Goal: Information Seeking & Learning: Learn about a topic

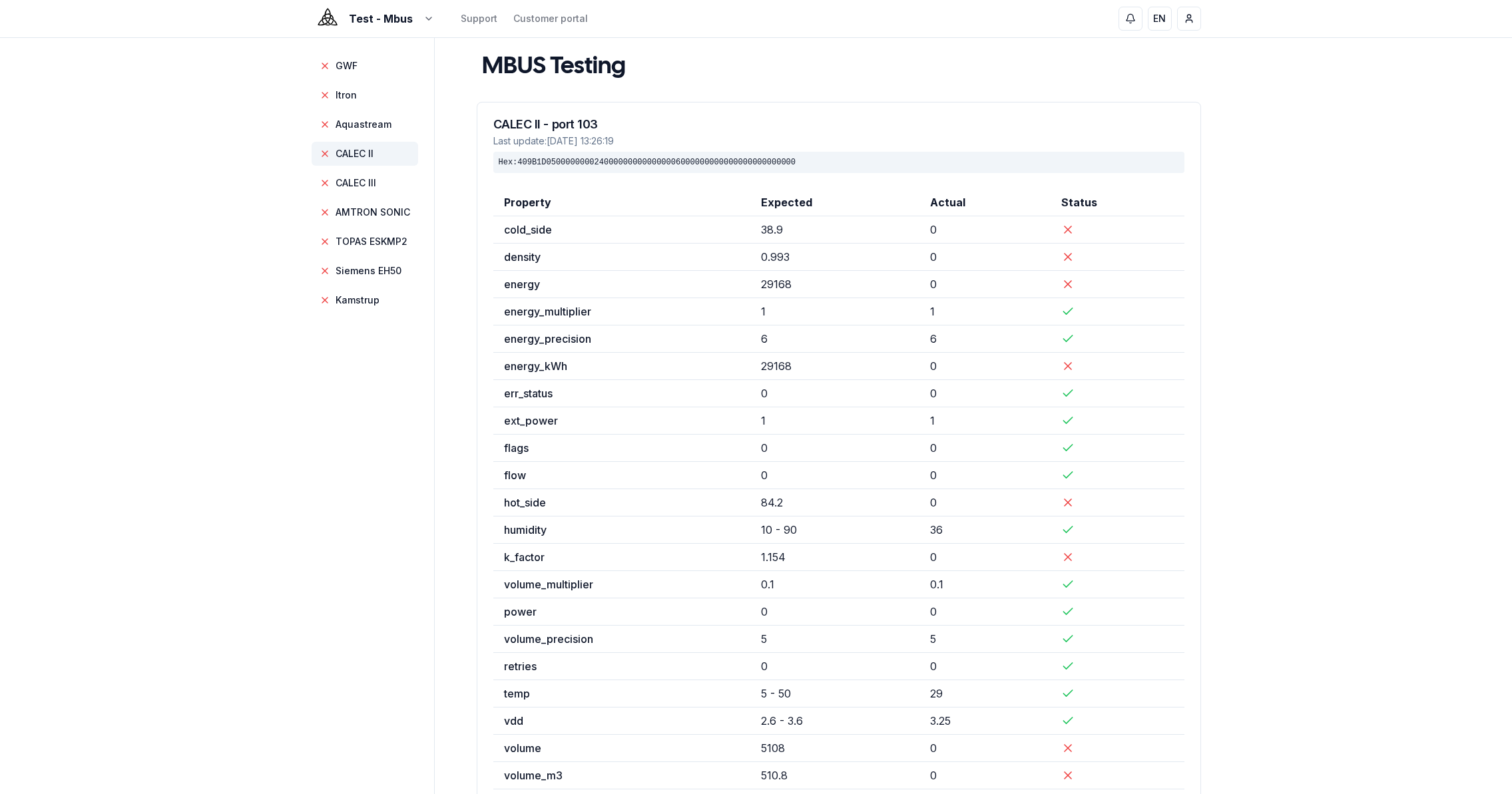
scroll to position [93, 0]
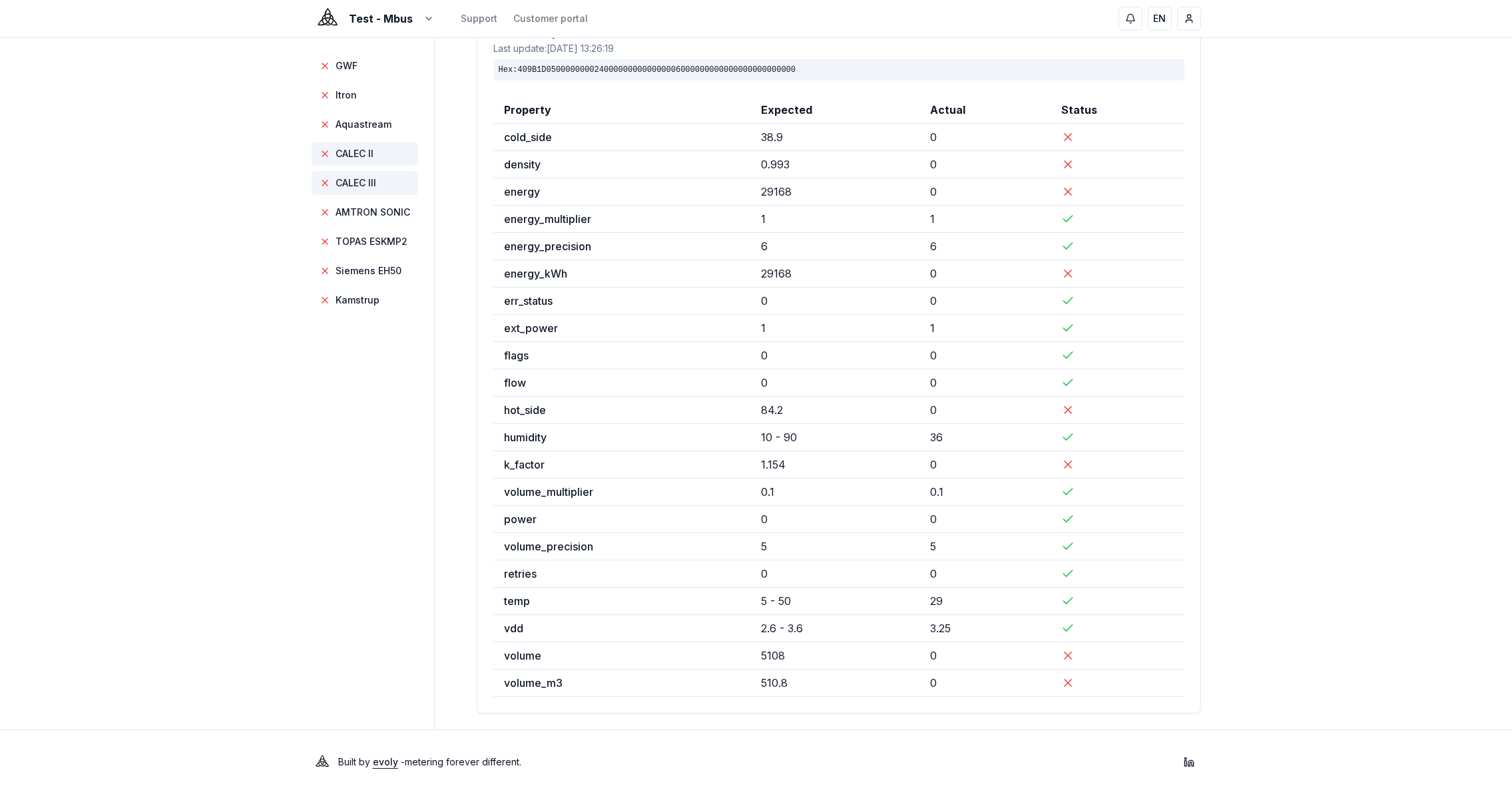
click at [350, 179] on span "CALEC III" at bounding box center [355, 183] width 41 height 13
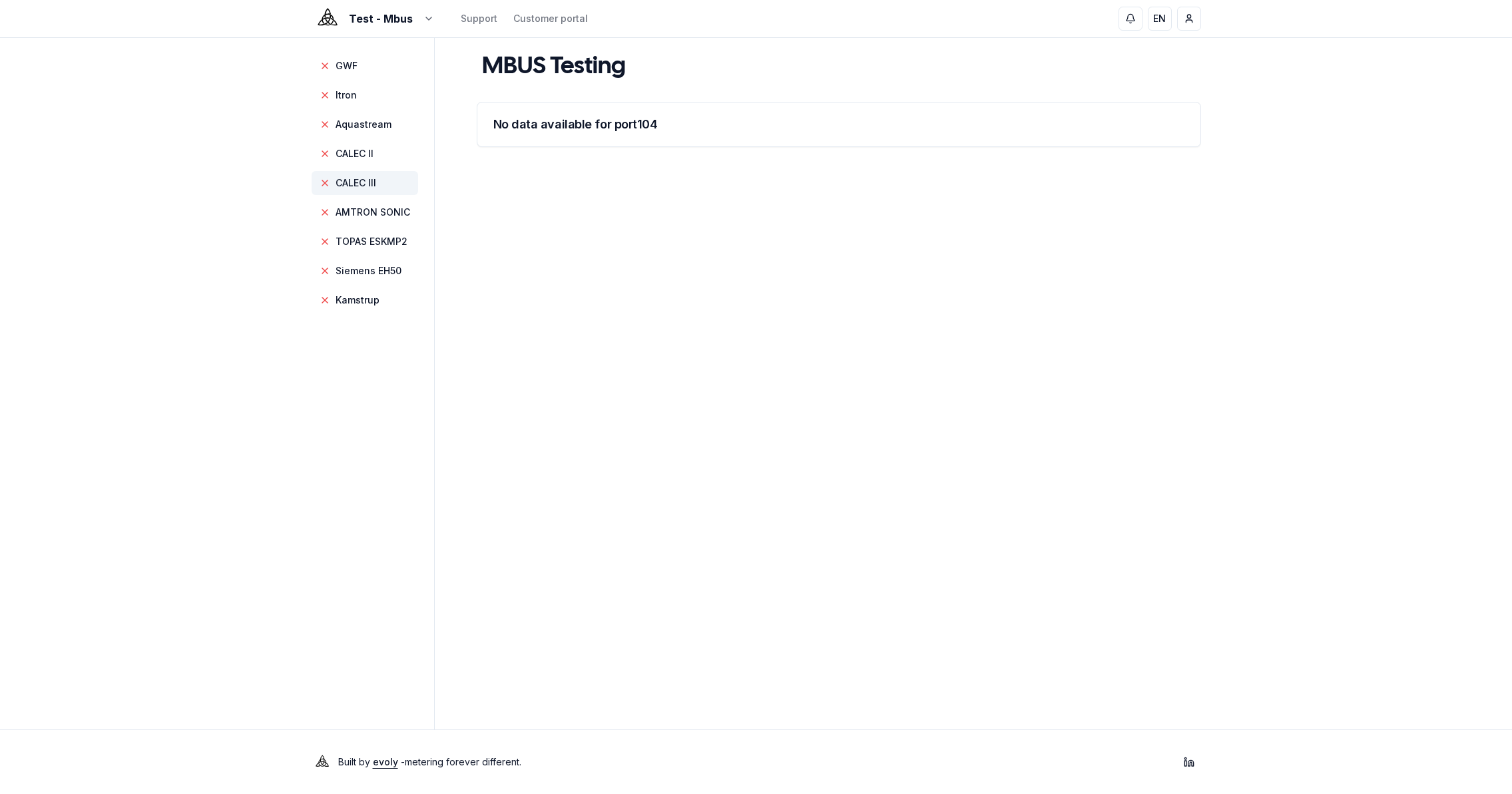
scroll to position [0, 0]
click at [359, 212] on span "AMTRON SONIC" at bounding box center [377, 212] width 74 height 13
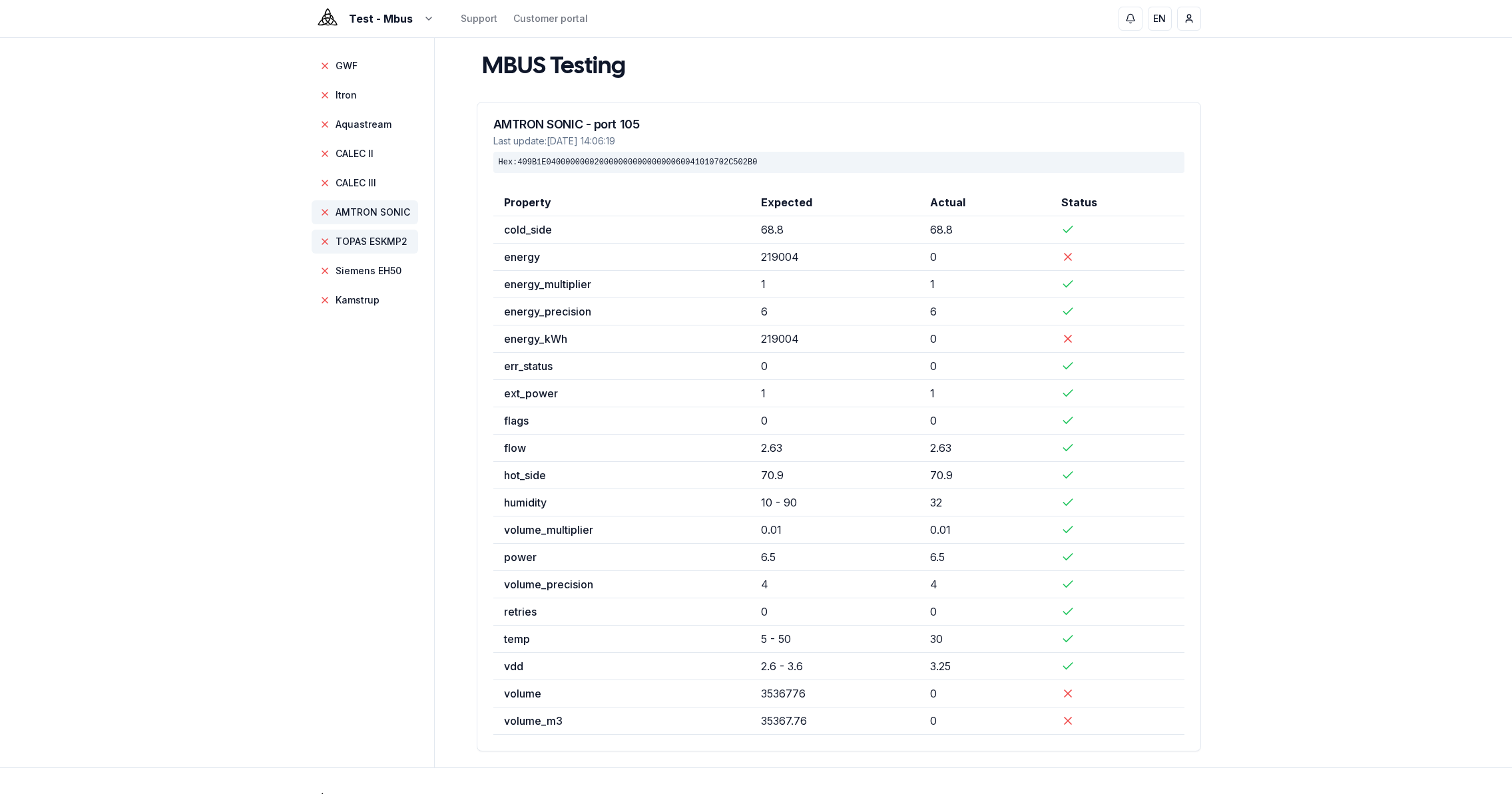
click at [362, 248] on span "TOPAS ESKMP2" at bounding box center [365, 241] width 107 height 24
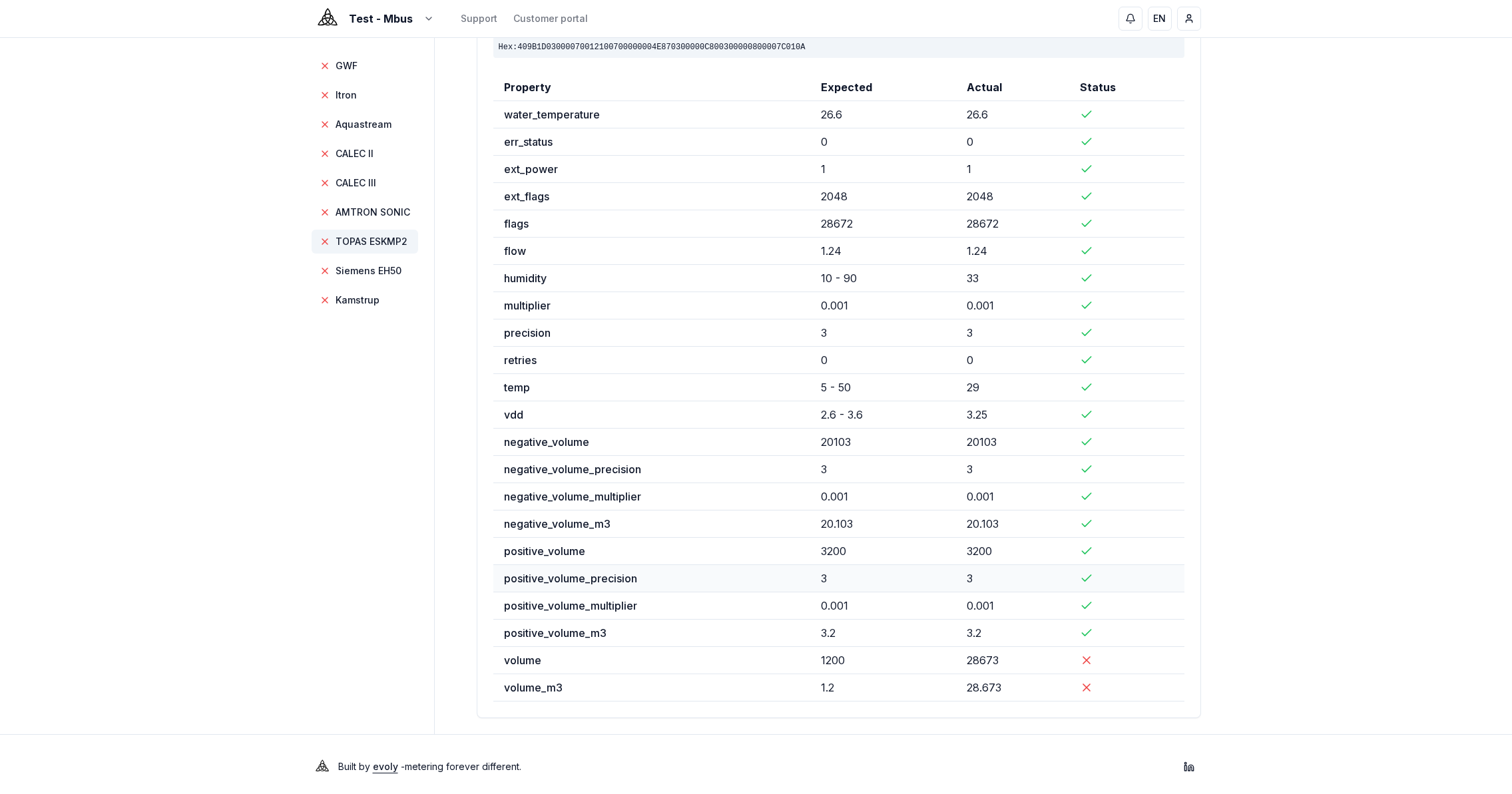
scroll to position [120, 0]
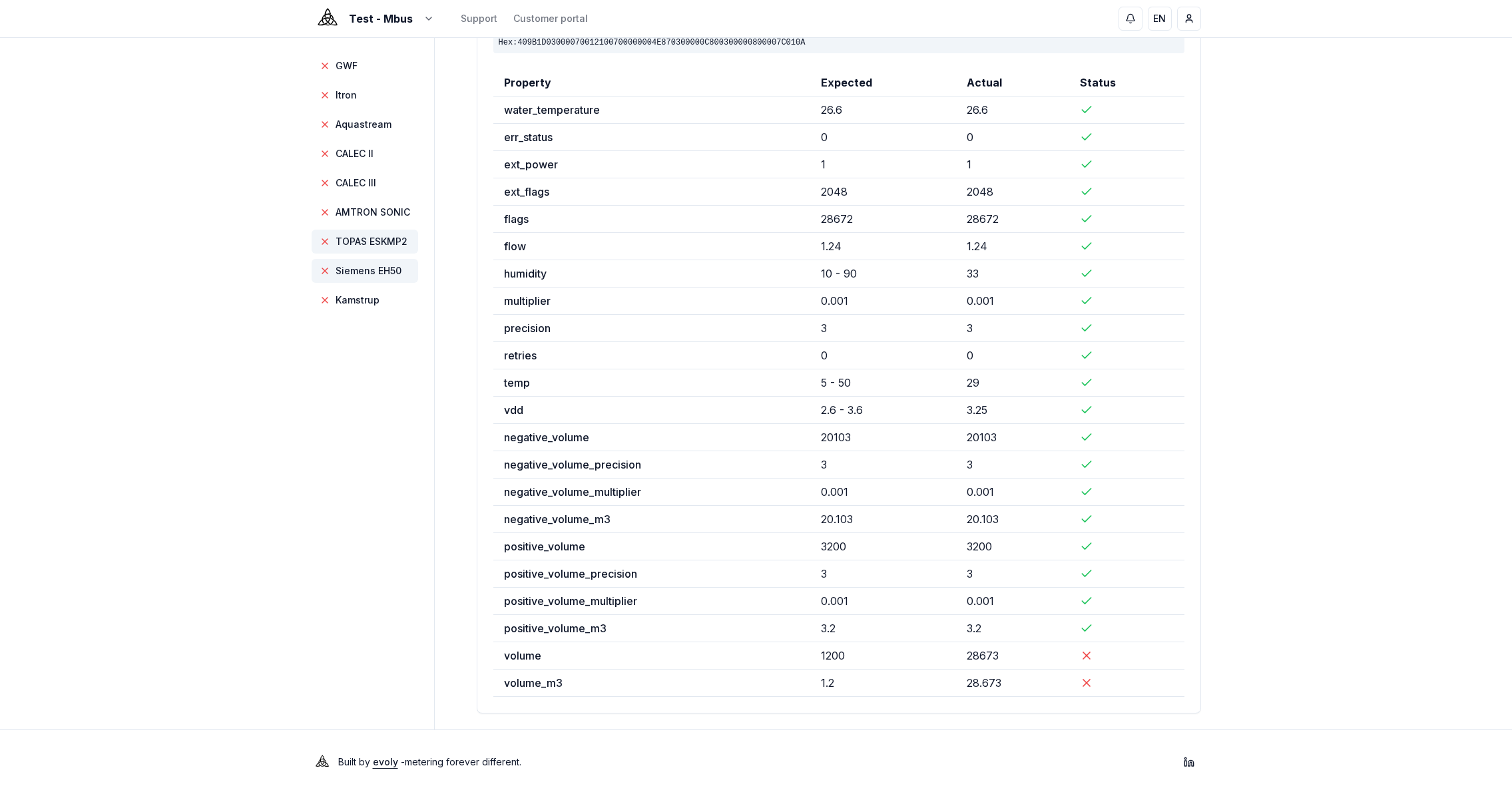
click at [408, 274] on span "Siemens EH50" at bounding box center [365, 270] width 107 height 24
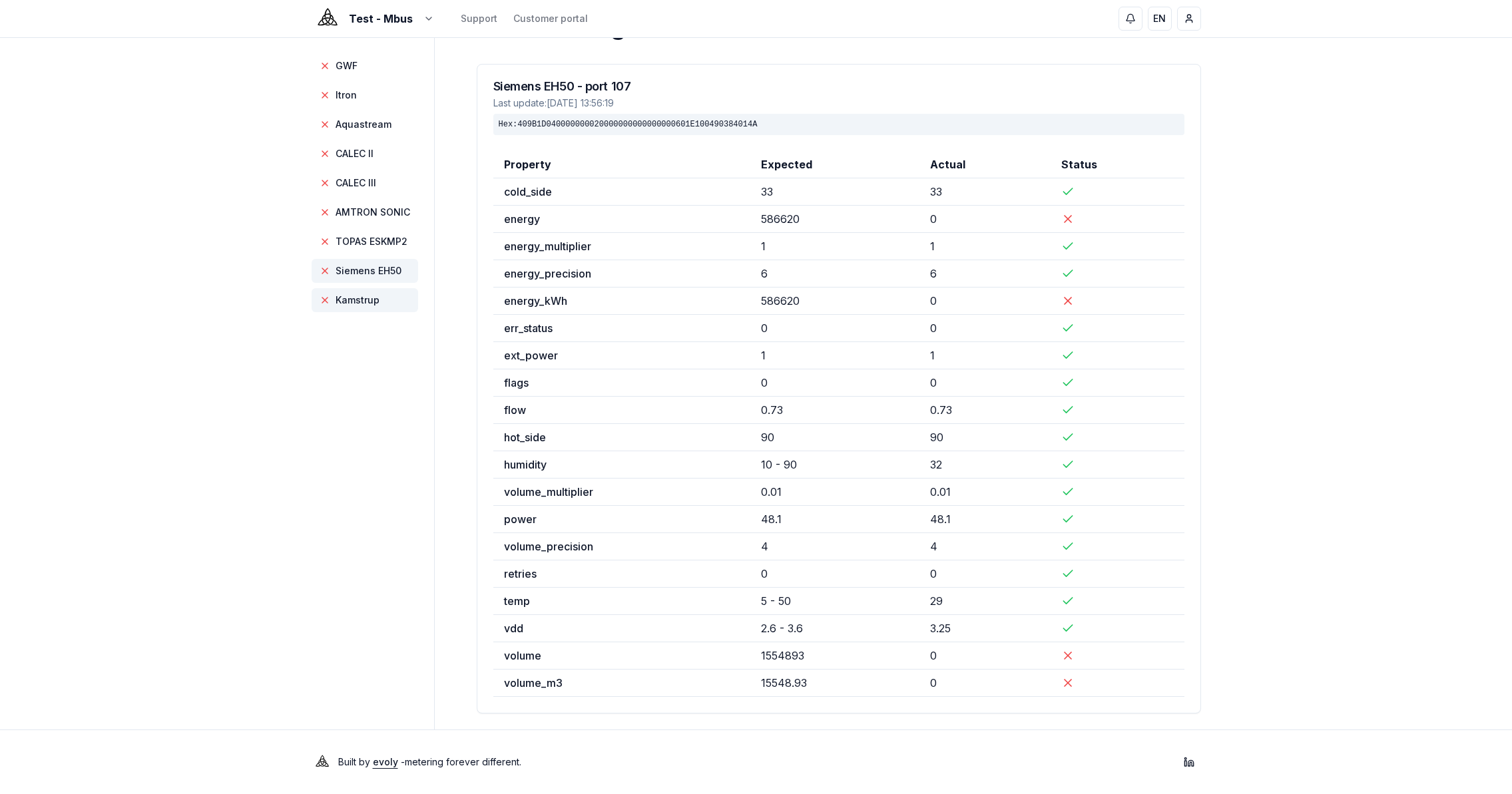
click at [351, 303] on span "Kamstrup" at bounding box center [357, 301] width 44 height 13
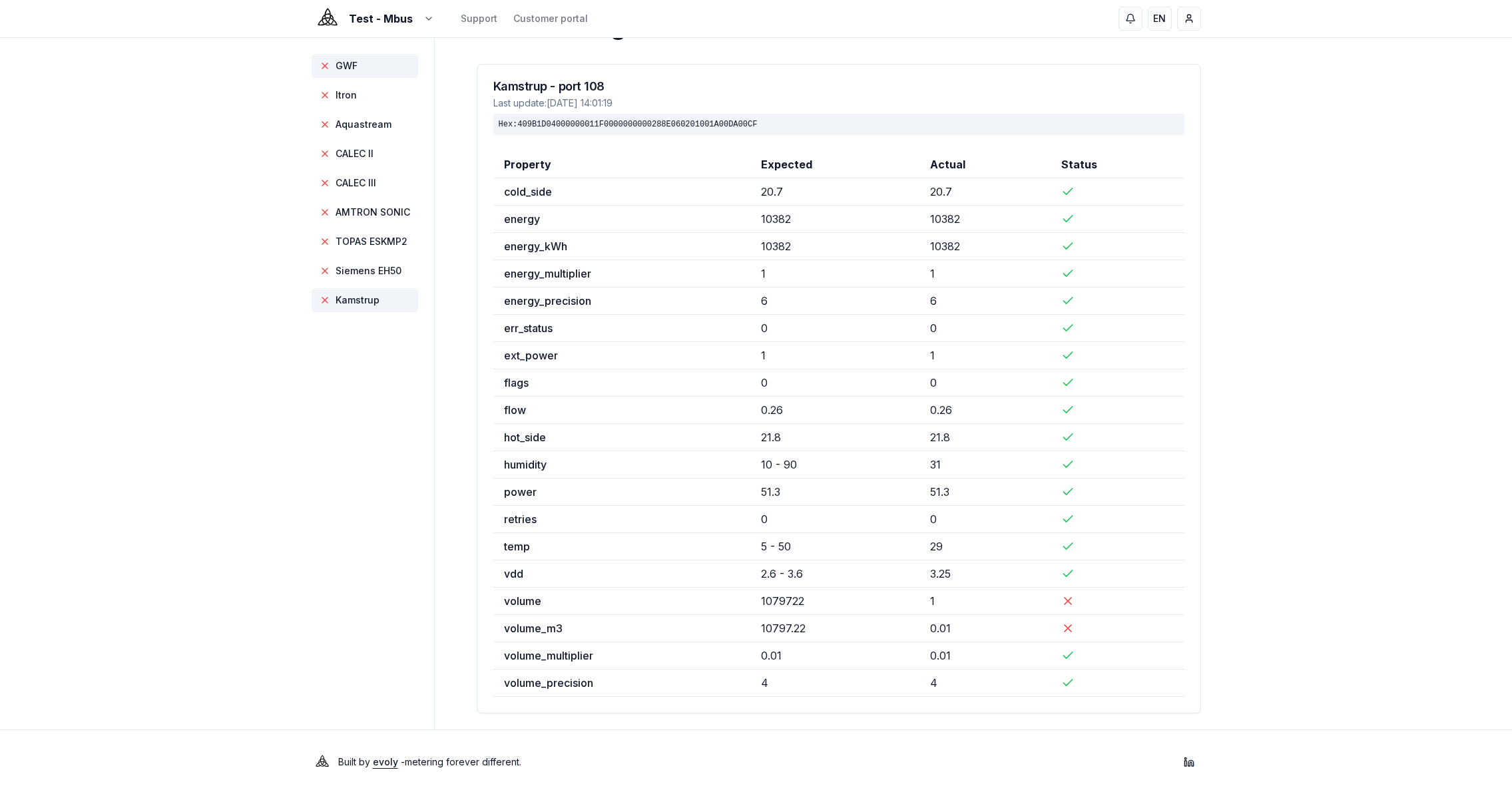
click at [355, 70] on span "GWF" at bounding box center [346, 66] width 22 height 13
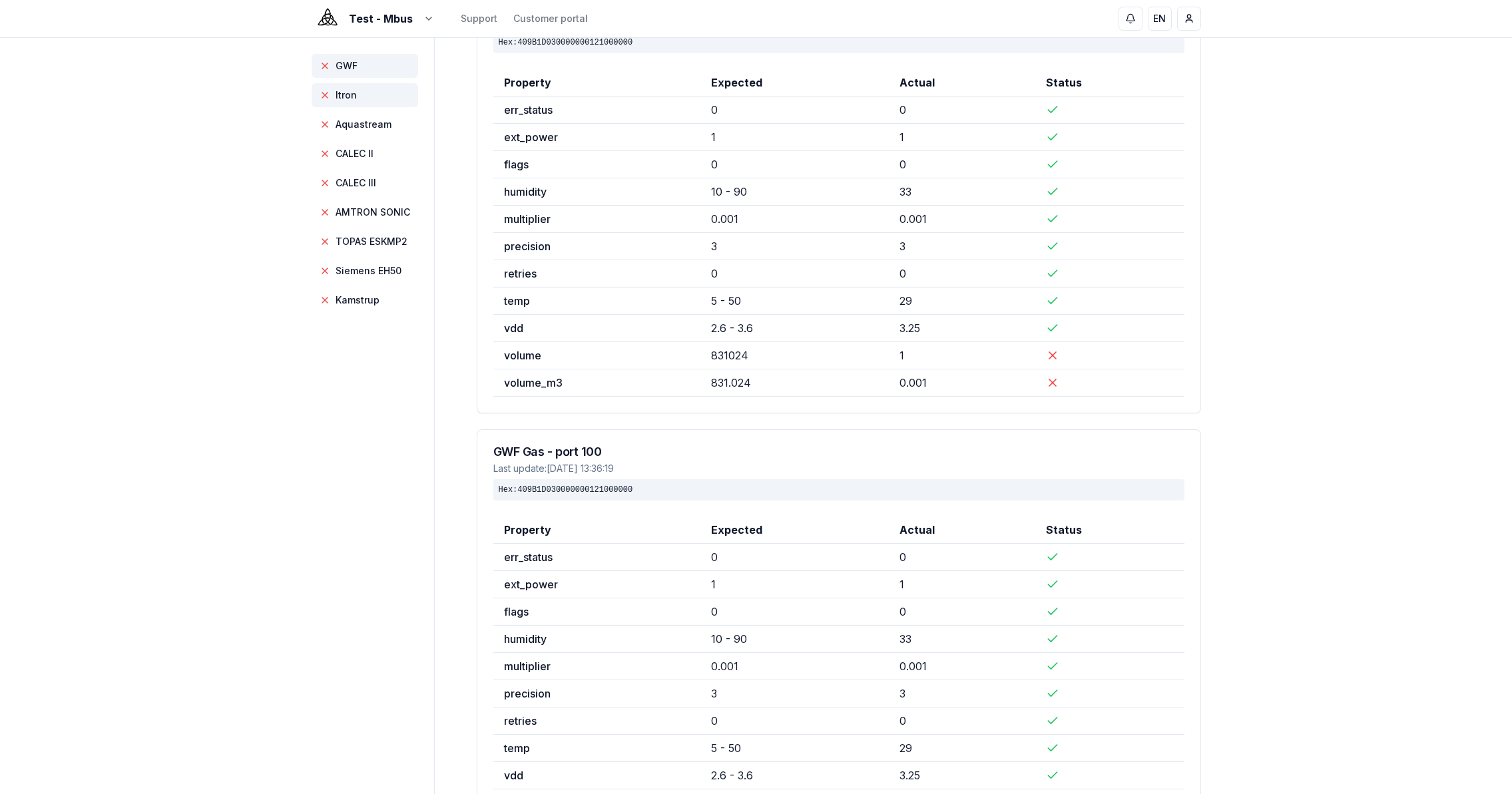
click at [347, 101] on span "Itron" at bounding box center [346, 95] width 21 height 13
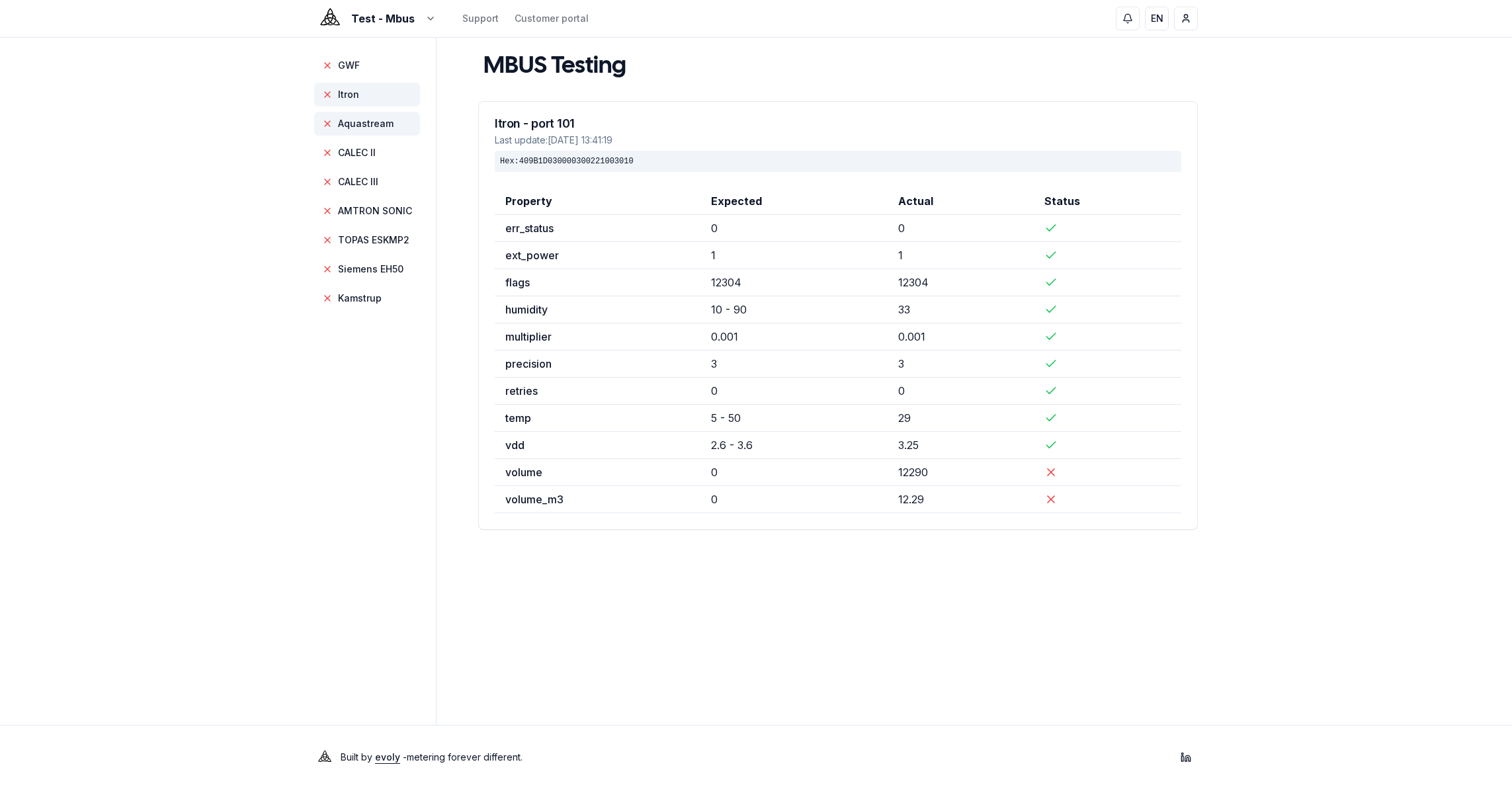
click at [362, 122] on span "Aquastream" at bounding box center [365, 123] width 56 height 13
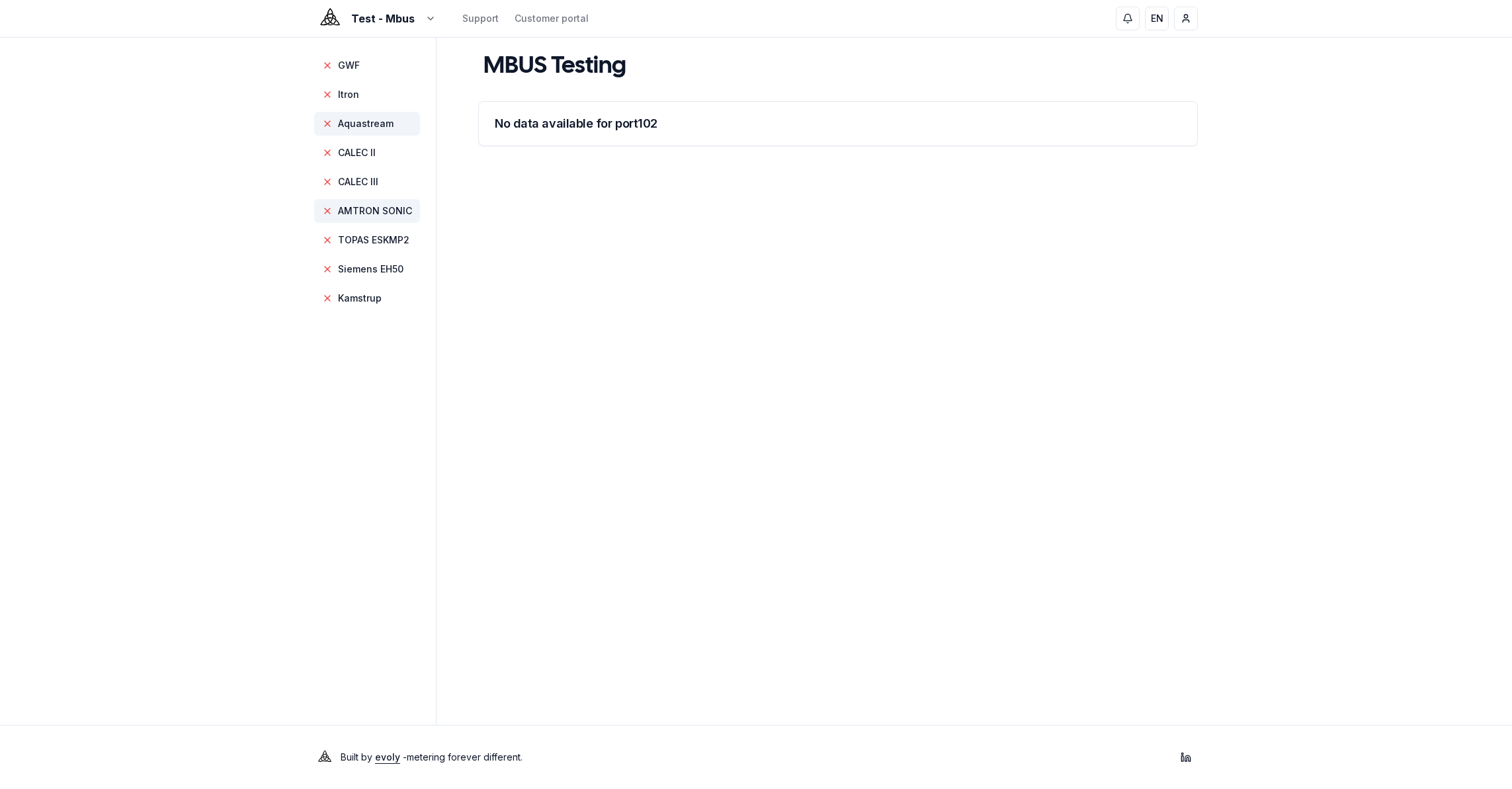
click at [380, 213] on span "AMTRON SONIC" at bounding box center [375, 211] width 74 height 13
click at [382, 209] on span "AMTRON SONIC" at bounding box center [375, 211] width 74 height 13
click at [385, 241] on span "TOPAS ESKMP2" at bounding box center [373, 240] width 71 height 13
click at [377, 216] on span "AMTRON SONIC" at bounding box center [375, 211] width 74 height 13
click at [360, 239] on span "TOPAS ESKMP2" at bounding box center [373, 240] width 71 height 13
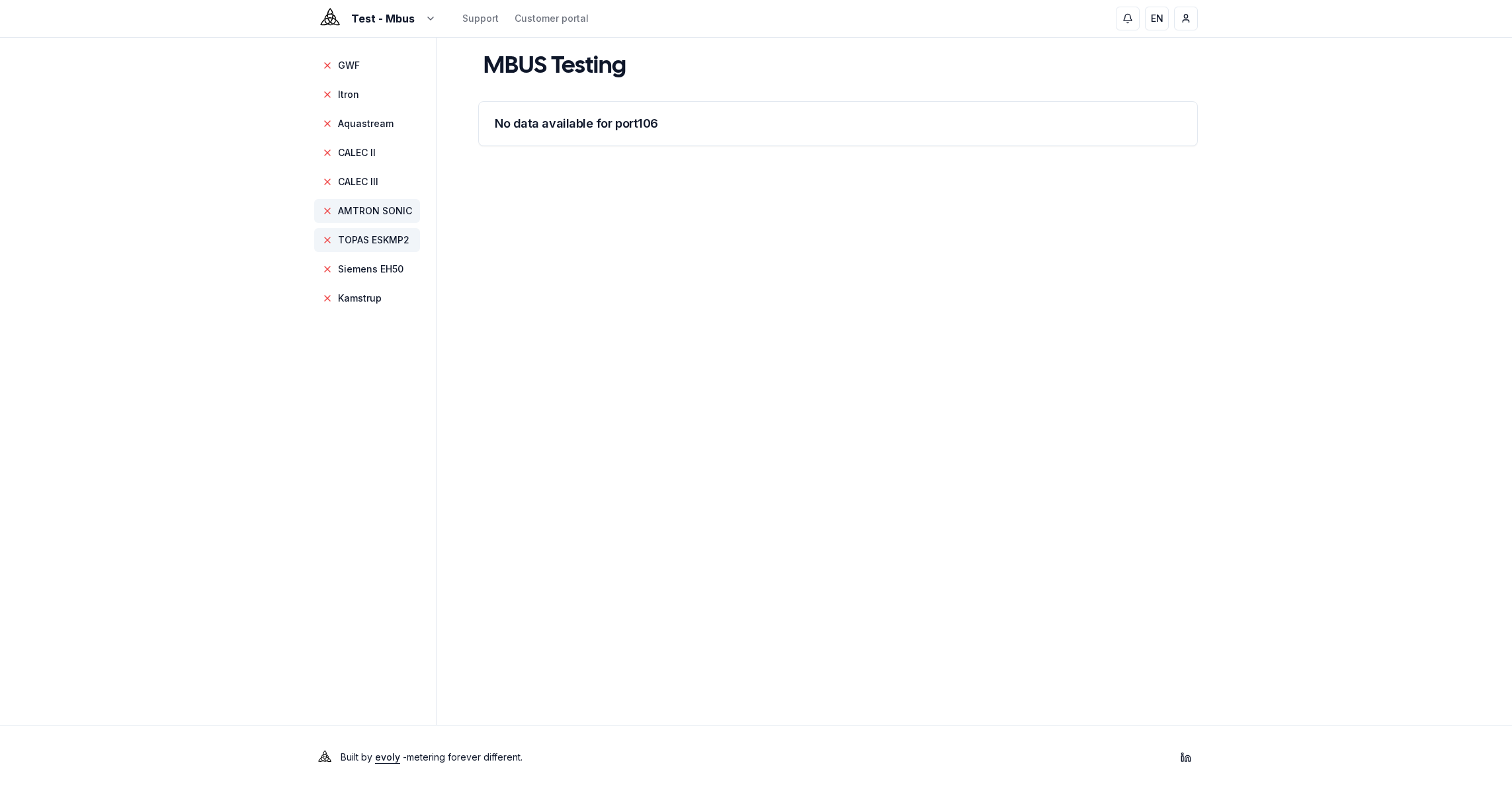
click at [362, 213] on span "AMTRON SONIC" at bounding box center [375, 211] width 74 height 13
click at [338, 160] on span "CALEC II" at bounding box center [367, 153] width 106 height 24
click at [344, 189] on span "CALEC III" at bounding box center [367, 181] width 106 height 24
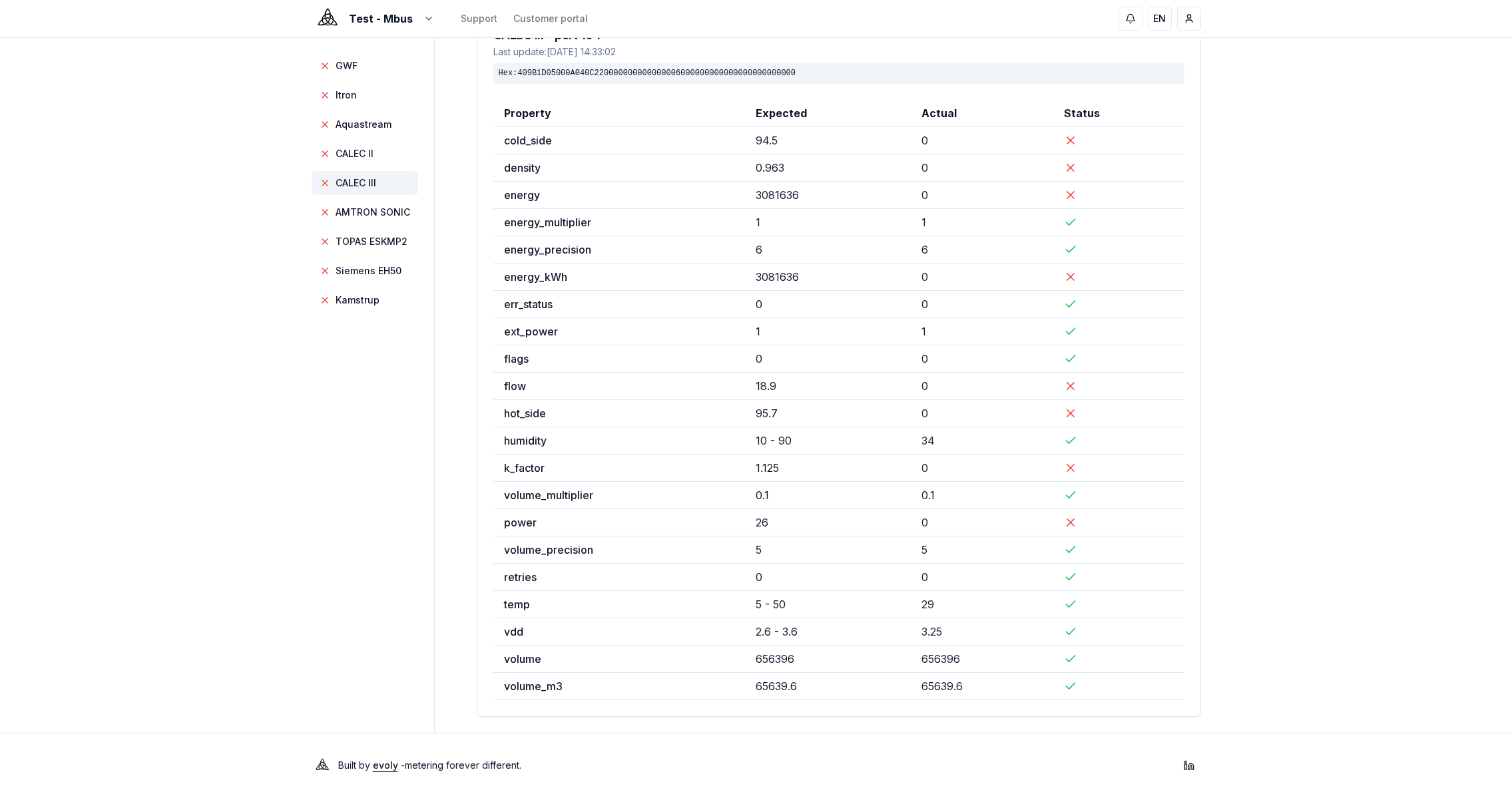
scroll to position [93, 0]
click at [376, 149] on span "CALEC II" at bounding box center [365, 154] width 107 height 24
click at [367, 97] on span "Itron" at bounding box center [365, 94] width 107 height 24
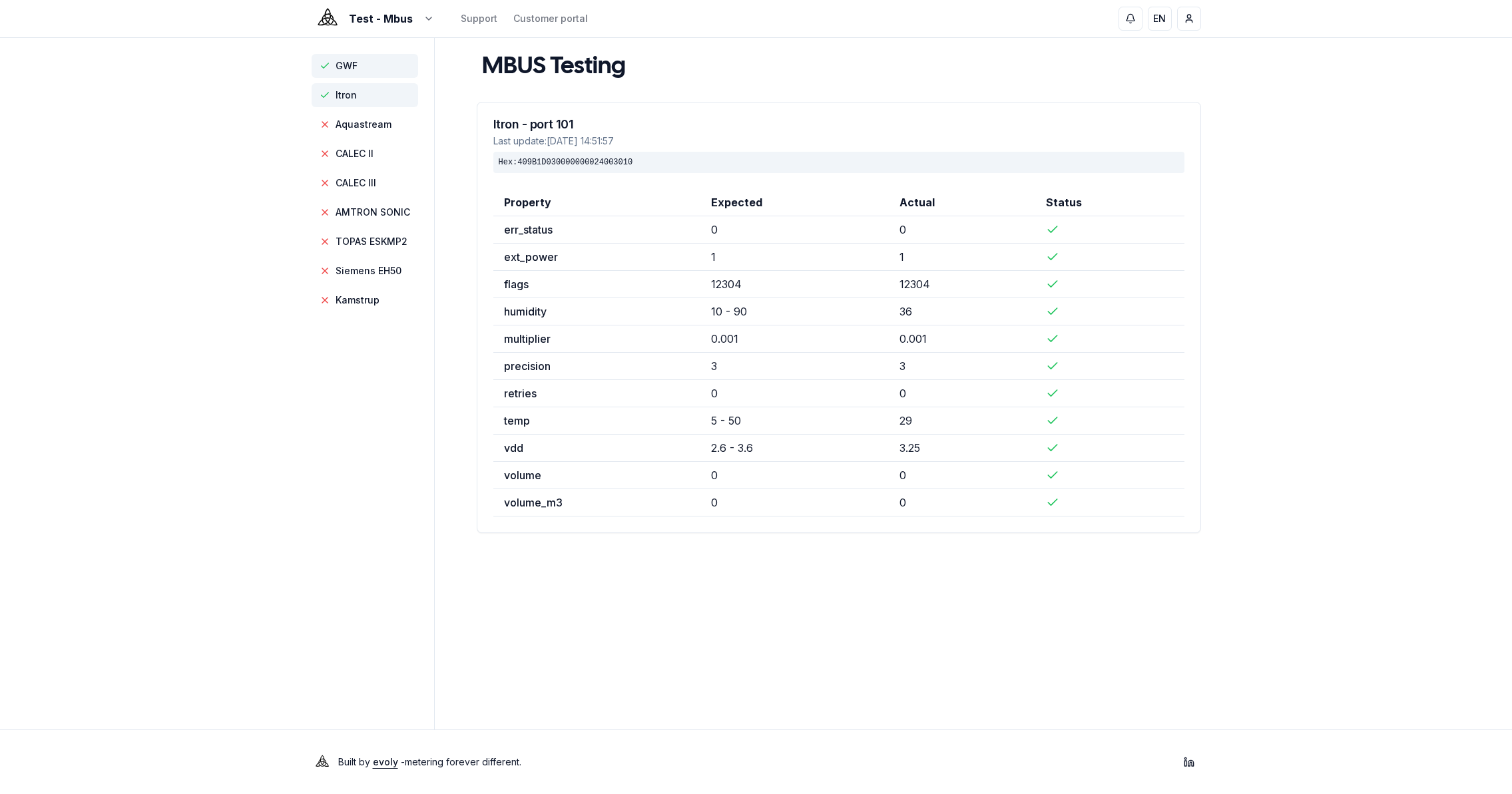
scroll to position [0, 0]
click at [355, 70] on span "GWF" at bounding box center [350, 66] width 22 height 13
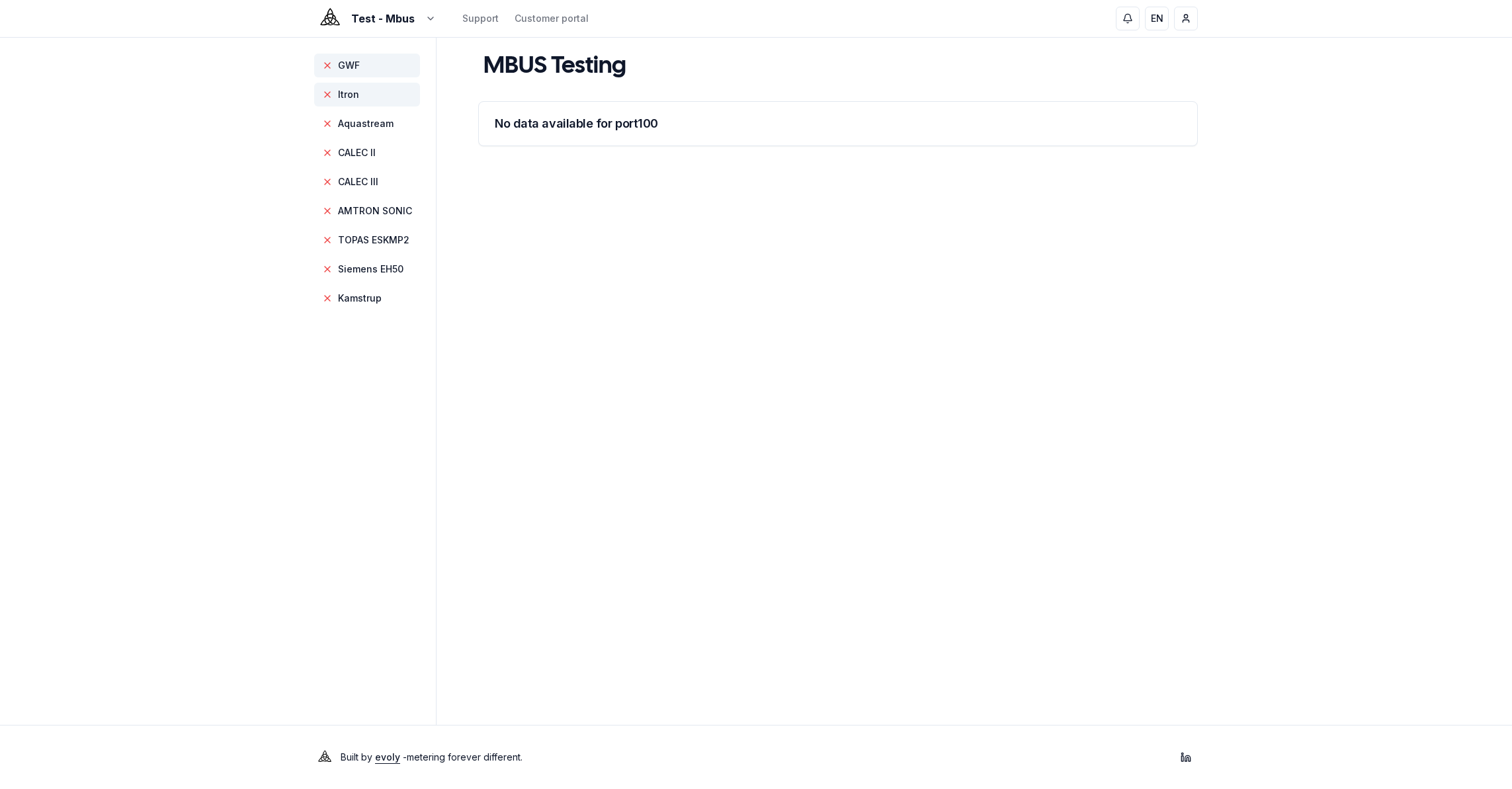
click at [359, 96] on span "Itron" at bounding box center [367, 94] width 106 height 24
click at [360, 62] on span "GWF" at bounding box center [367, 64] width 106 height 24
click at [357, 99] on span "Itron" at bounding box center [348, 95] width 21 height 13
click at [362, 123] on span "Aquastream" at bounding box center [365, 123] width 56 height 13
drag, startPoint x: 364, startPoint y: 148, endPoint x: 367, endPoint y: 188, distance: 40.1
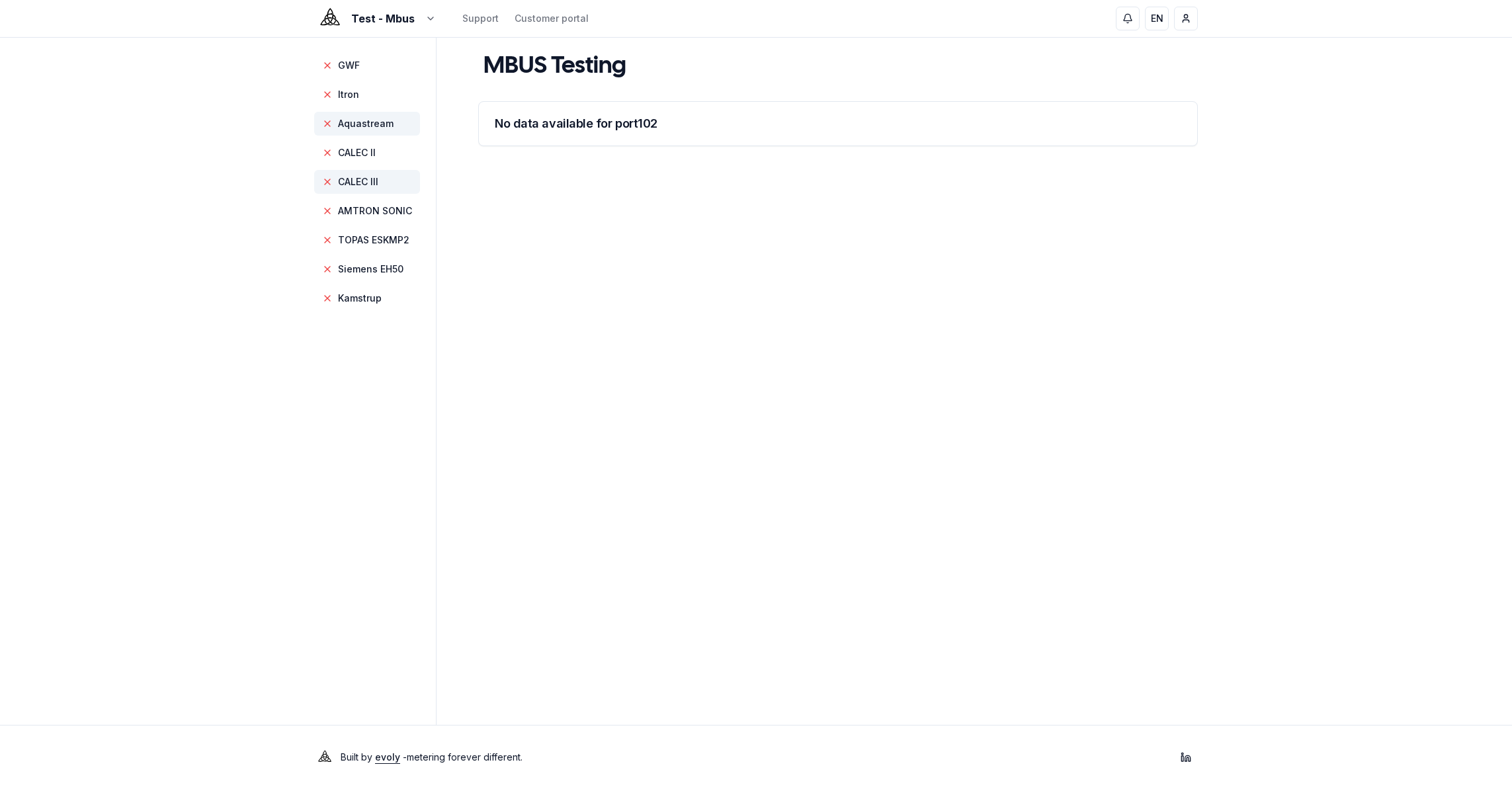
click at [366, 150] on span "CALEC II" at bounding box center [357, 153] width 38 height 13
drag, startPoint x: 362, startPoint y: 187, endPoint x: 371, endPoint y: 226, distance: 40.0
click at [362, 188] on span "CALEC III" at bounding box center [358, 182] width 41 height 13
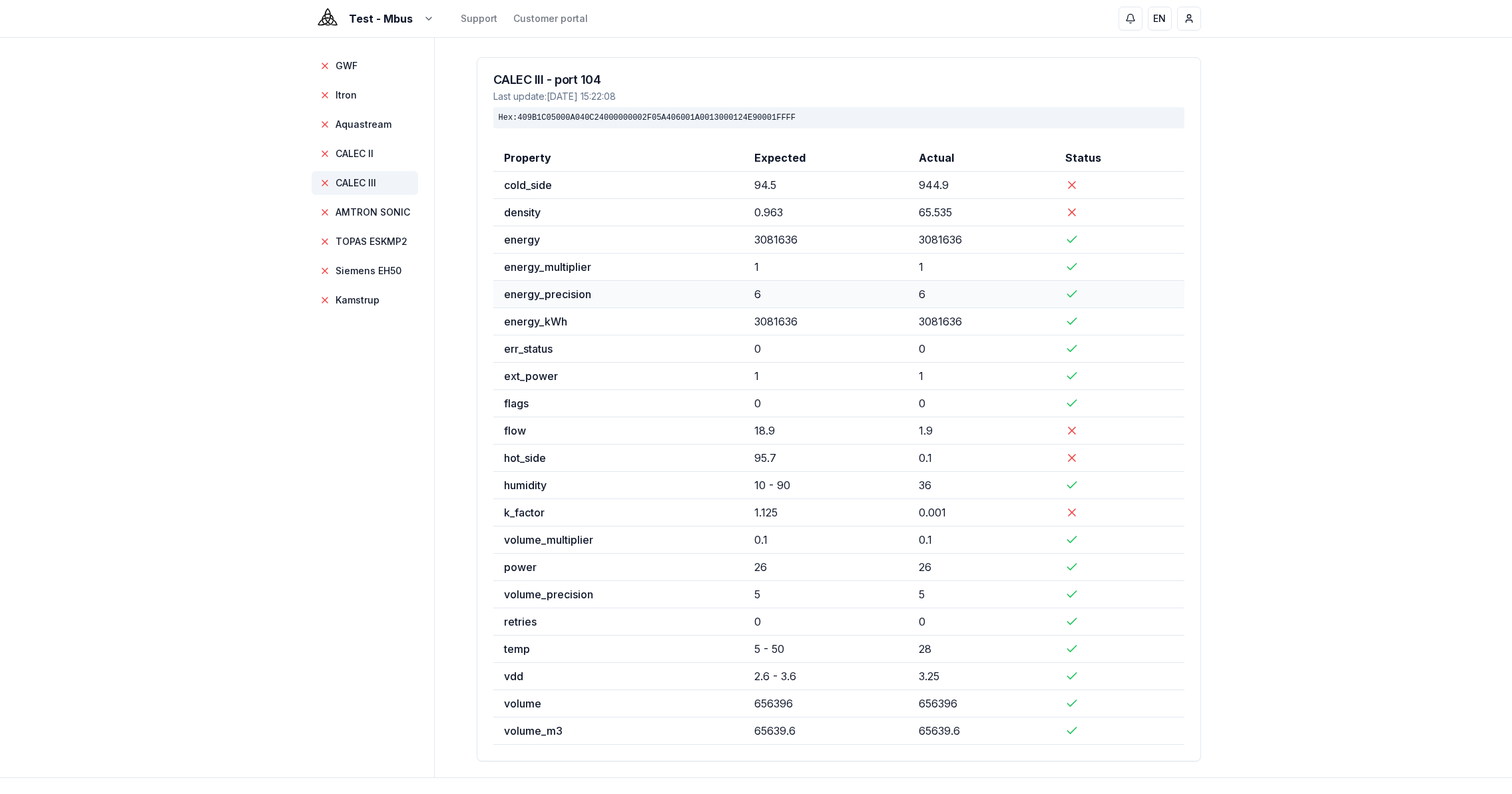
scroll to position [93, 0]
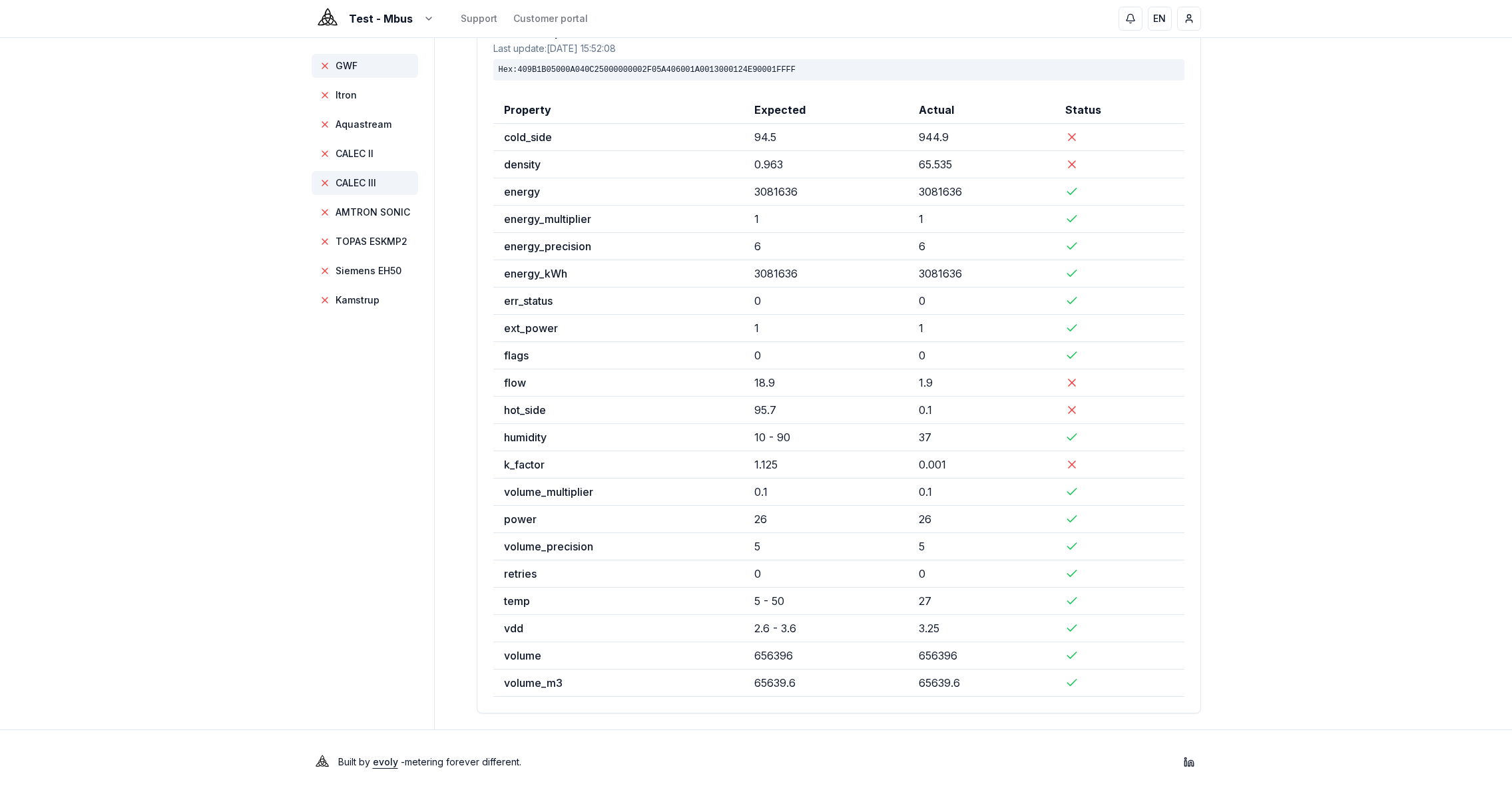
click at [340, 57] on span "GWF" at bounding box center [365, 65] width 107 height 24
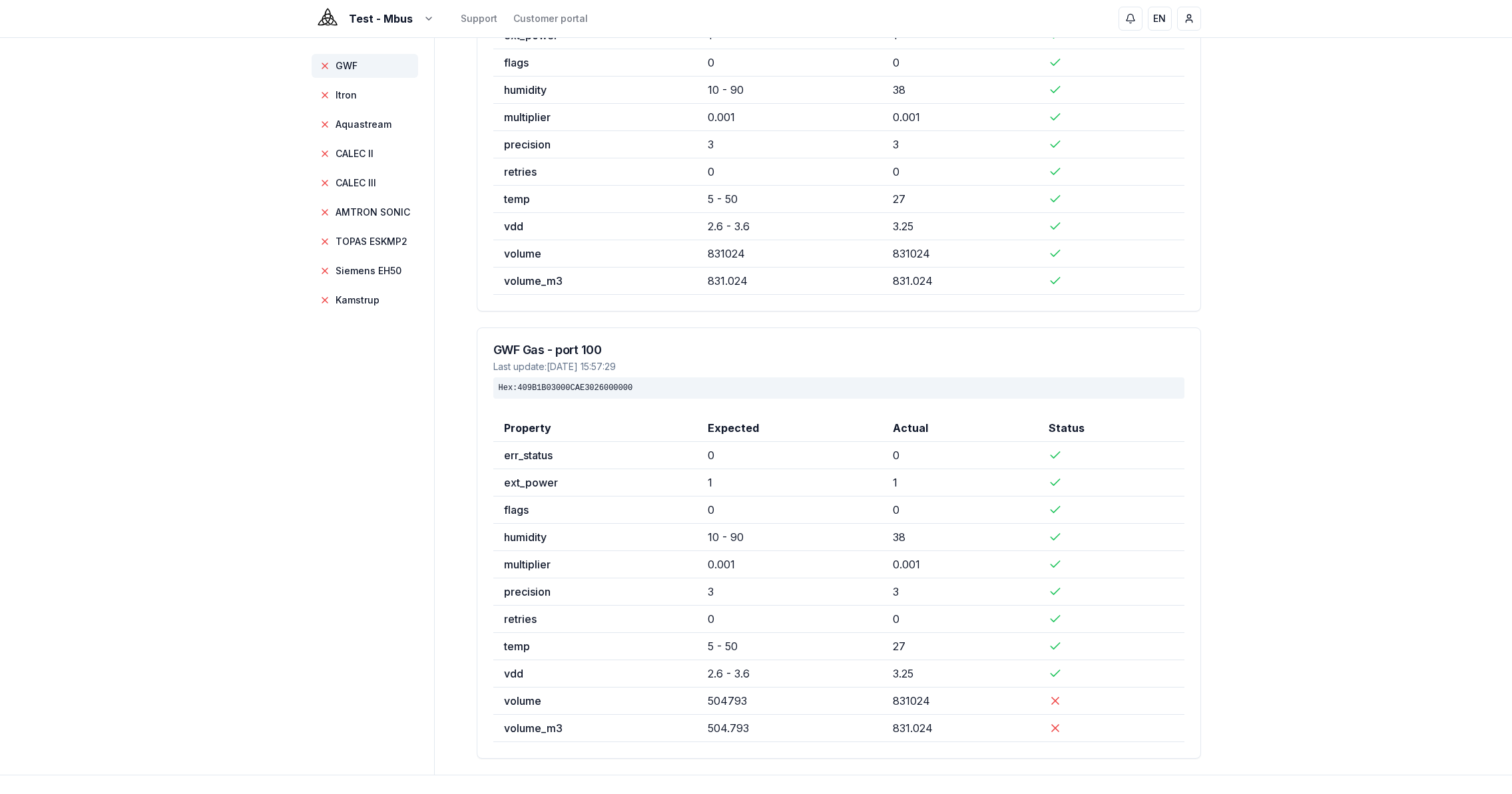
scroll to position [267, 0]
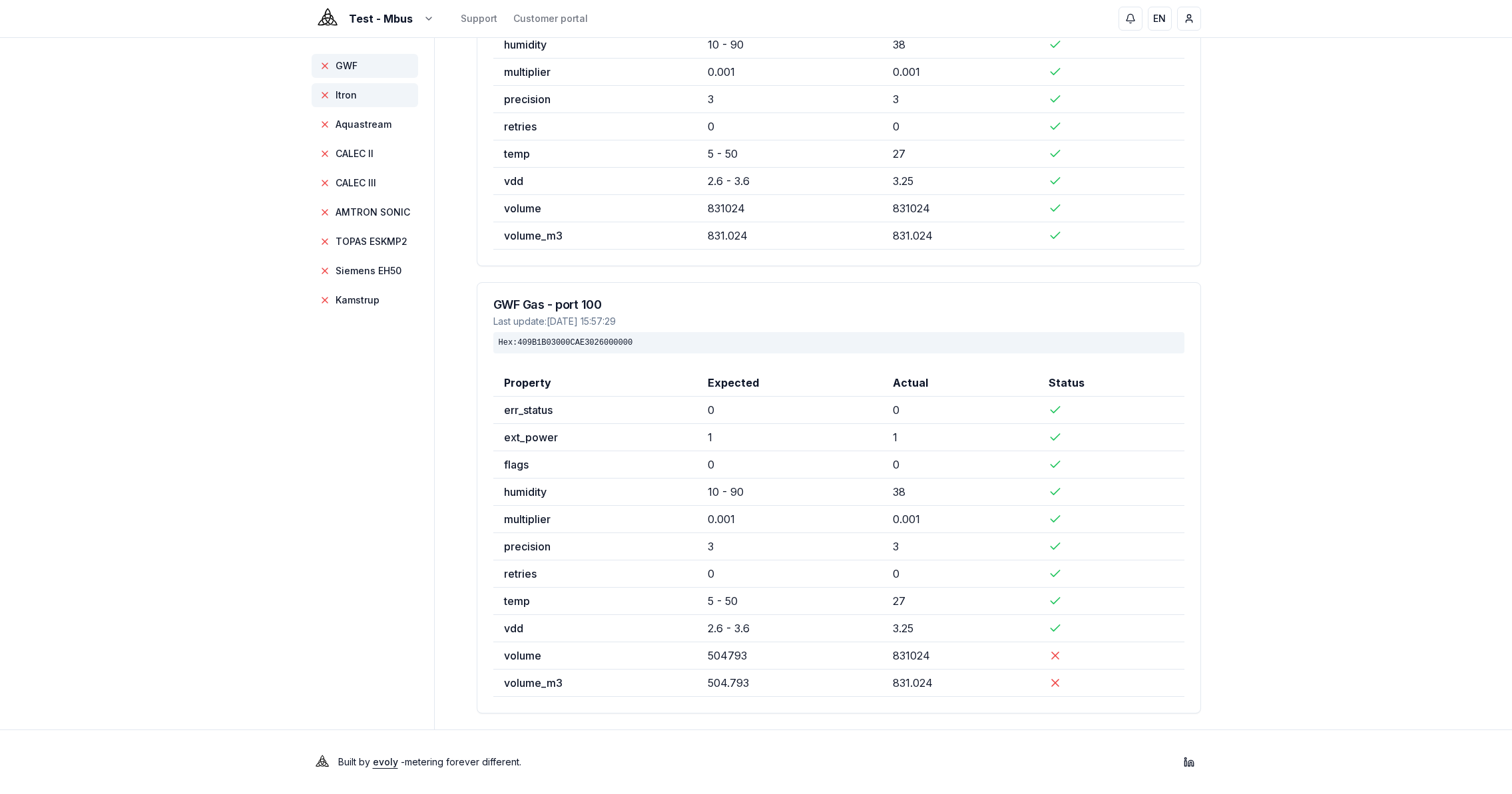
drag, startPoint x: 346, startPoint y: 98, endPoint x: 342, endPoint y: 92, distance: 7.2
click at [346, 98] on span "Itron" at bounding box center [346, 95] width 21 height 13
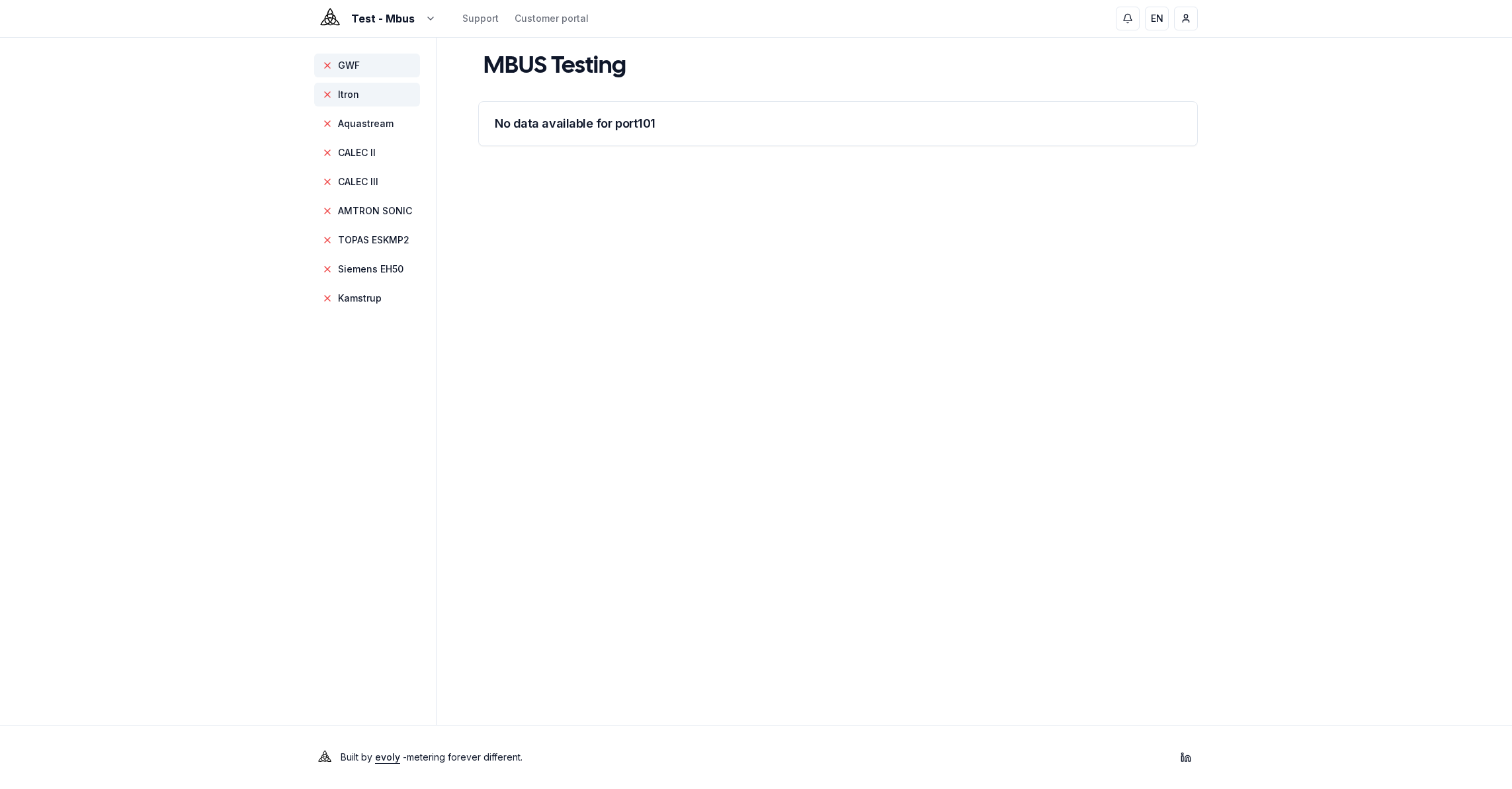
click at [345, 64] on span "GWF" at bounding box center [348, 65] width 22 height 13
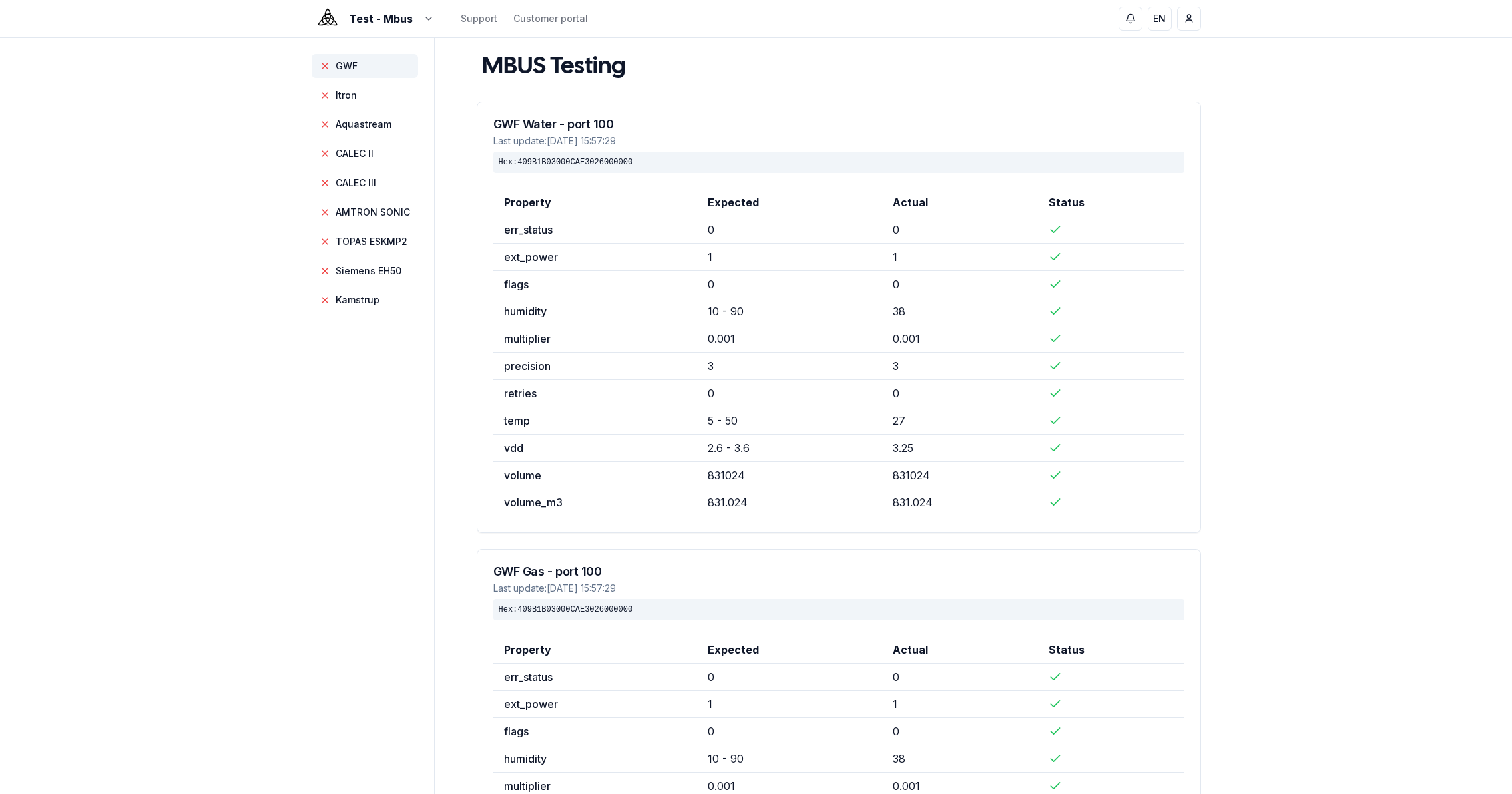
scroll to position [267, 0]
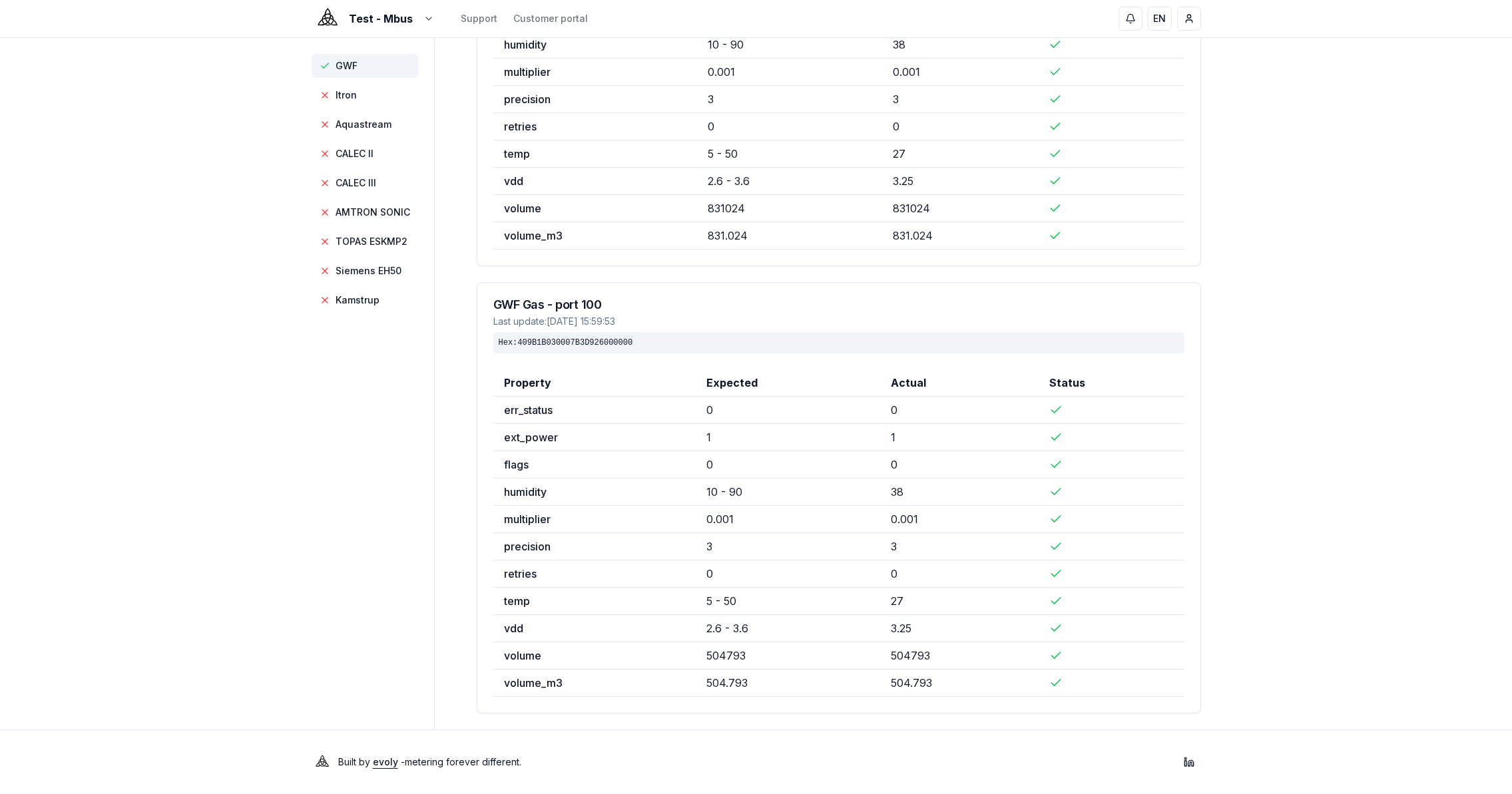
click at [345, 68] on span "GWF" at bounding box center [346, 66] width 22 height 13
click at [350, 89] on span "Itron" at bounding box center [346, 95] width 21 height 13
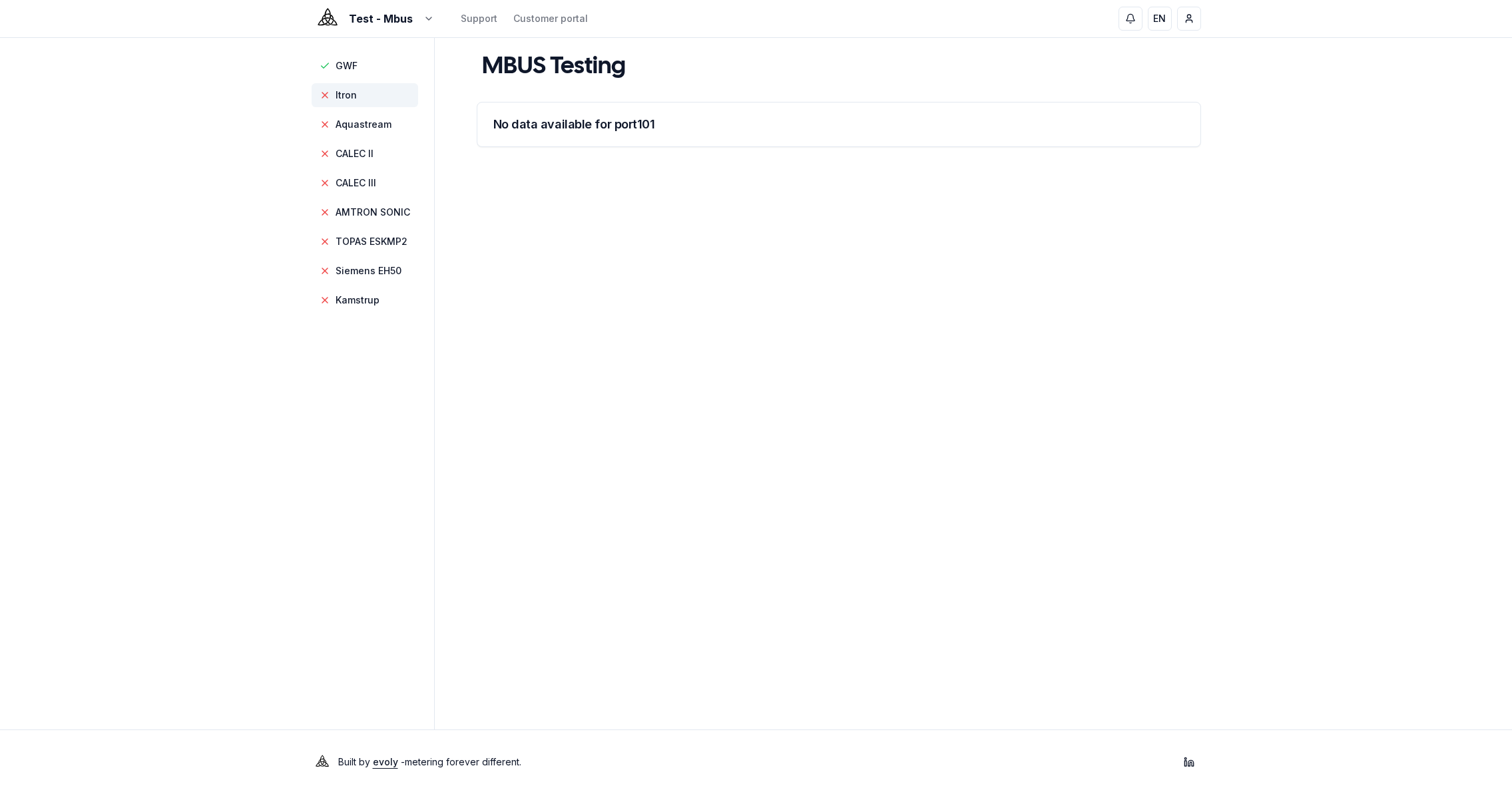
scroll to position [0, 0]
click at [351, 69] on span "GWF" at bounding box center [350, 66] width 22 height 13
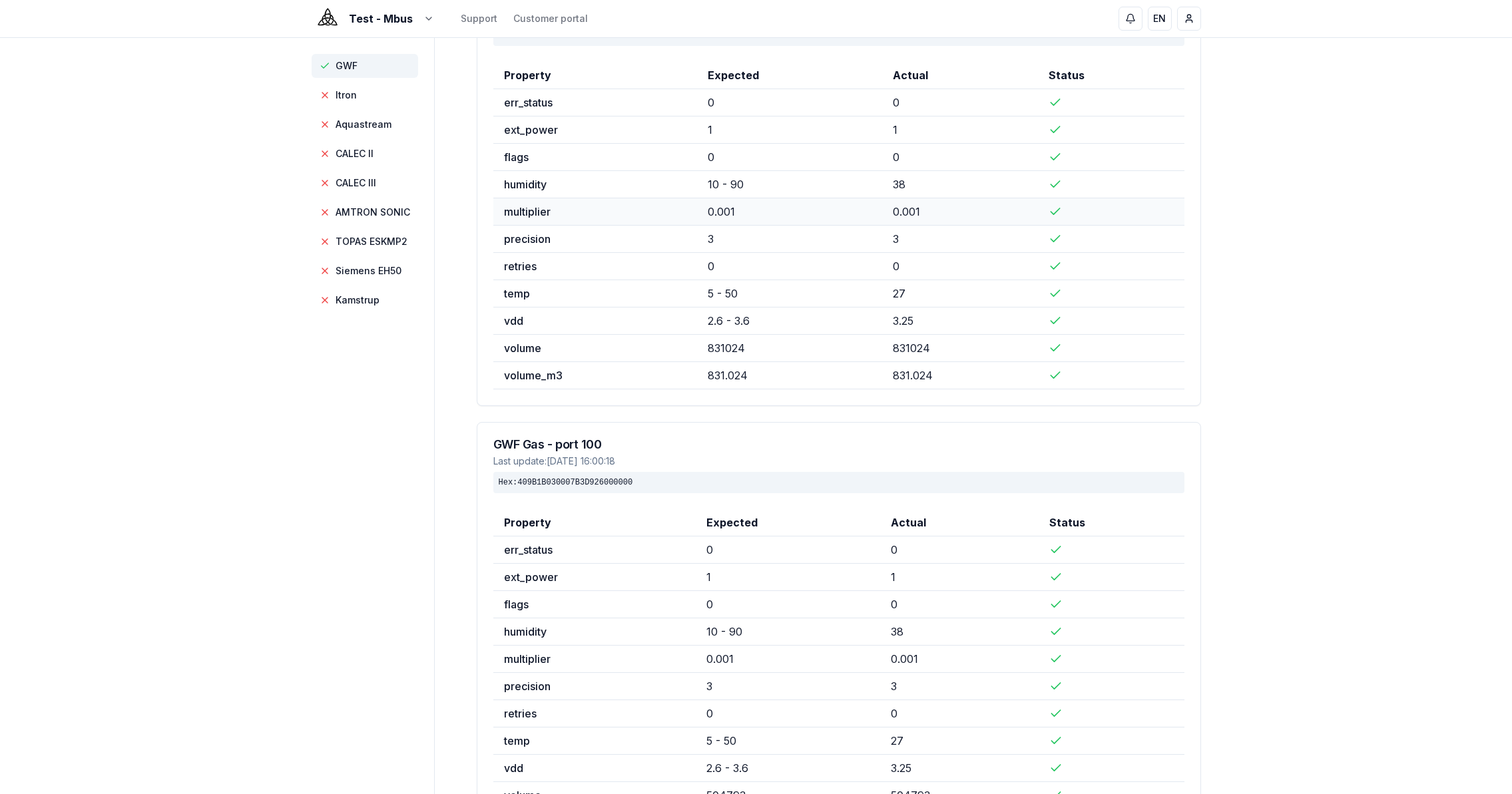
scroll to position [1, 0]
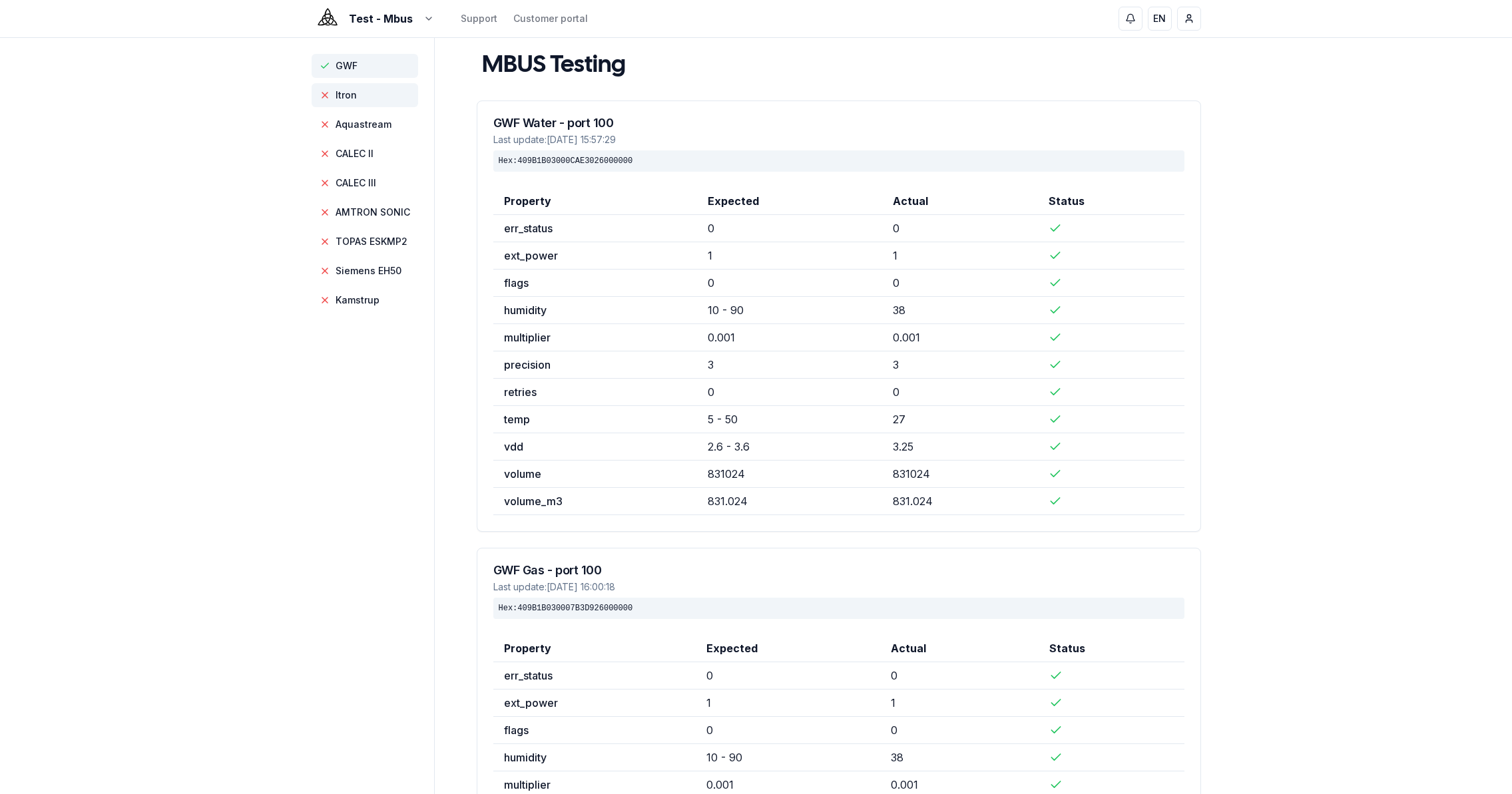
click at [367, 94] on span "Itron" at bounding box center [365, 94] width 107 height 24
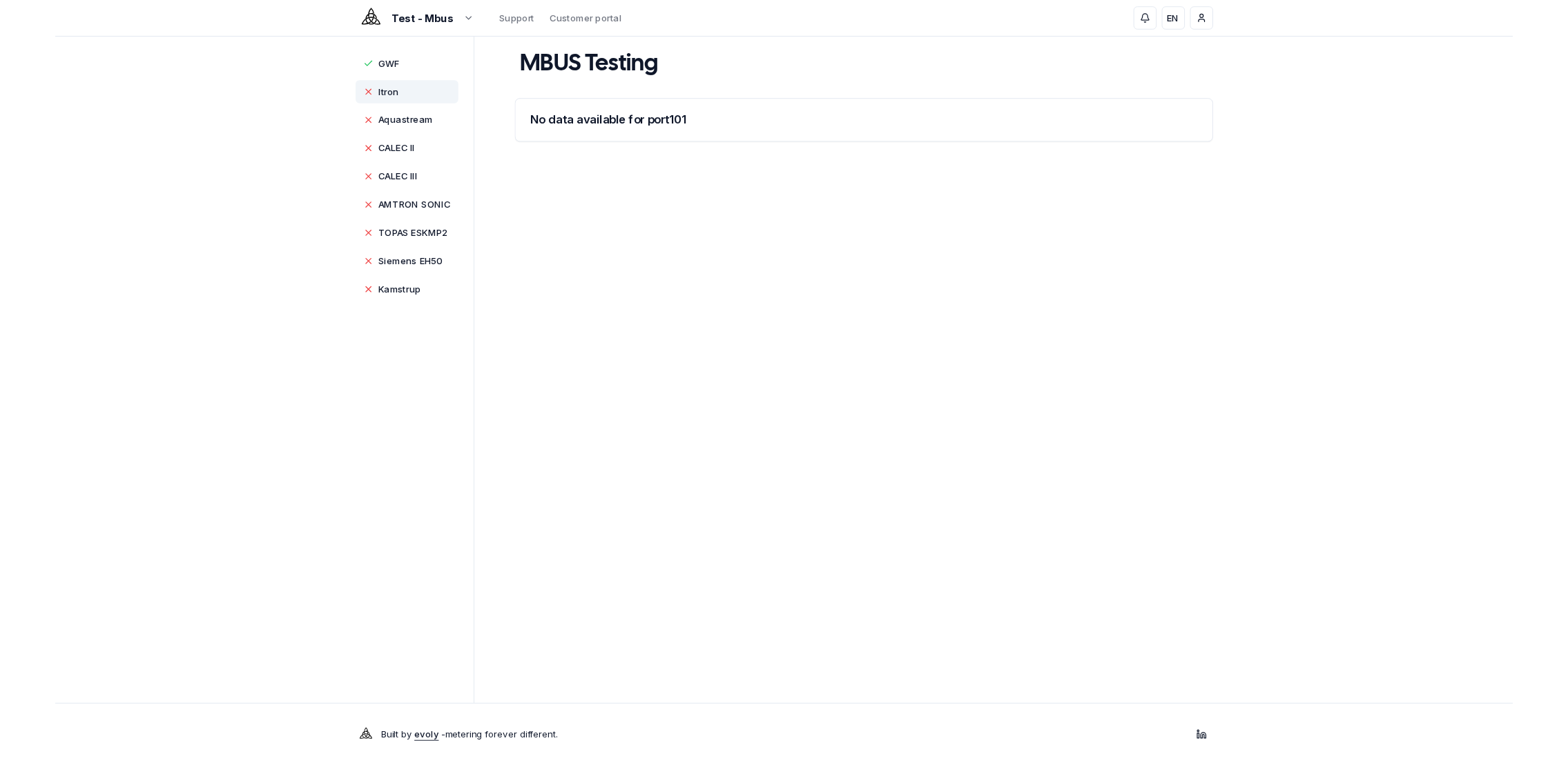
scroll to position [0, 0]
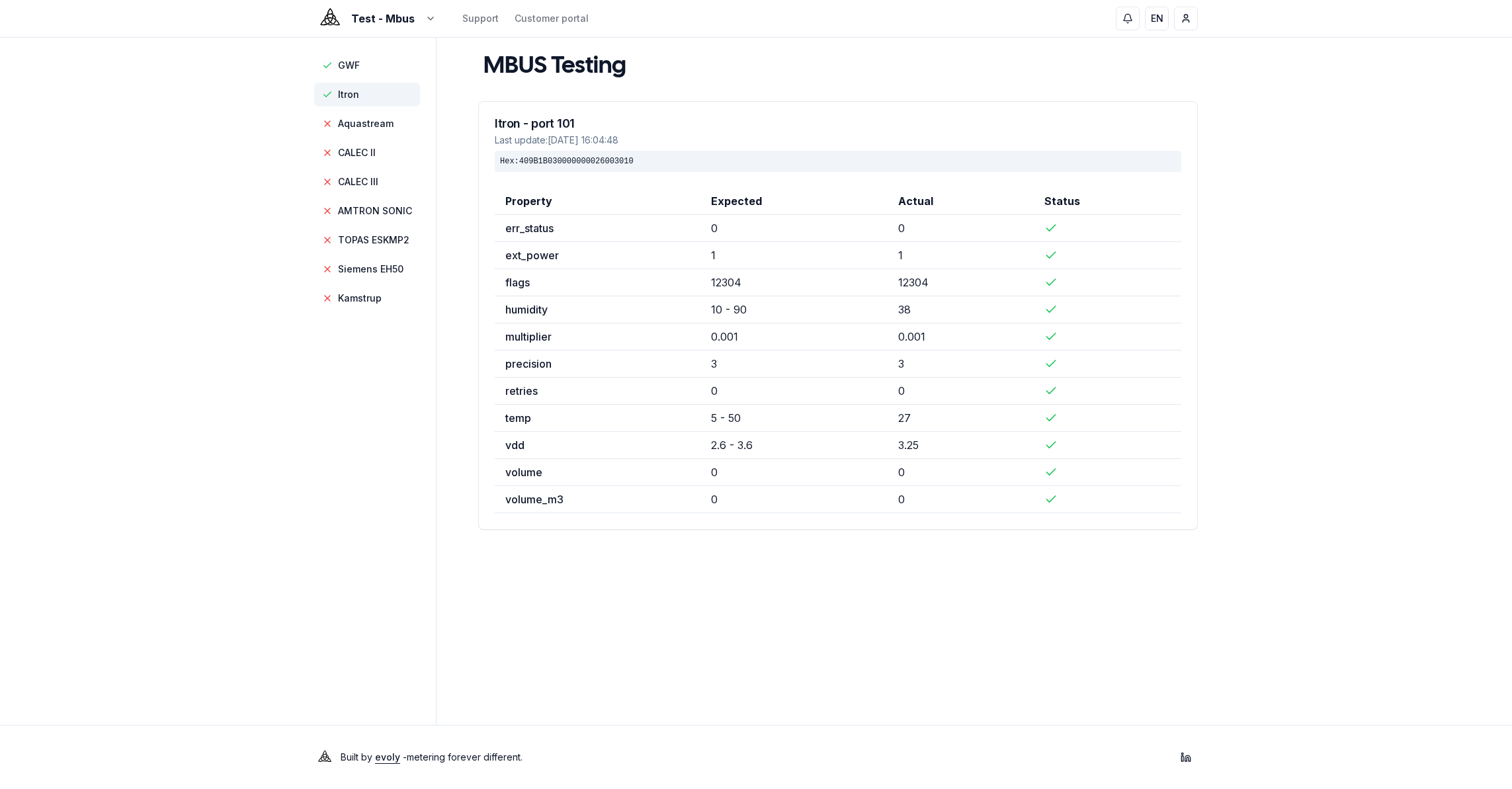
click at [351, 98] on span "Itron" at bounding box center [348, 95] width 21 height 13
click at [346, 90] on span "Itron" at bounding box center [348, 95] width 21 height 13
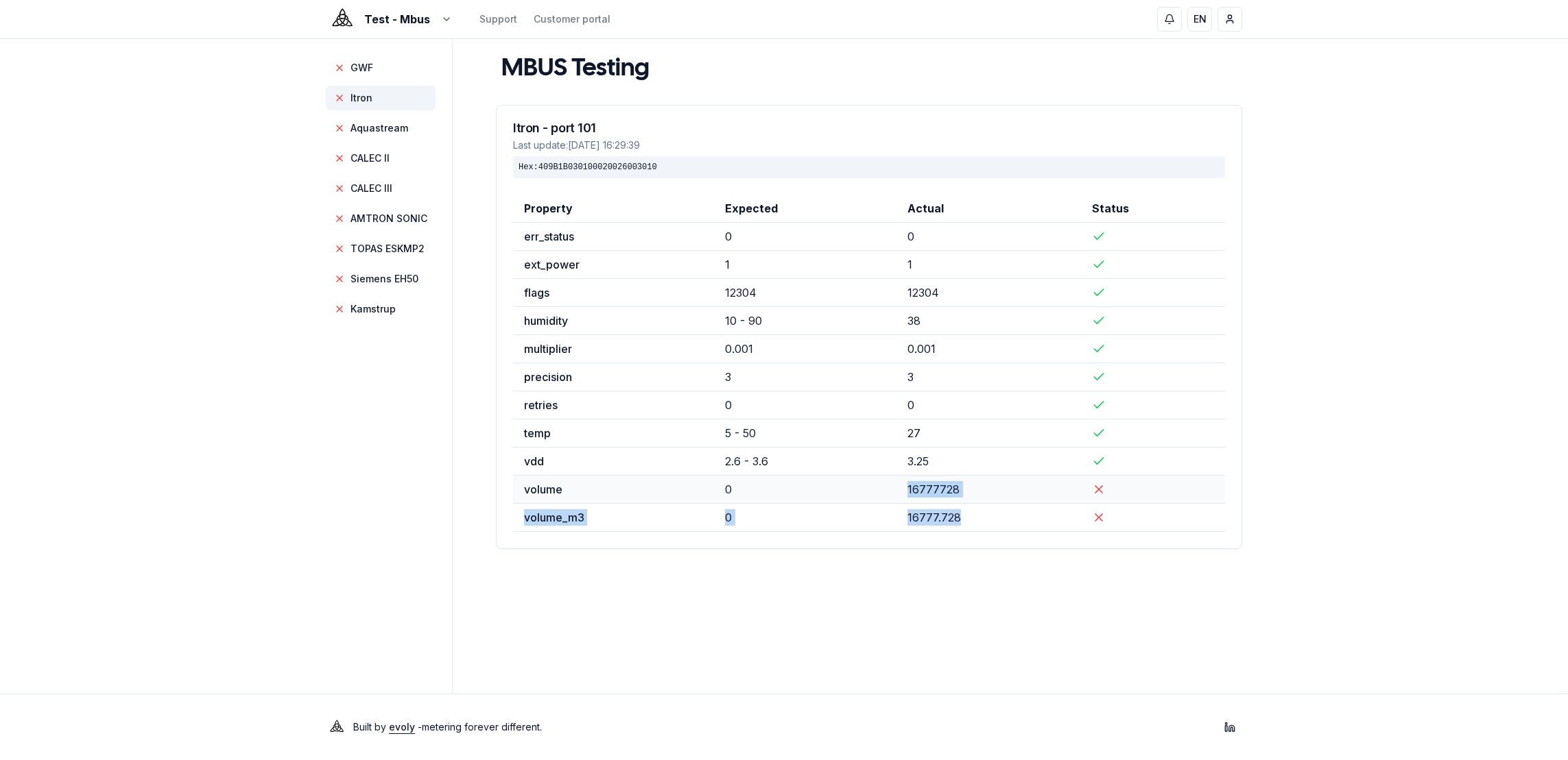
drag, startPoint x: 973, startPoint y: 515, endPoint x: 910, endPoint y: 484, distance: 70.2
click at [910, 484] on tbody "err_status 0 0 ext_power 1 1 flags 12304 12304 humidity 10 - 90 38 multiplier 0…" at bounding box center [870, 378] width 712 height 310
copy tbody "16777728 volume_m3 0 16777.728"
drag, startPoint x: 1447, startPoint y: 613, endPoint x: 1419, endPoint y: 604, distance: 29.4
click at [1446, 613] on div "Test - Mbus Support Customer portal EN Charles GWF Itron Aquastream CALEC II CA…" at bounding box center [784, 380] width 1568 height 760
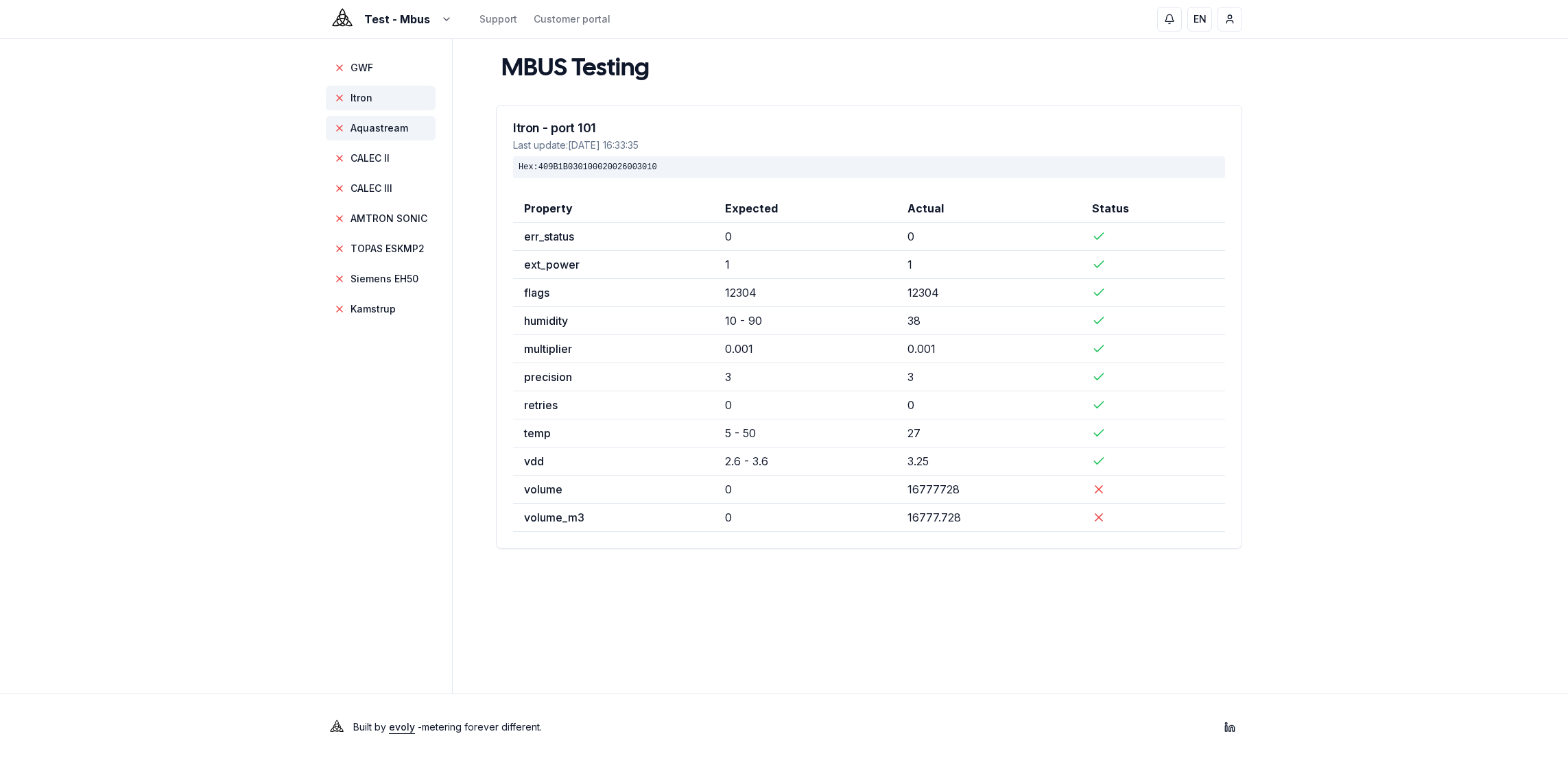
click at [363, 134] on span "Aquastream" at bounding box center [379, 128] width 58 height 14
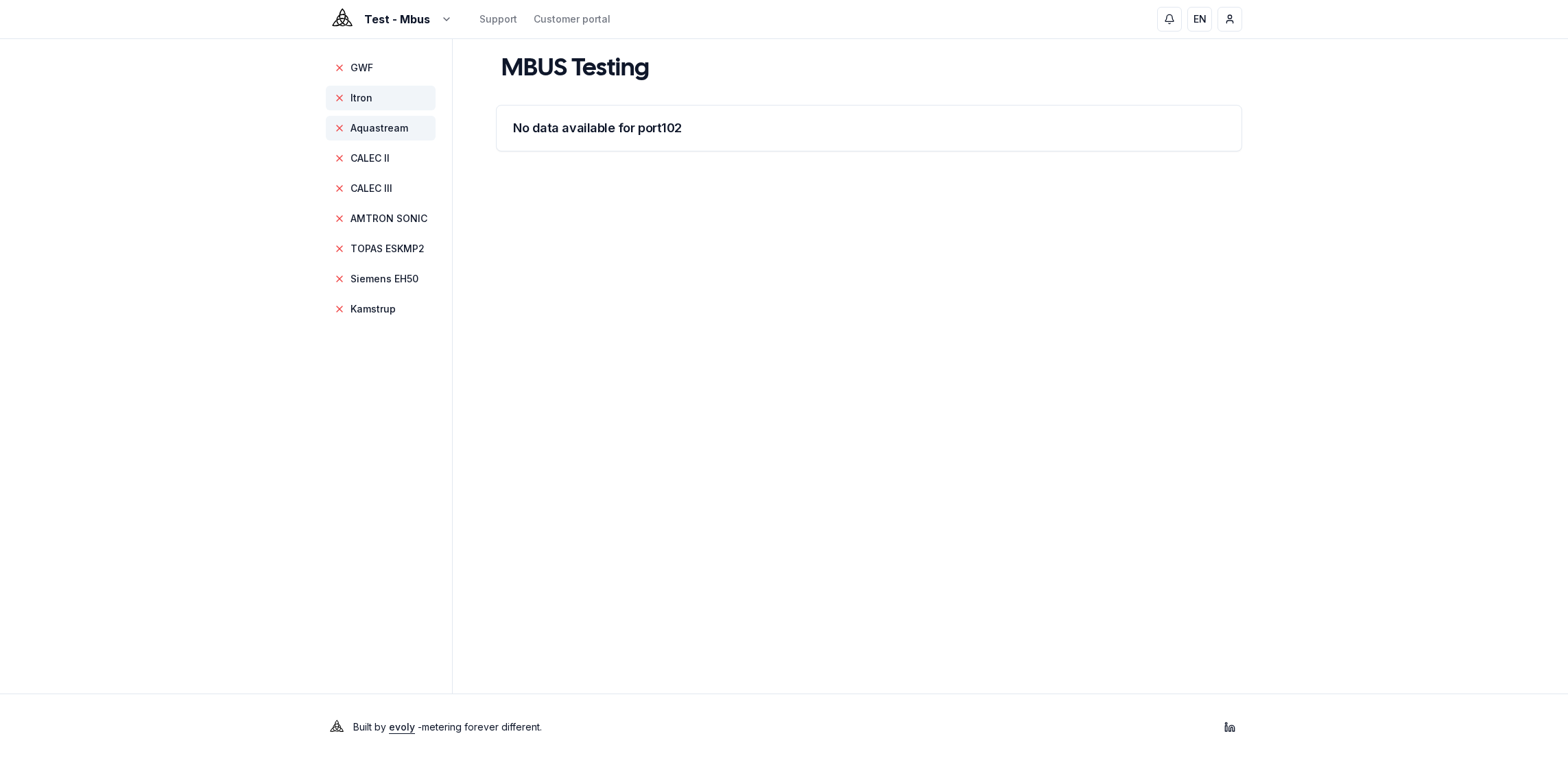
click at [350, 97] on span "Itron" at bounding box center [361, 98] width 22 height 14
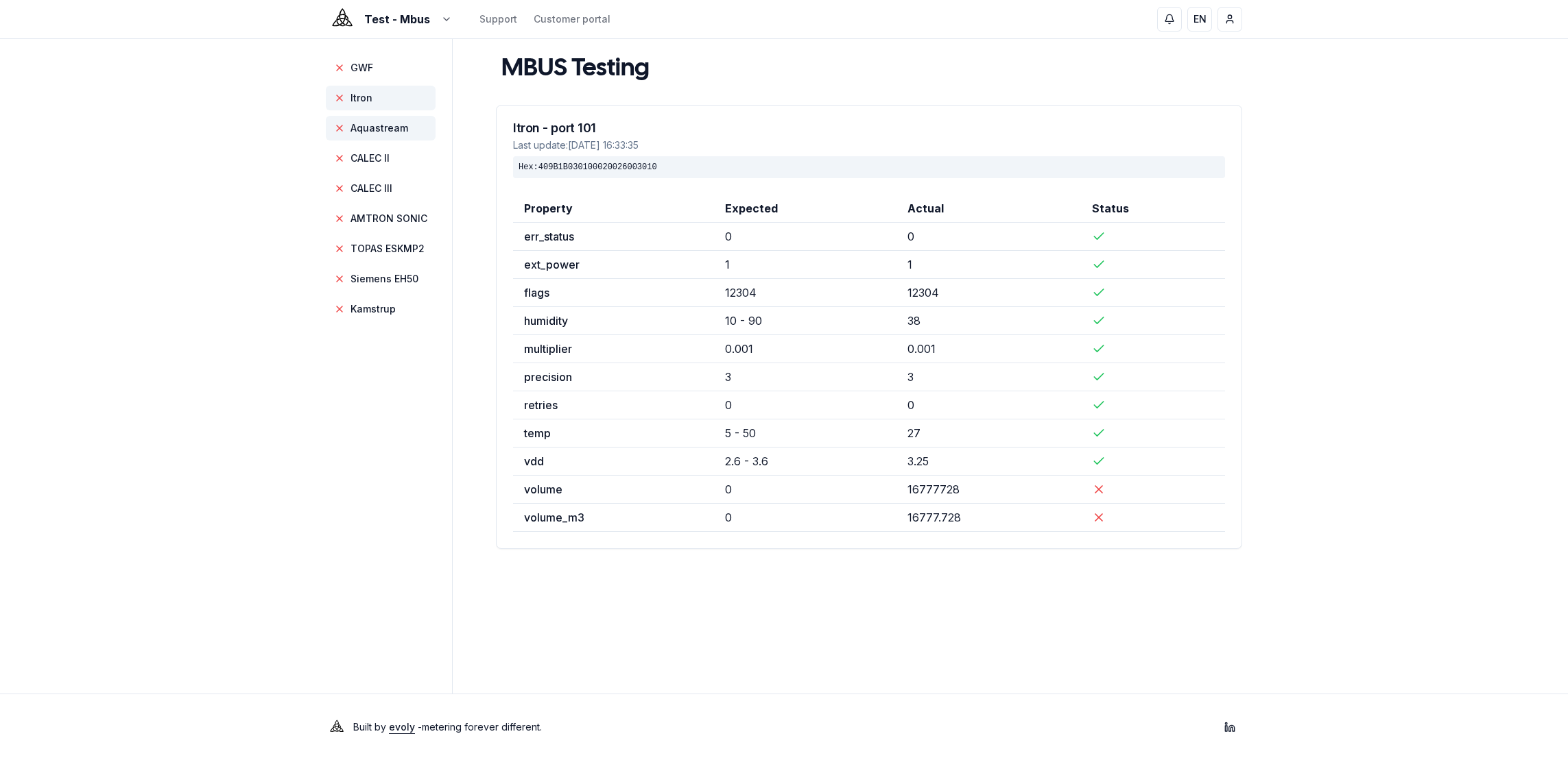
drag, startPoint x: 360, startPoint y: 128, endPoint x: 361, endPoint y: 137, distance: 9.1
click at [360, 128] on span "Aquastream" at bounding box center [379, 128] width 58 height 14
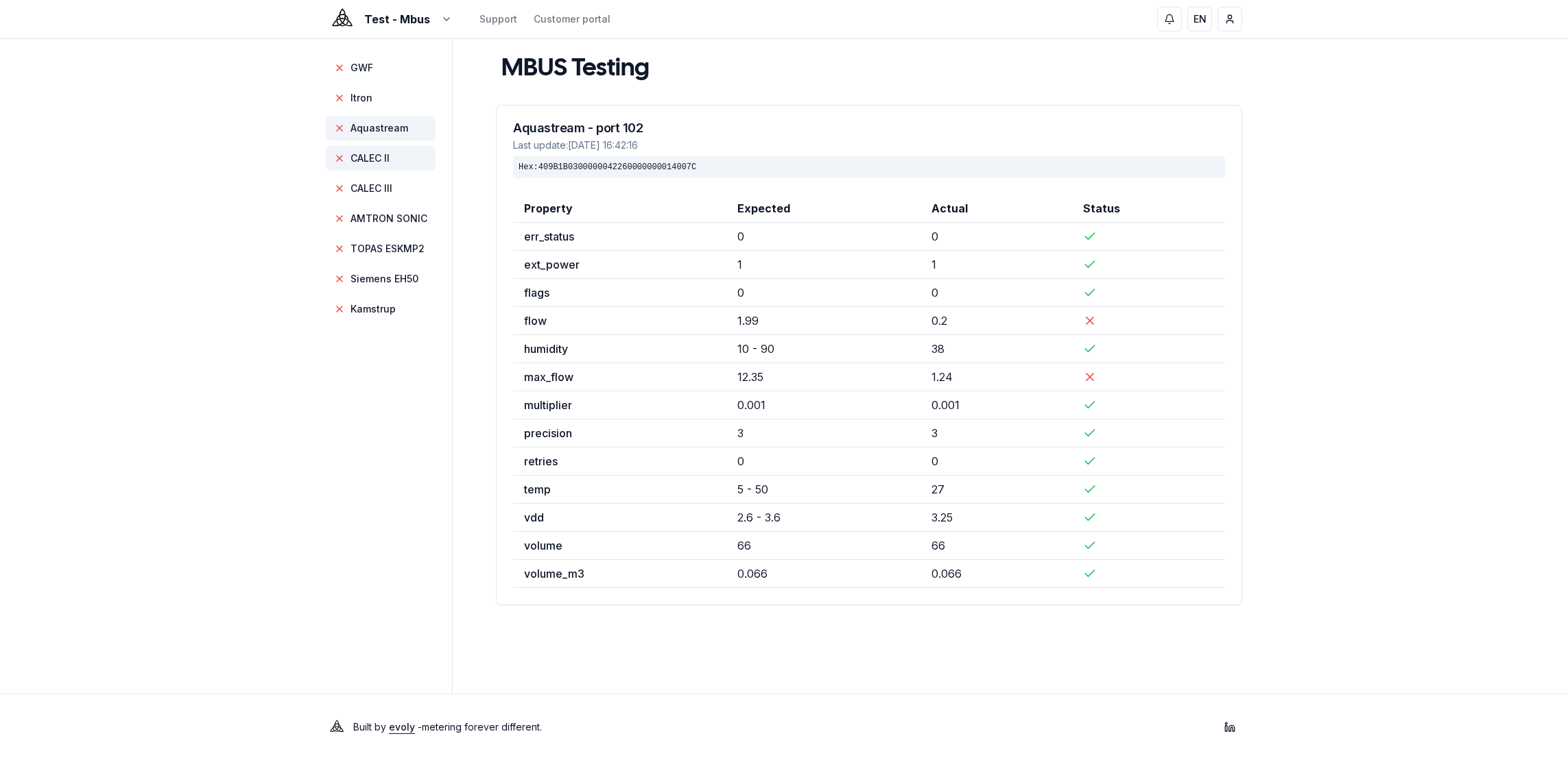
click at [380, 159] on span "CALEC II" at bounding box center [370, 158] width 39 height 14
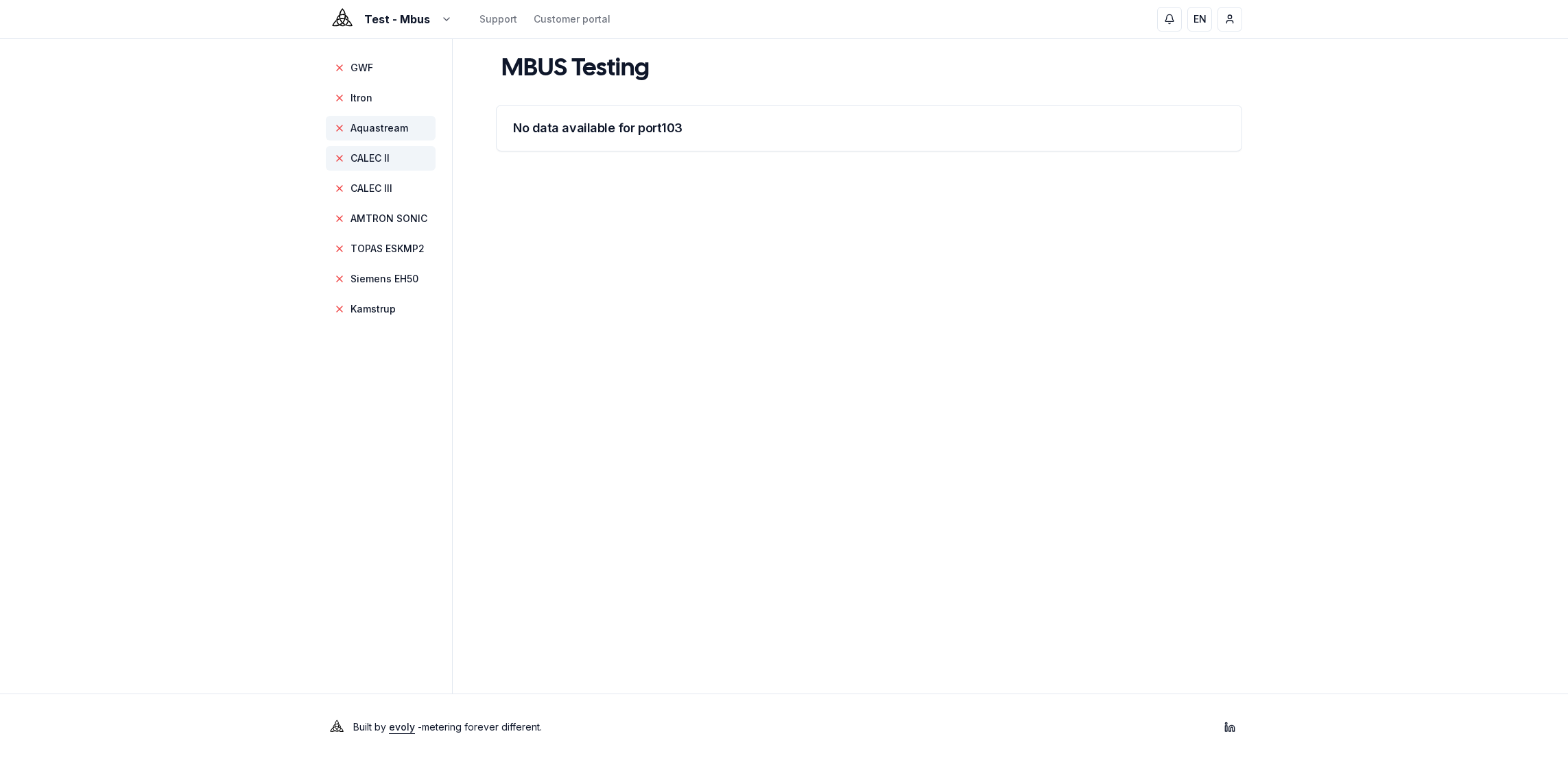
click at [380, 137] on span "Aquastream" at bounding box center [381, 128] width 110 height 25
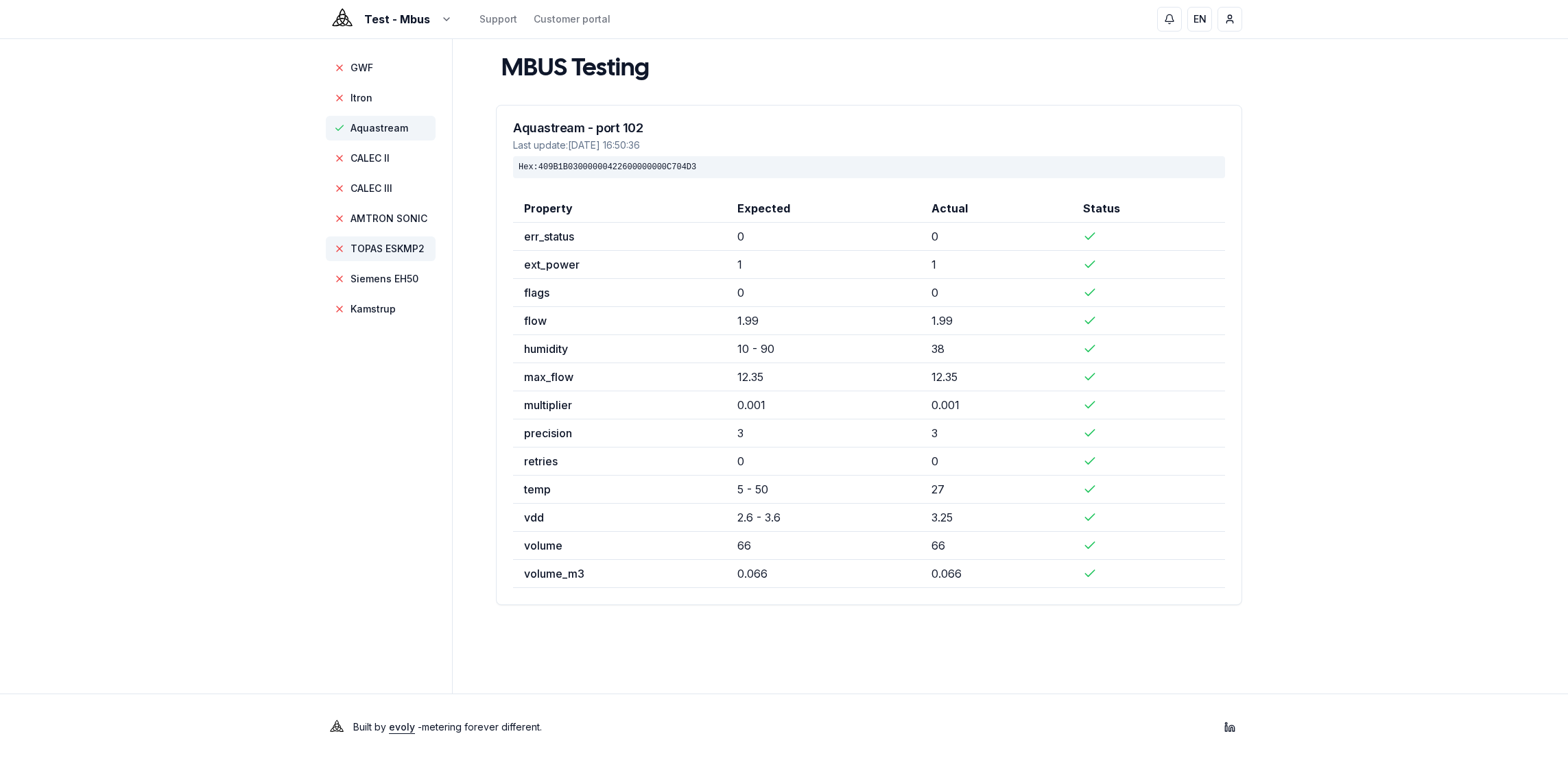
click at [360, 253] on span "TOPAS ESKMP2" at bounding box center [387, 249] width 74 height 14
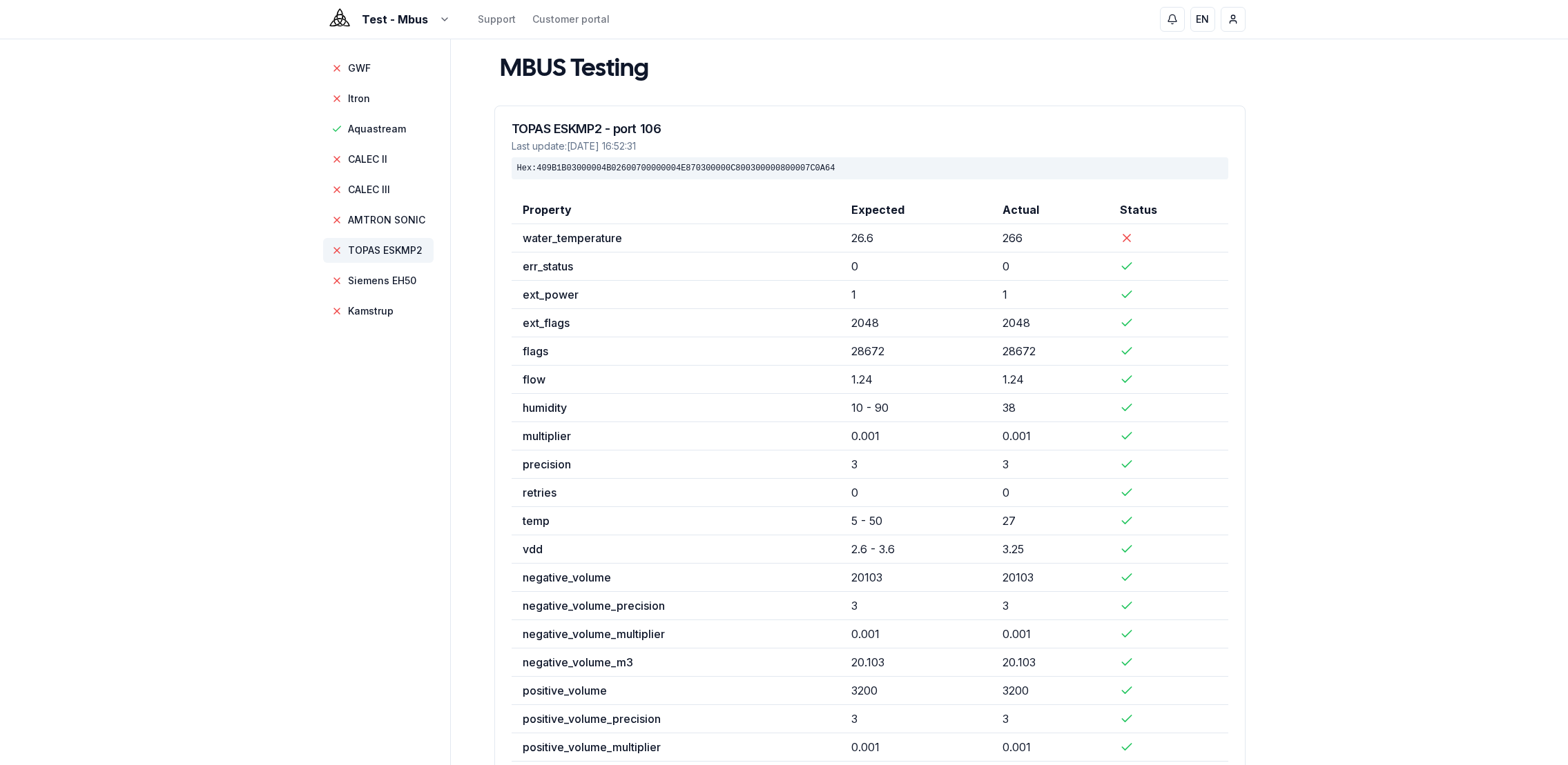
click at [396, 250] on span "TOPAS ESKMP2" at bounding box center [384, 250] width 74 height 14
click at [395, 220] on span "AMTRON SONIC" at bounding box center [386, 220] width 77 height 14
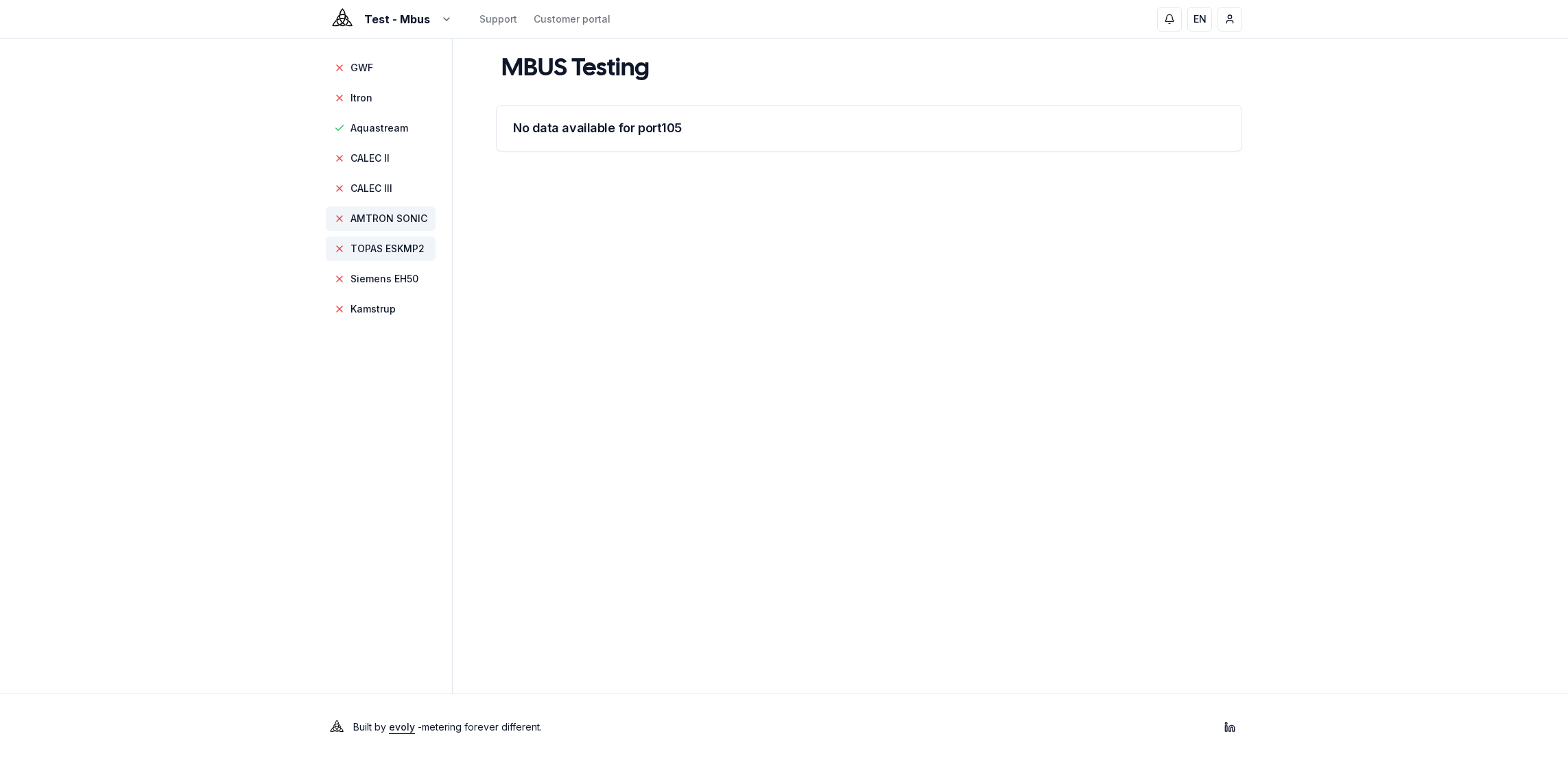
click at [387, 250] on span "TOPAS ESKMP2" at bounding box center [387, 249] width 74 height 14
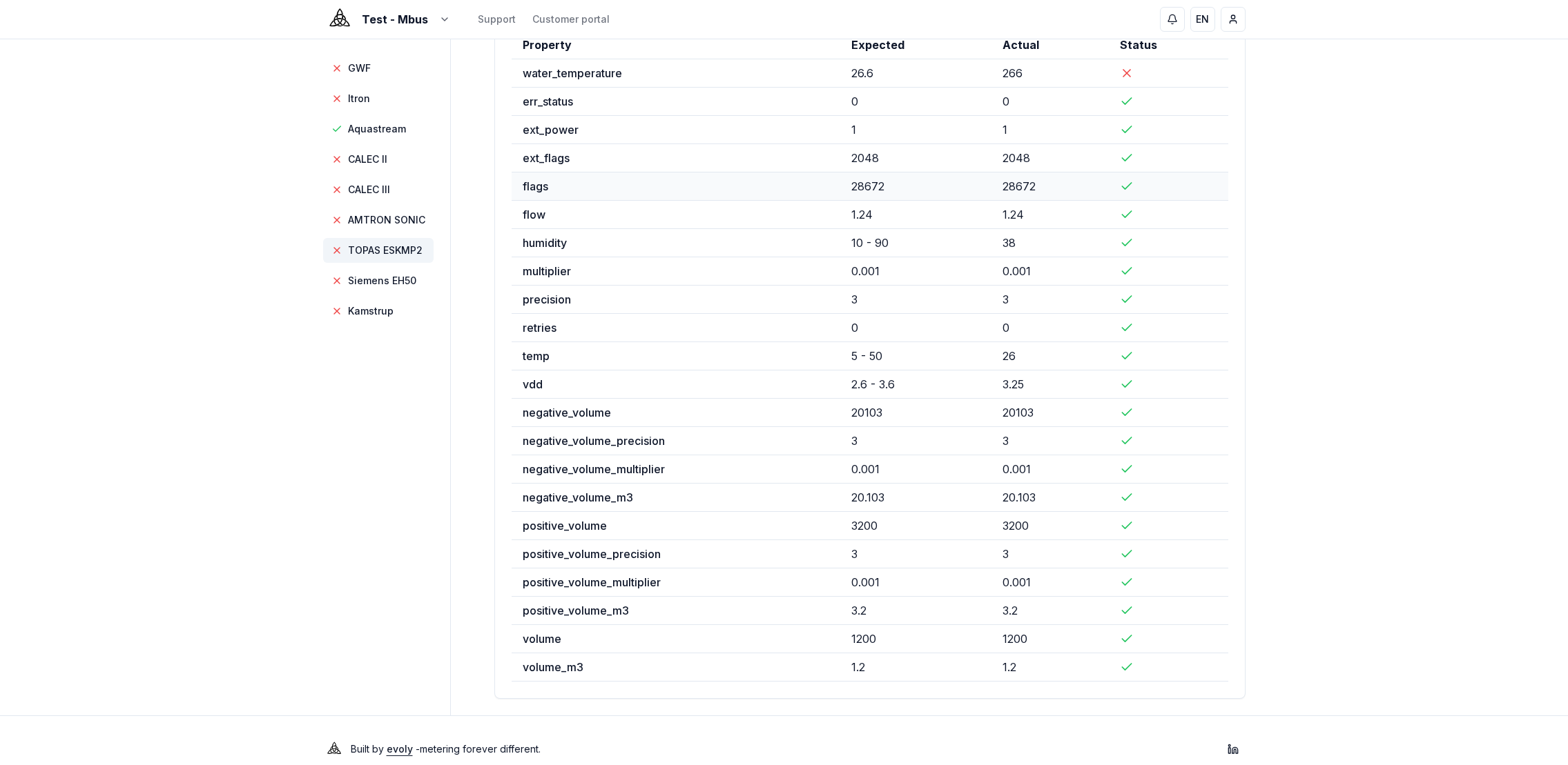
scroll to position [156, 0]
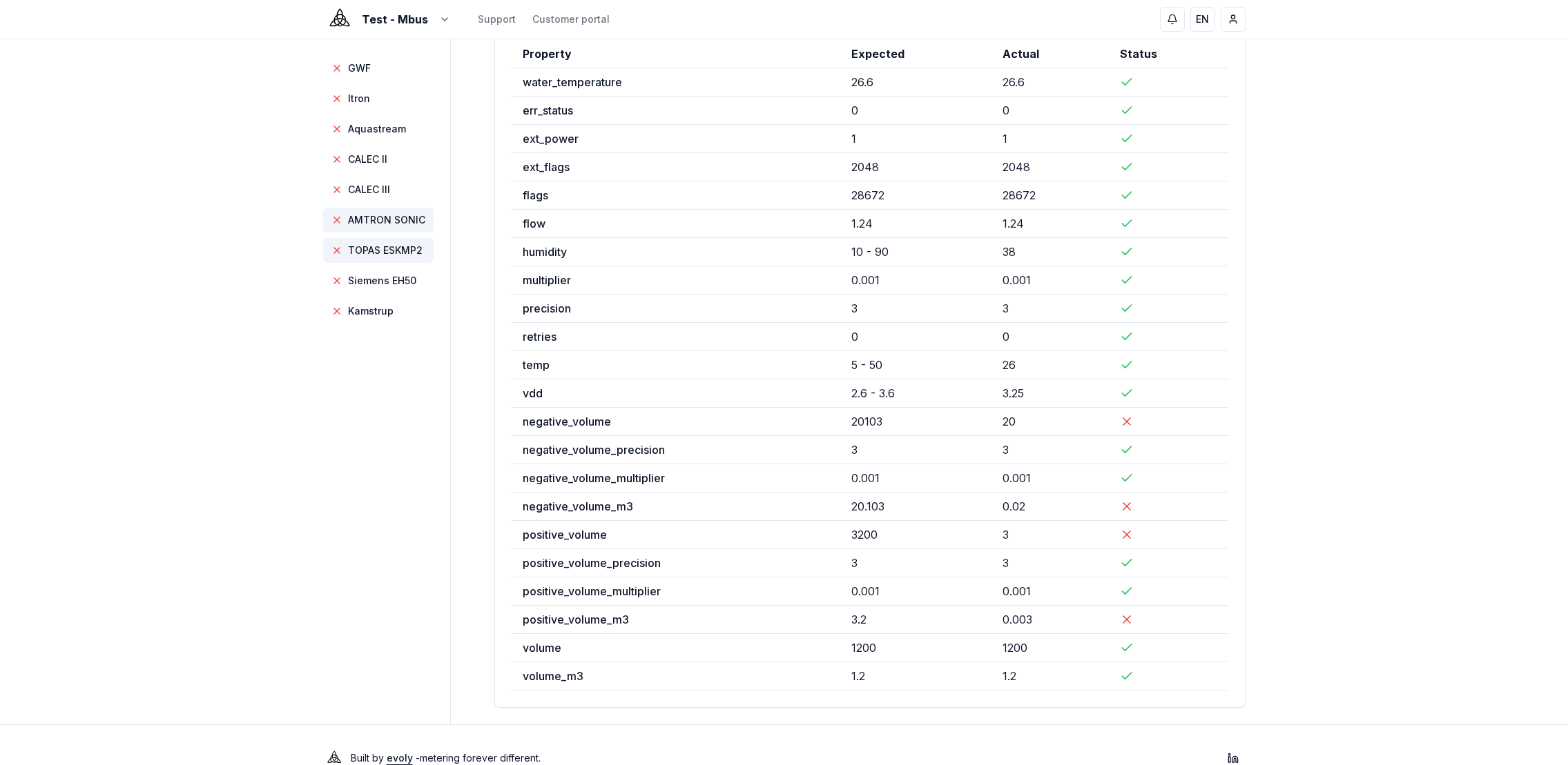
click at [415, 223] on span "AMTRON SONIC" at bounding box center [386, 220] width 77 height 14
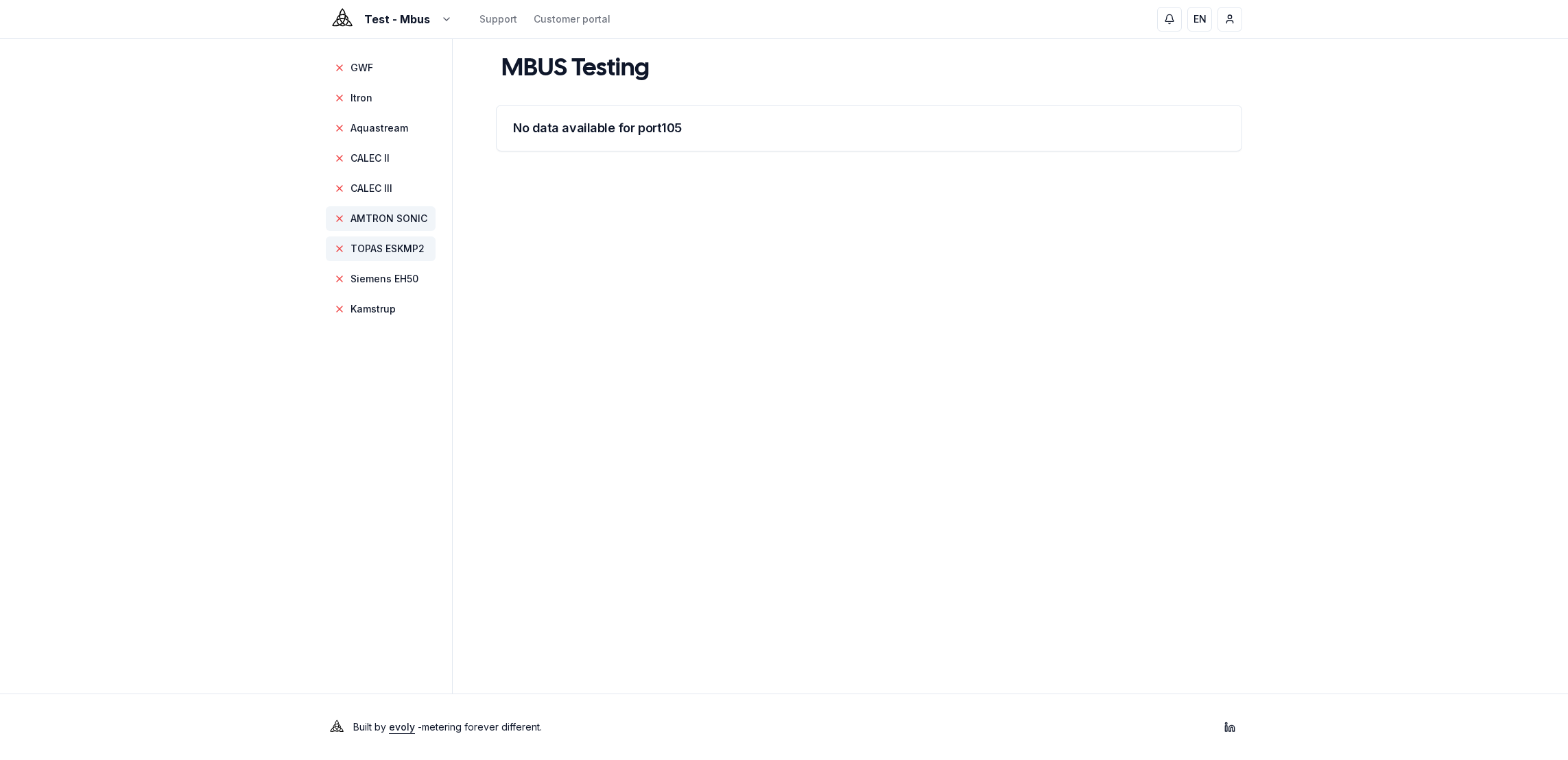
click at [394, 252] on span "TOPAS ESKMP2" at bounding box center [387, 249] width 74 height 14
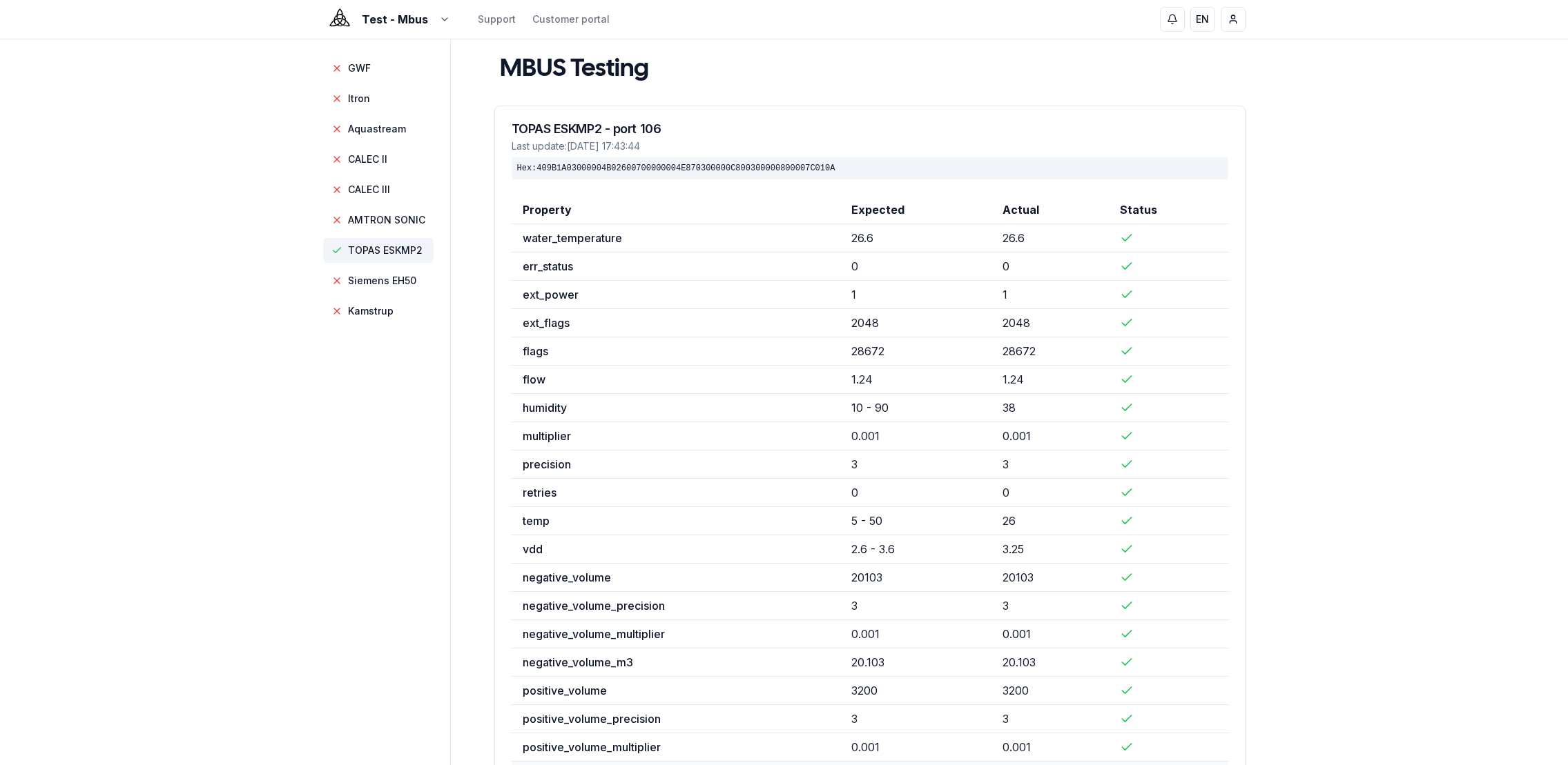
scroll to position [182, 0]
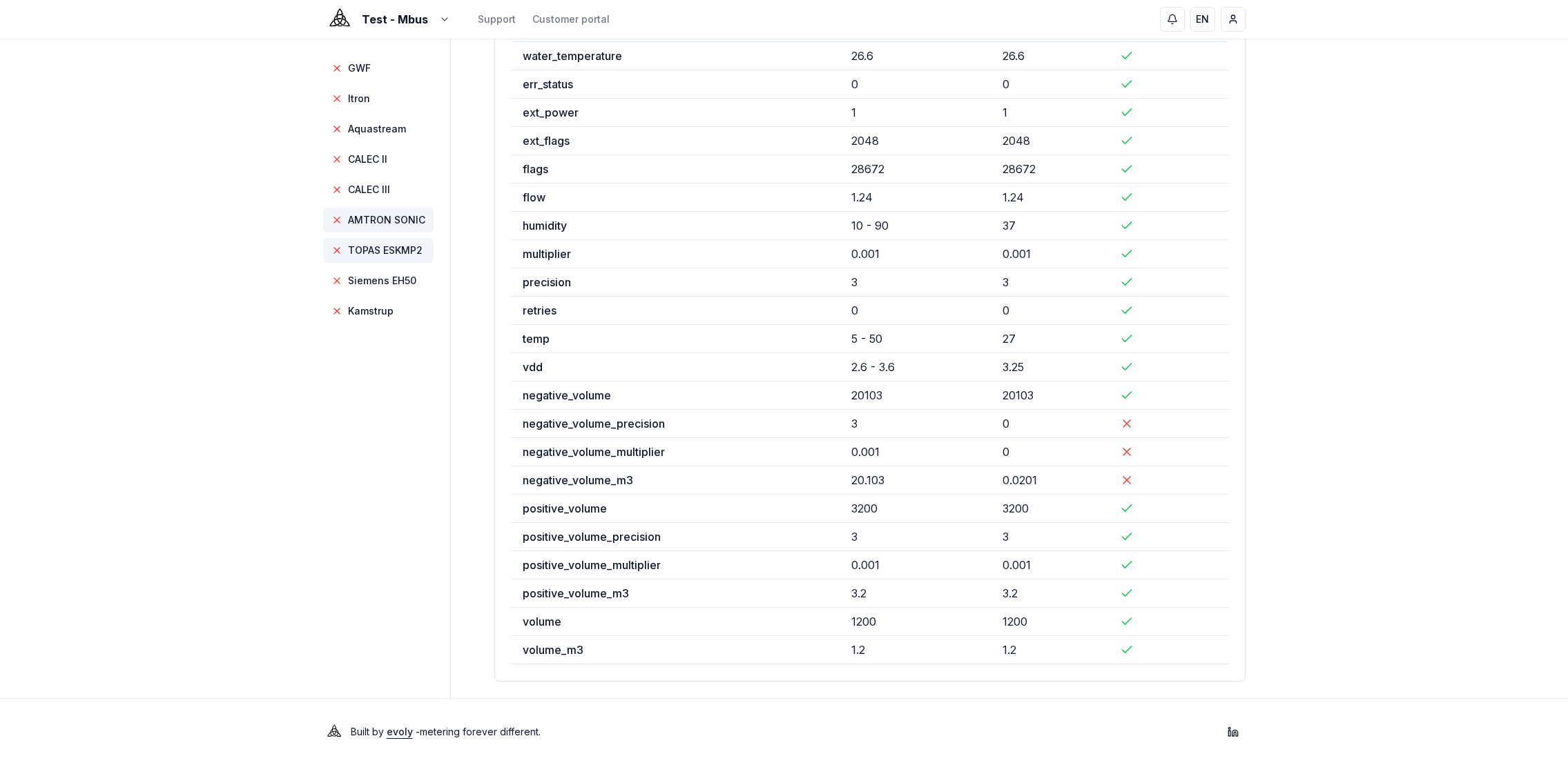
click at [391, 220] on span "AMTRON SONIC" at bounding box center [386, 220] width 77 height 14
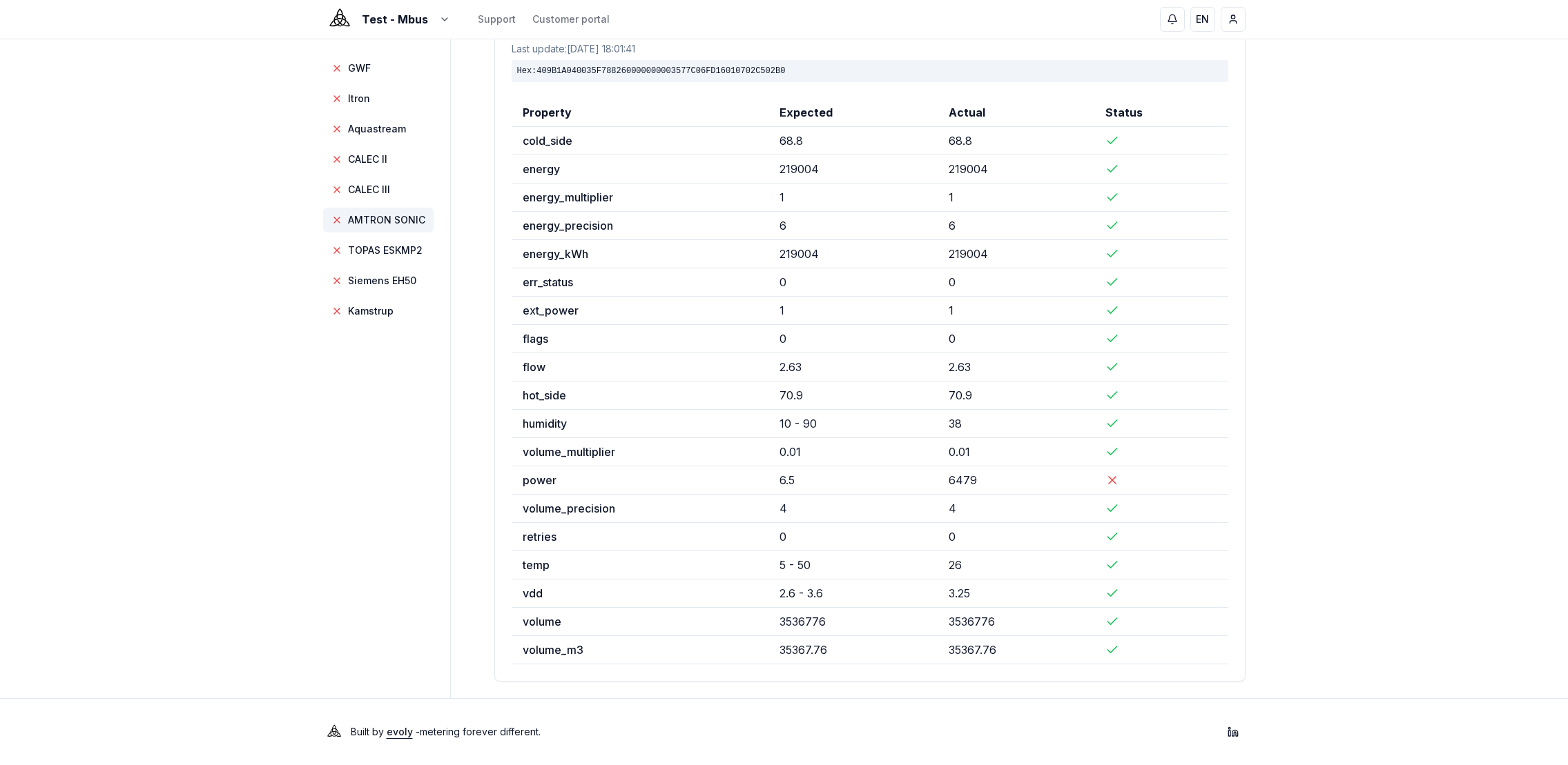
scroll to position [97, 0]
click at [396, 249] on span "TOPAS ESKMP2" at bounding box center [384, 250] width 74 height 14
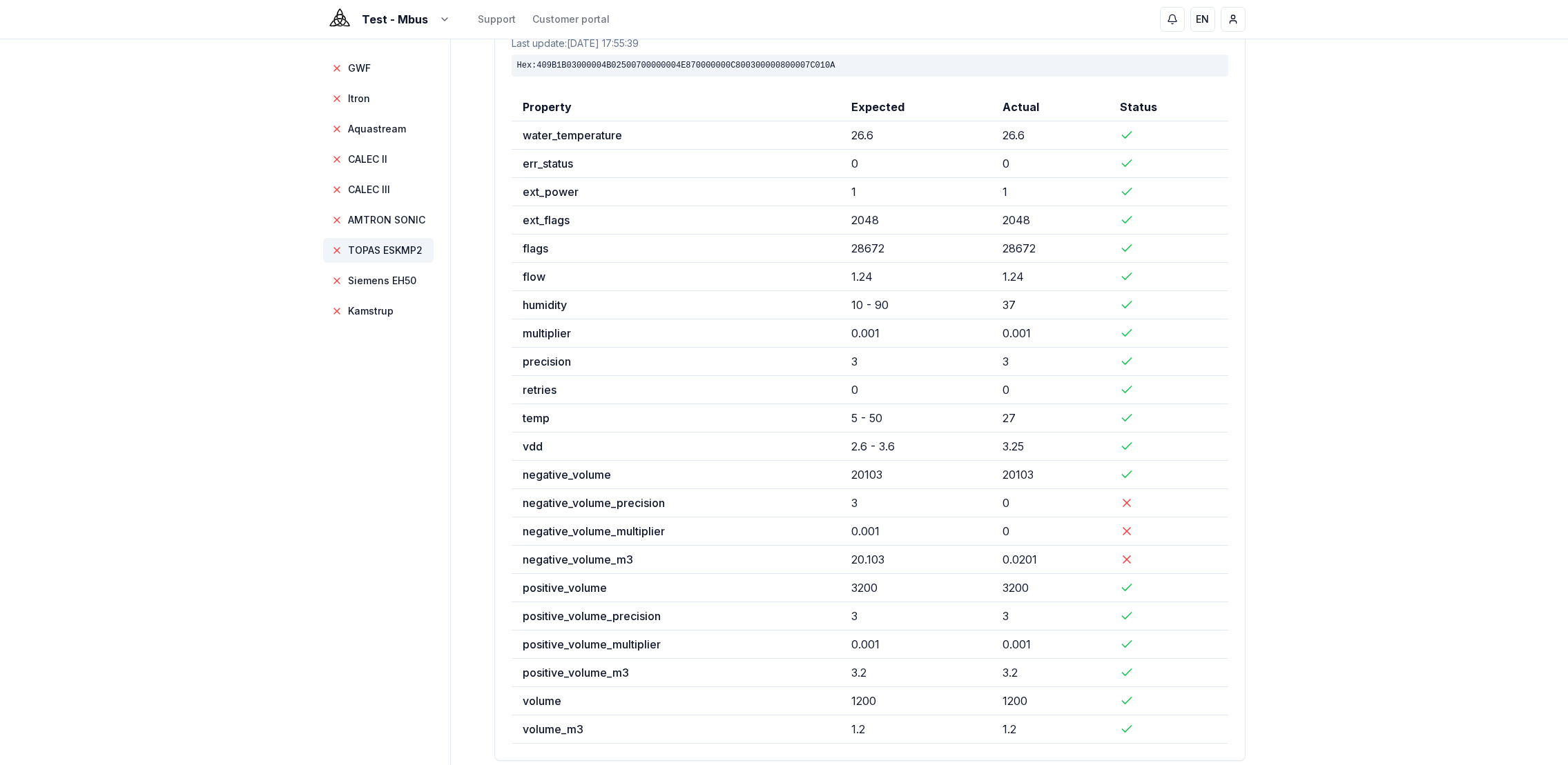
scroll to position [0, 0]
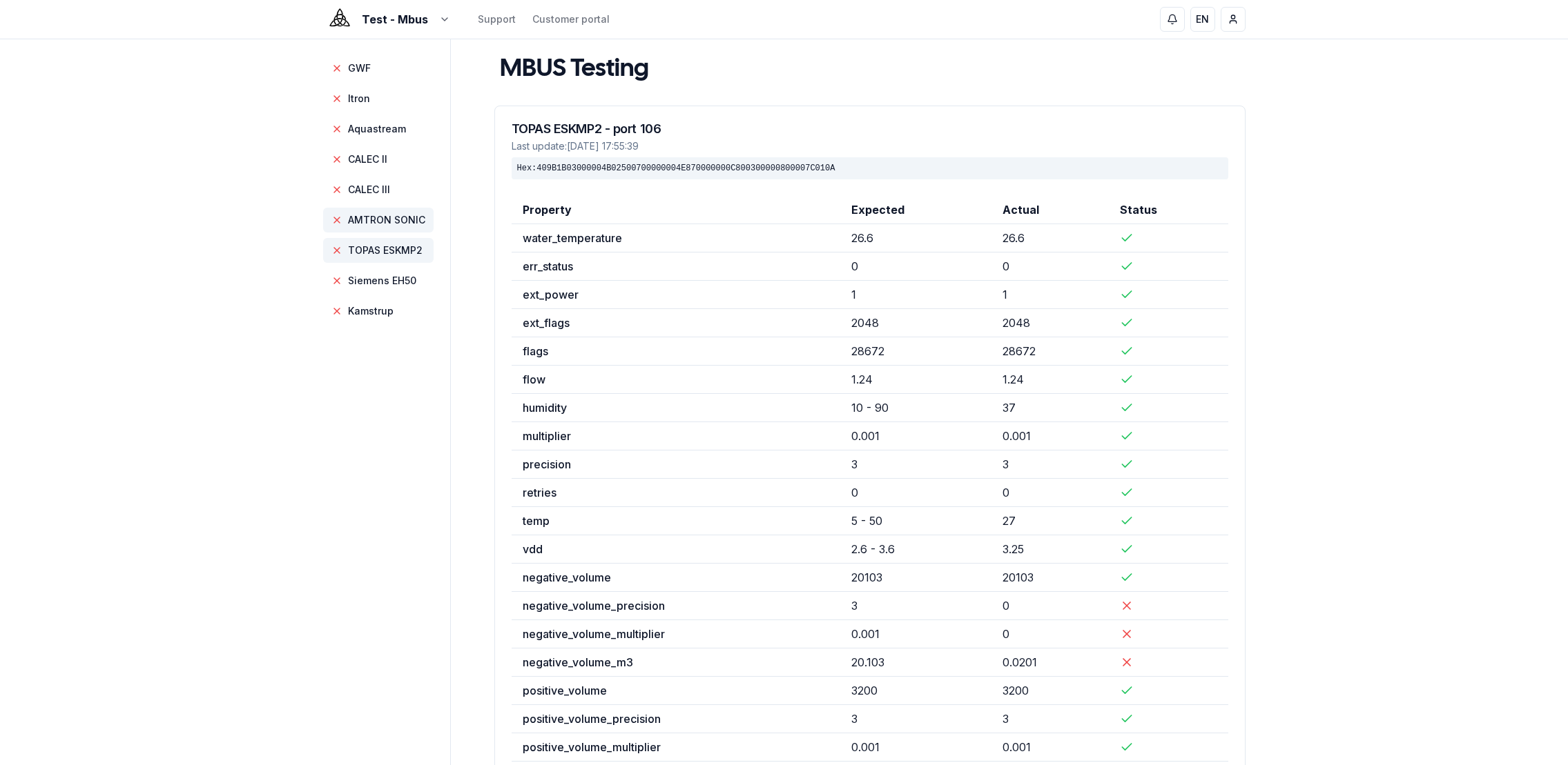
click at [393, 218] on span "AMTRON SONIC" at bounding box center [386, 220] width 77 height 14
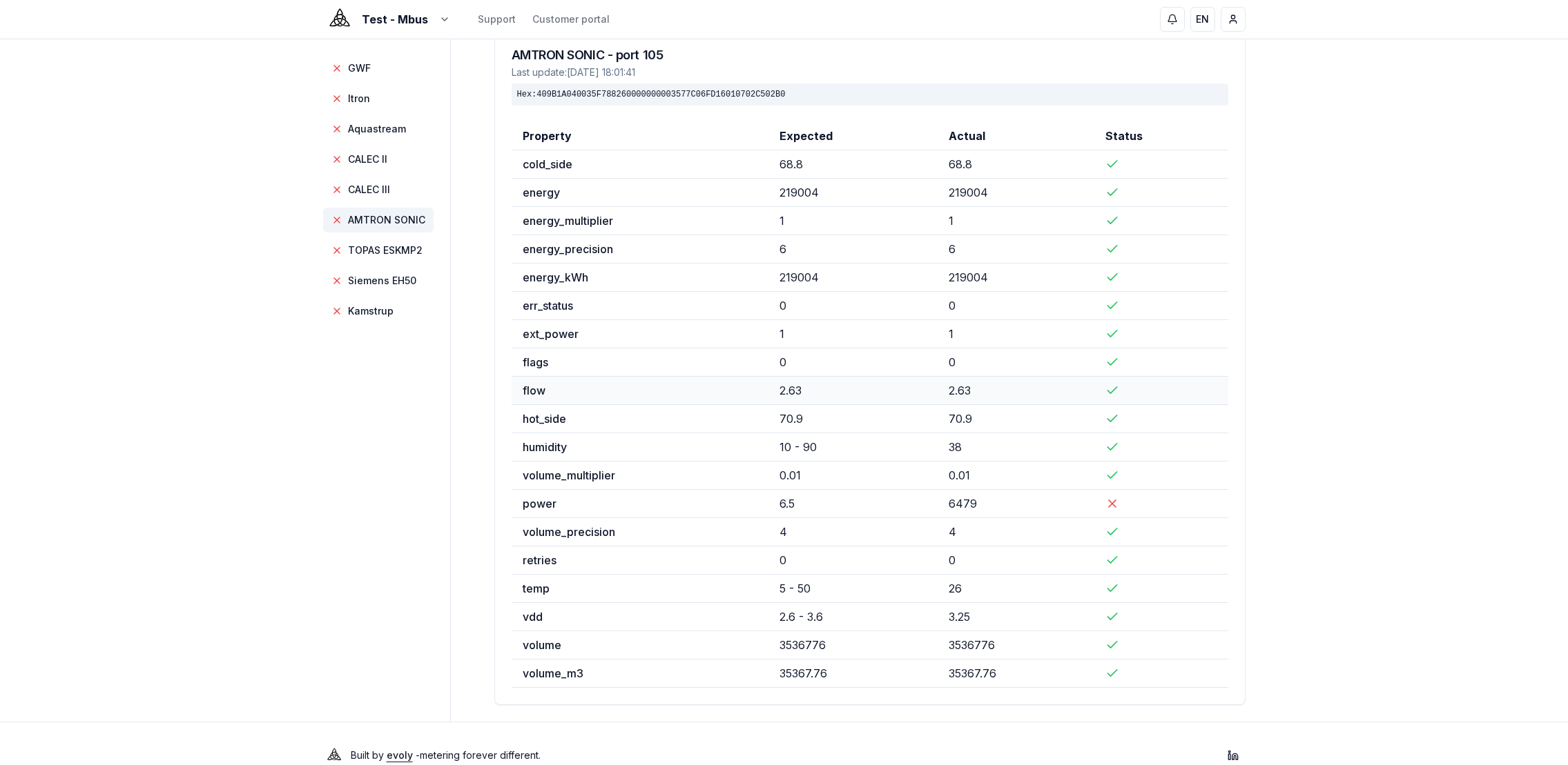
scroll to position [97, 0]
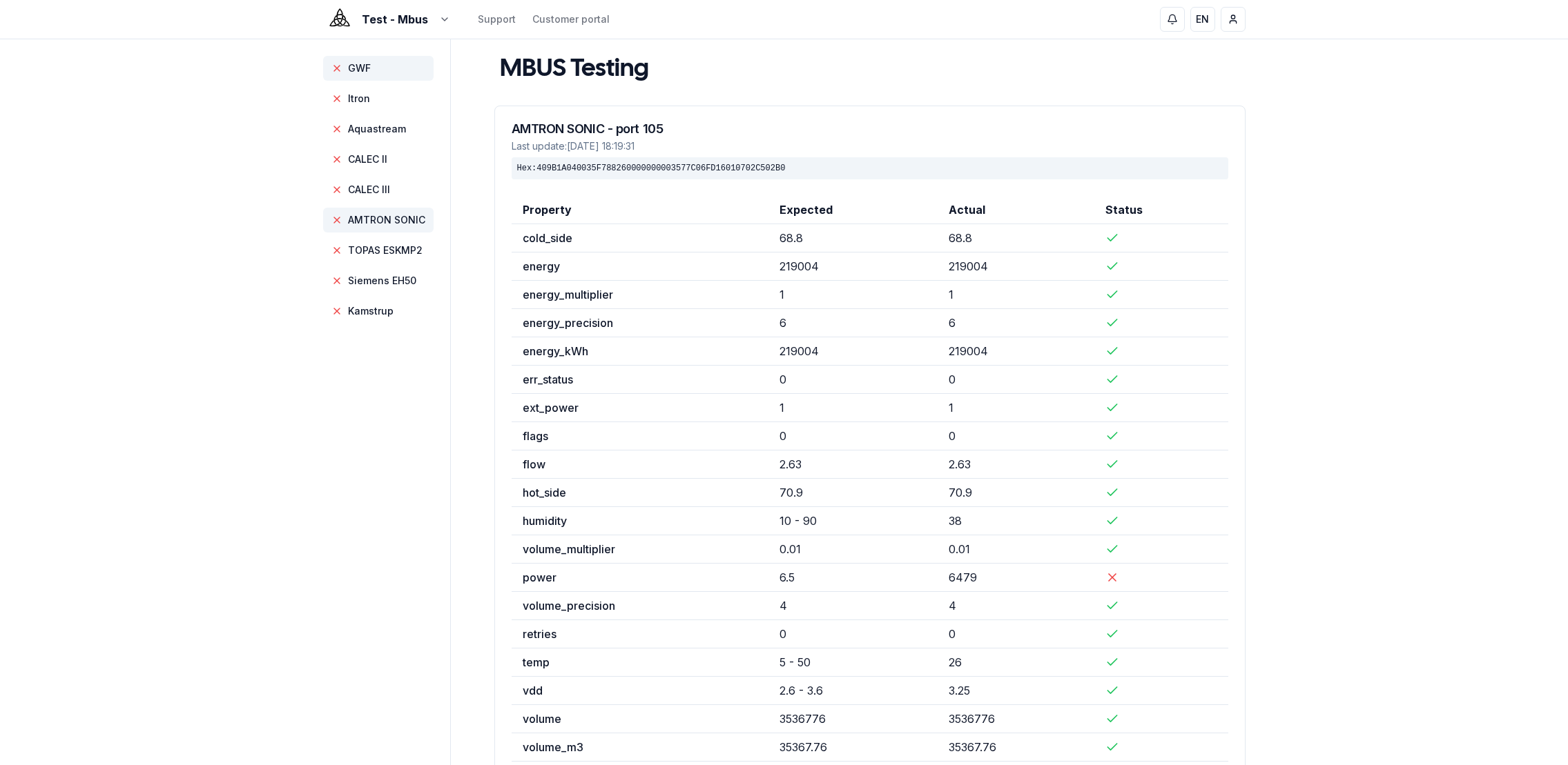
click at [360, 70] on span "GWF" at bounding box center [358, 68] width 23 height 14
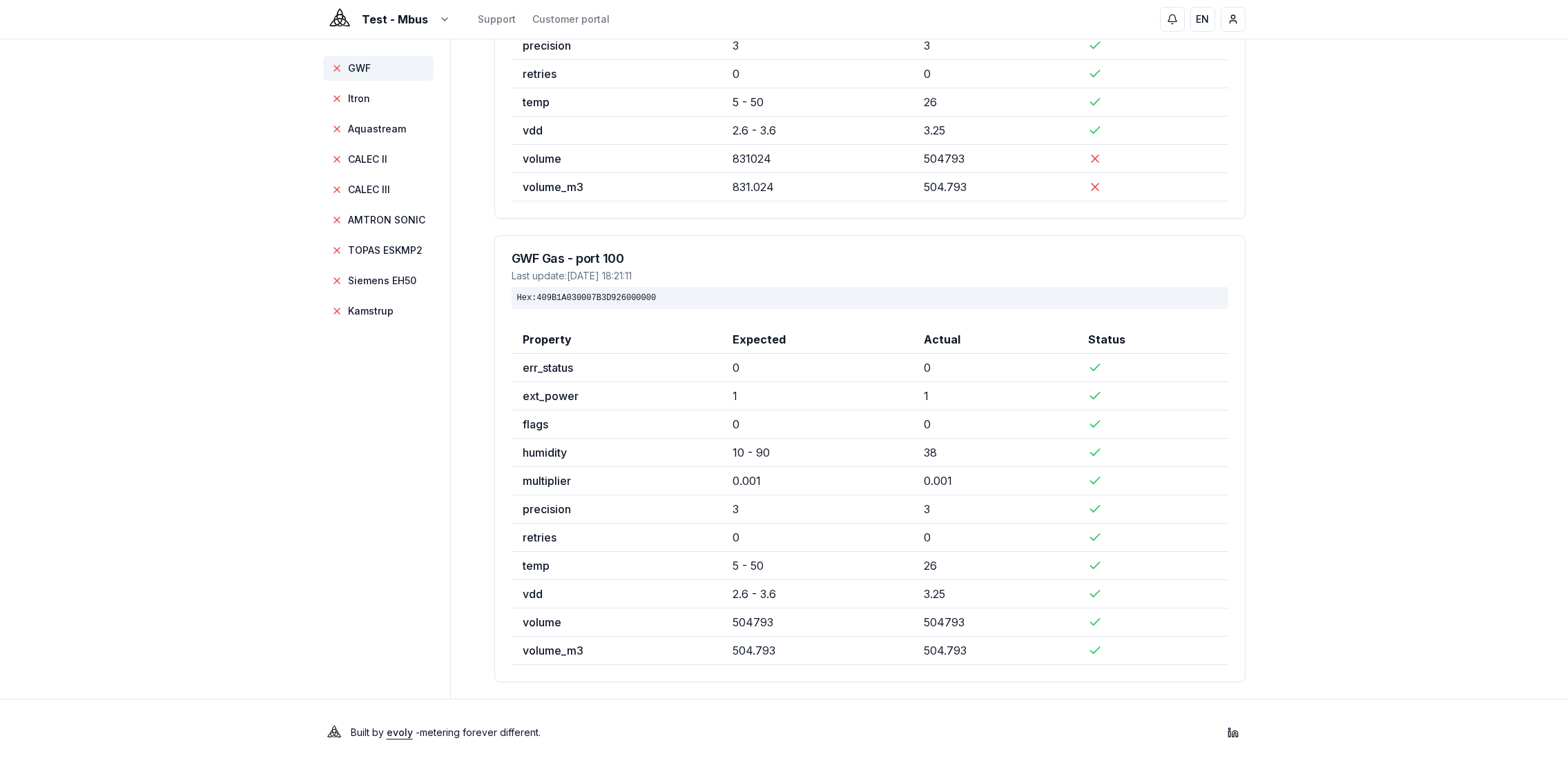
scroll to position [335, 0]
click at [371, 129] on span "Aquastream" at bounding box center [376, 129] width 58 height 14
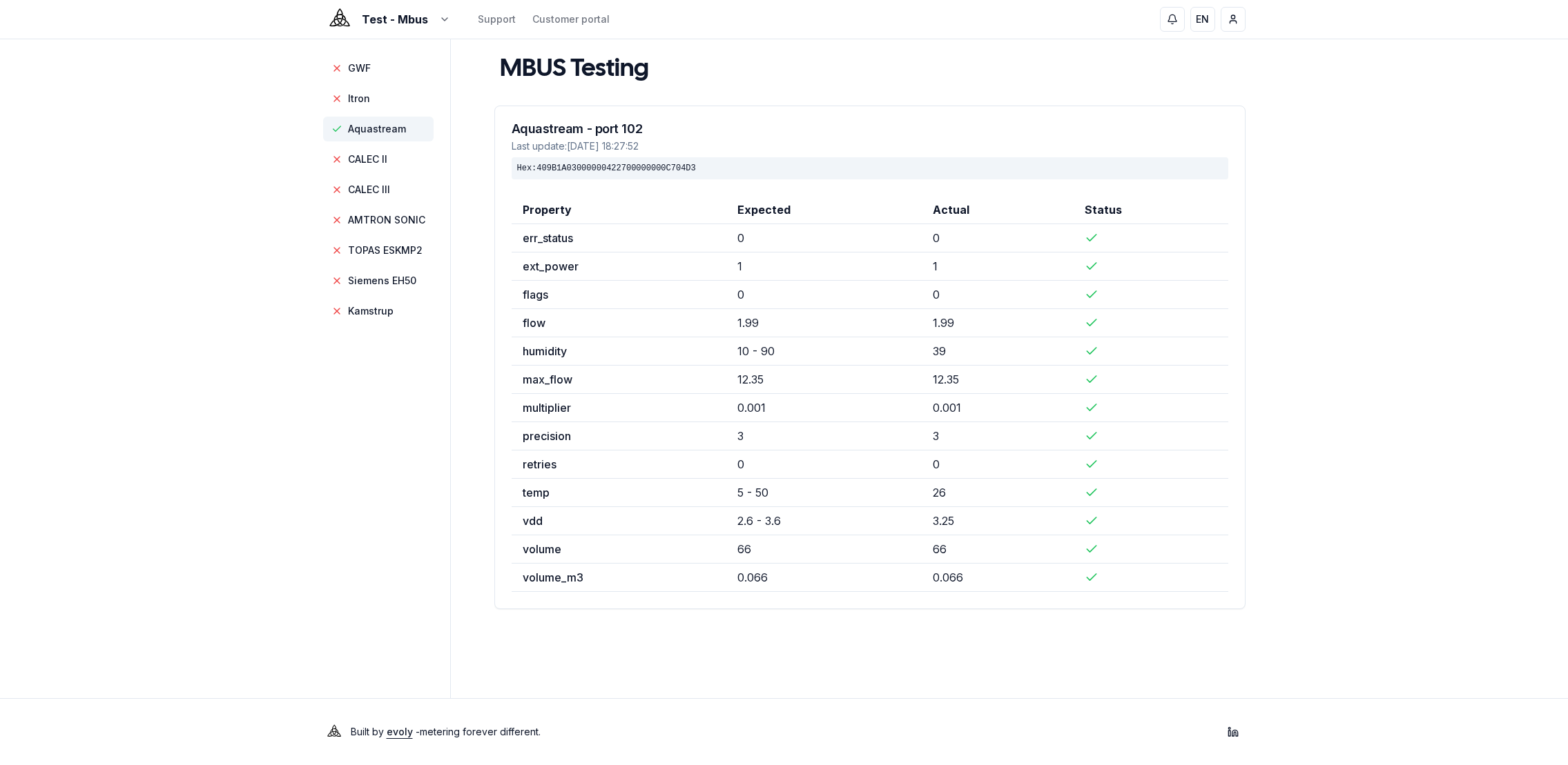
scroll to position [0, 0]
click at [368, 99] on span "Itron" at bounding box center [363, 99] width 22 height 14
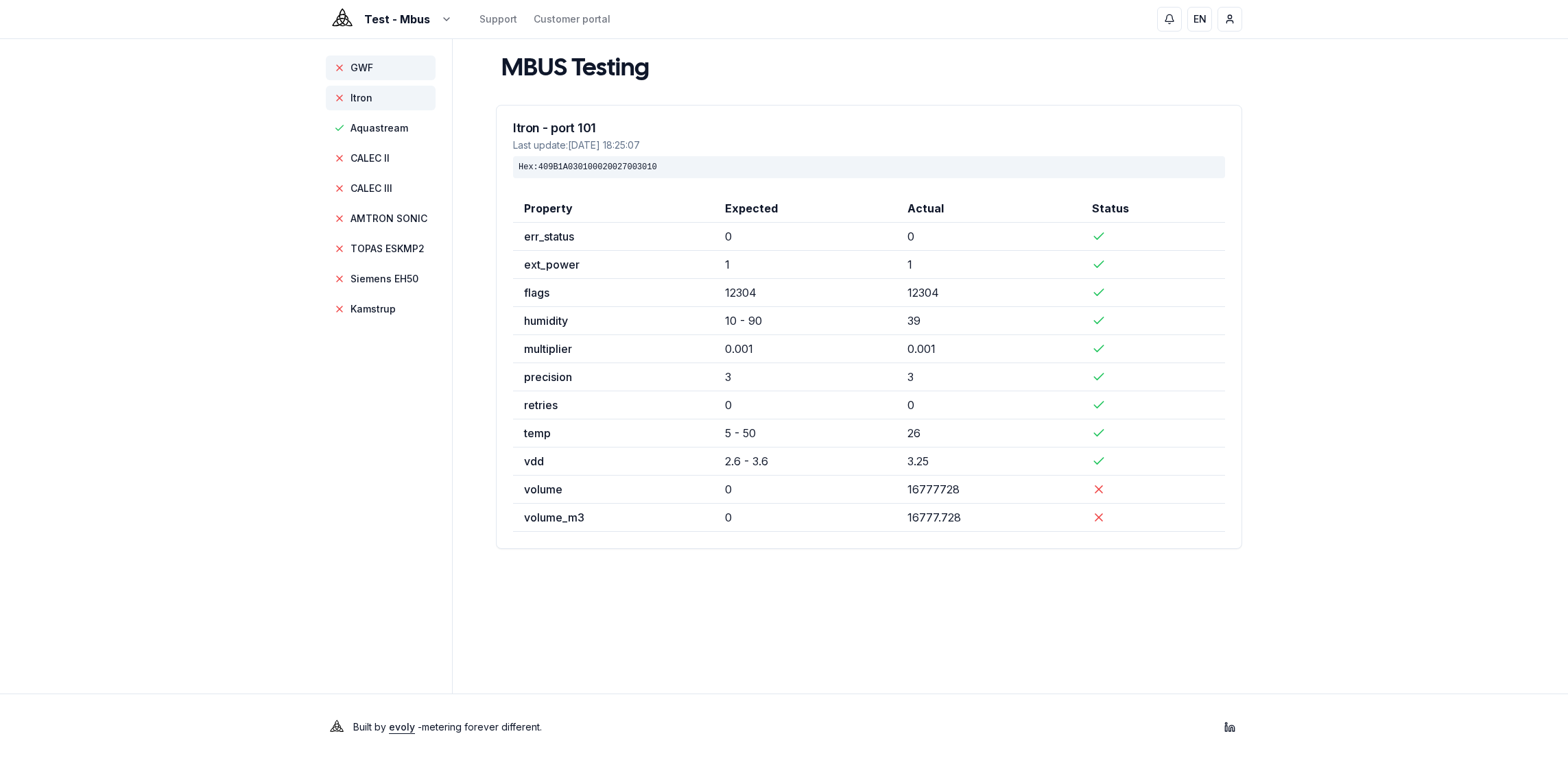
click at [366, 72] on span "GWF" at bounding box center [361, 68] width 23 height 14
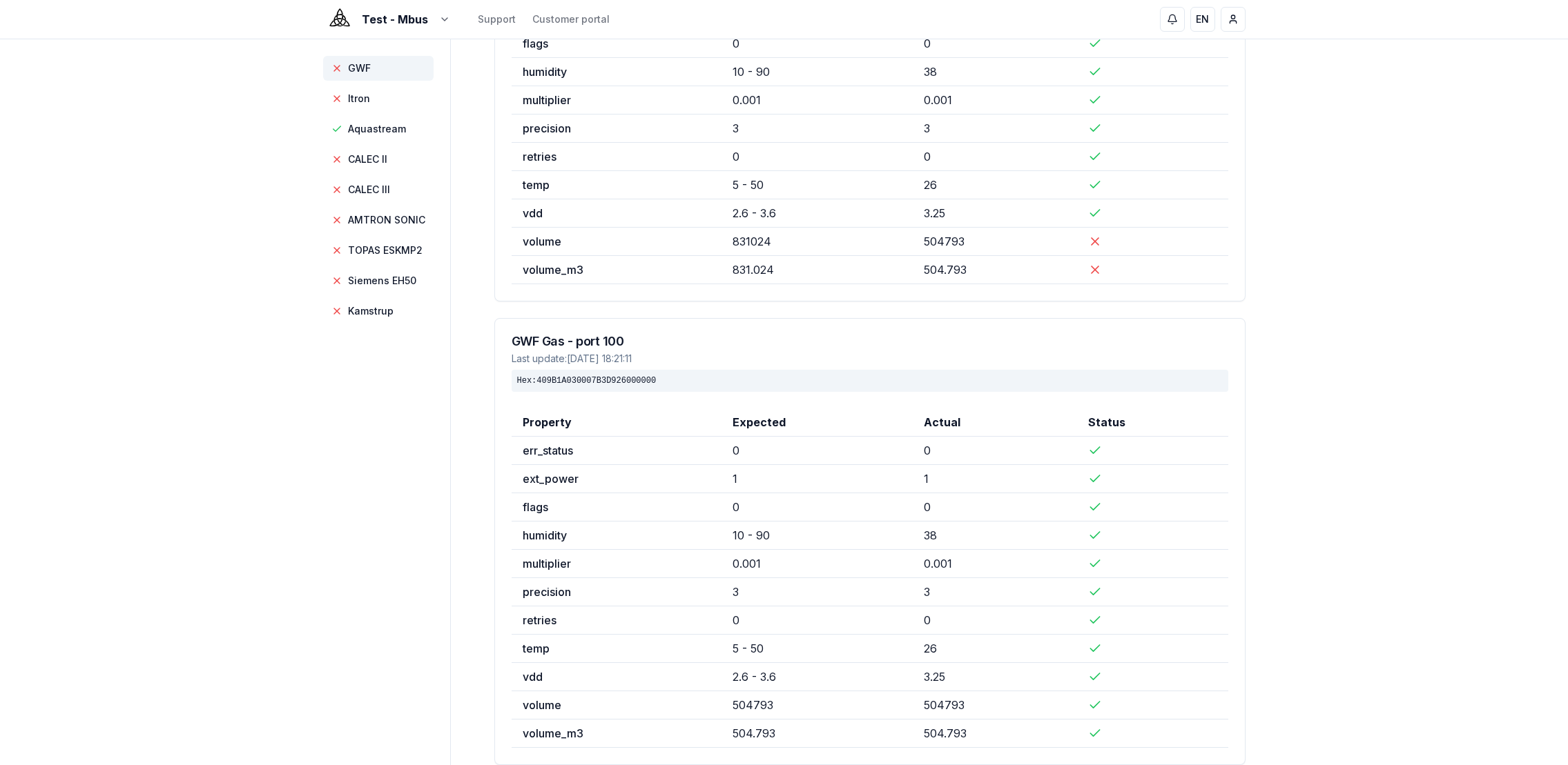
scroll to position [335, 0]
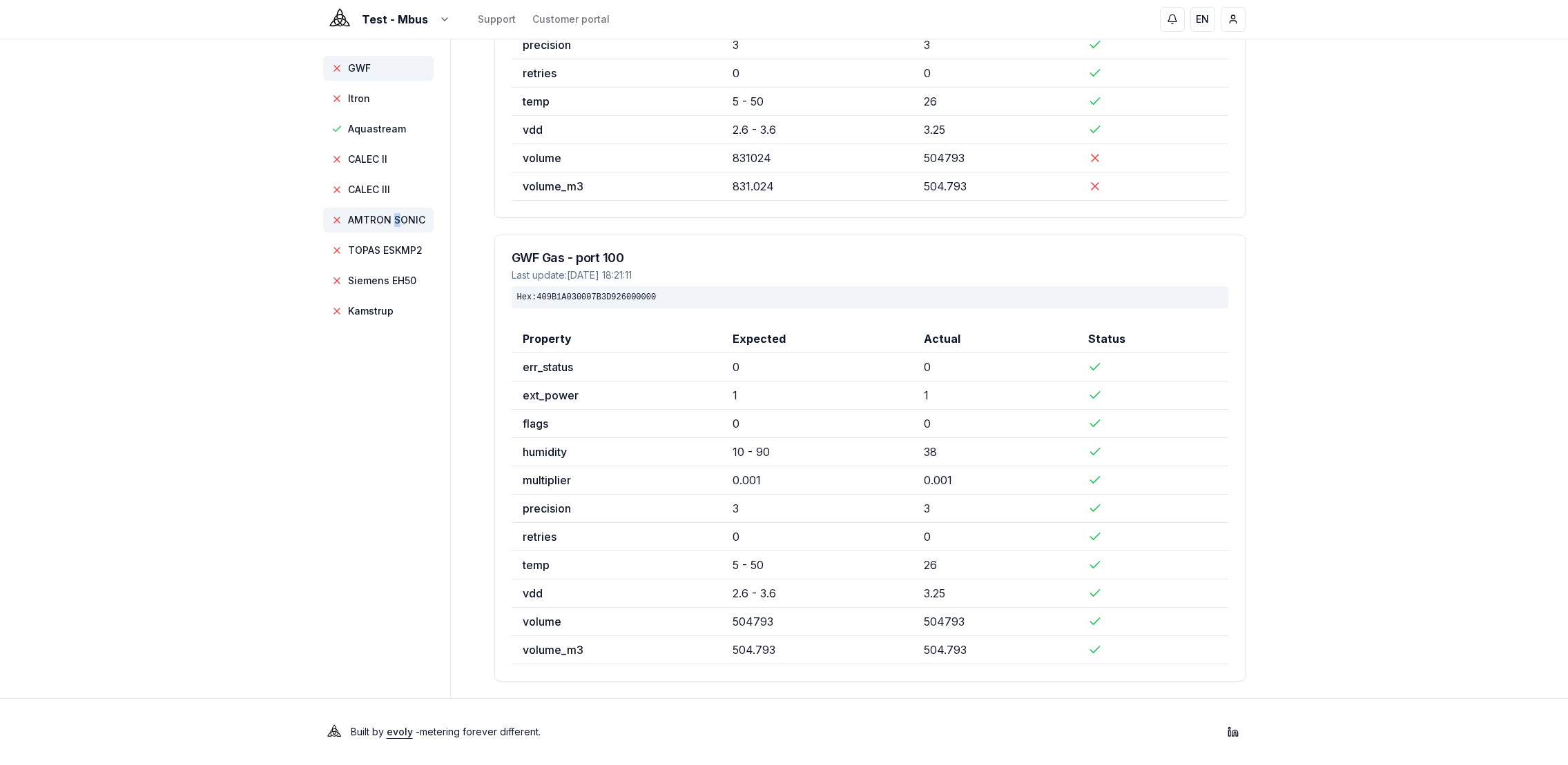
click at [396, 220] on span "AMTRON SONIC" at bounding box center [386, 220] width 77 height 14
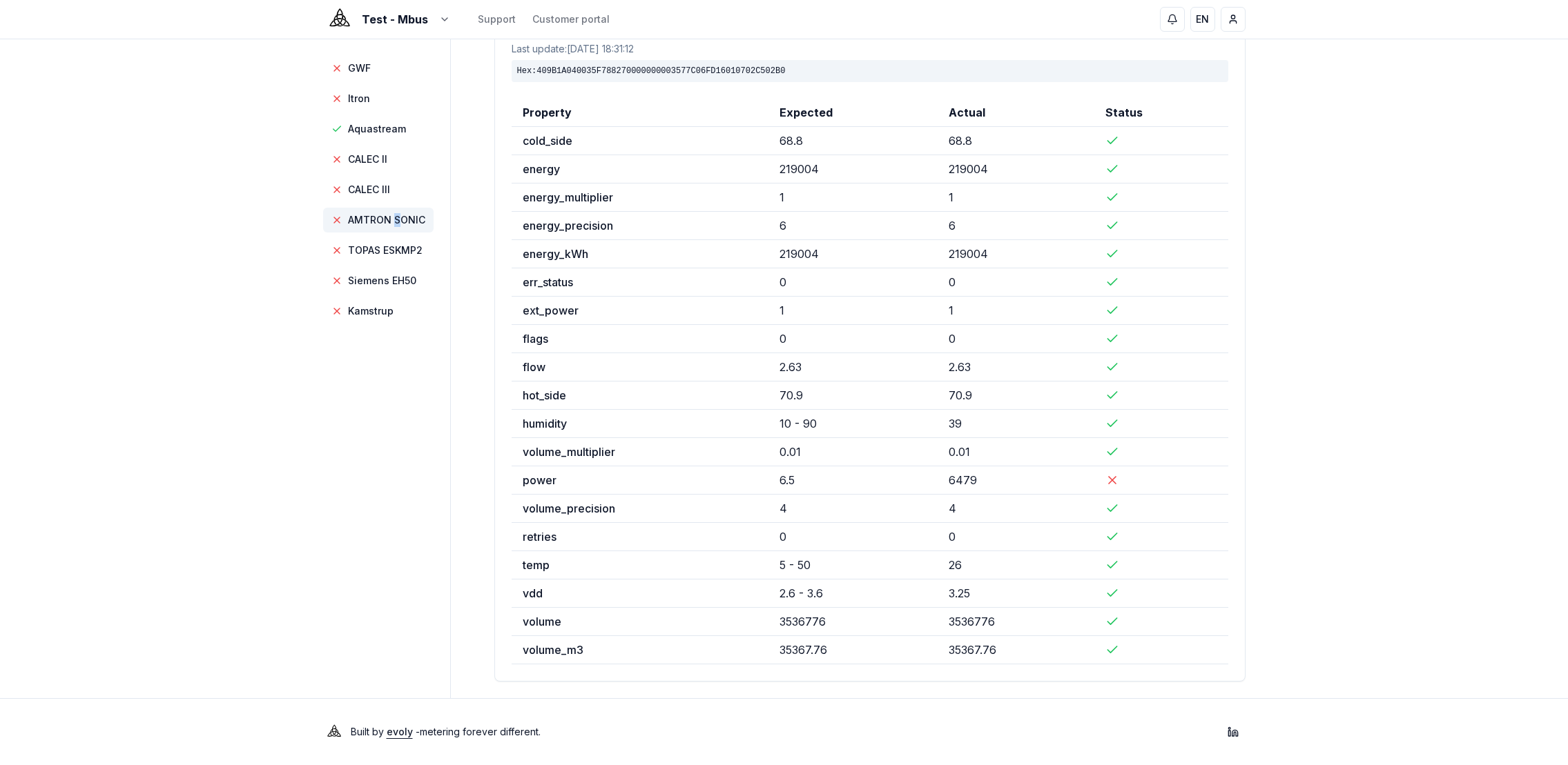
scroll to position [97, 0]
click at [1353, 420] on div "Test - Mbus Support Customer portal EN [PERSON_NAME] GWF Itron Aquastream CALEC…" at bounding box center [784, 335] width 1568 height 863
click at [354, 263] on nav "GWF Itron Aquastream CALEC II CALEC III AMTRON SONIC TOPAS ESKMP2 Siemens EH50 …" at bounding box center [380, 189] width 116 height 268
click at [354, 259] on span "TOPAS ESKMP2" at bounding box center [378, 250] width 111 height 25
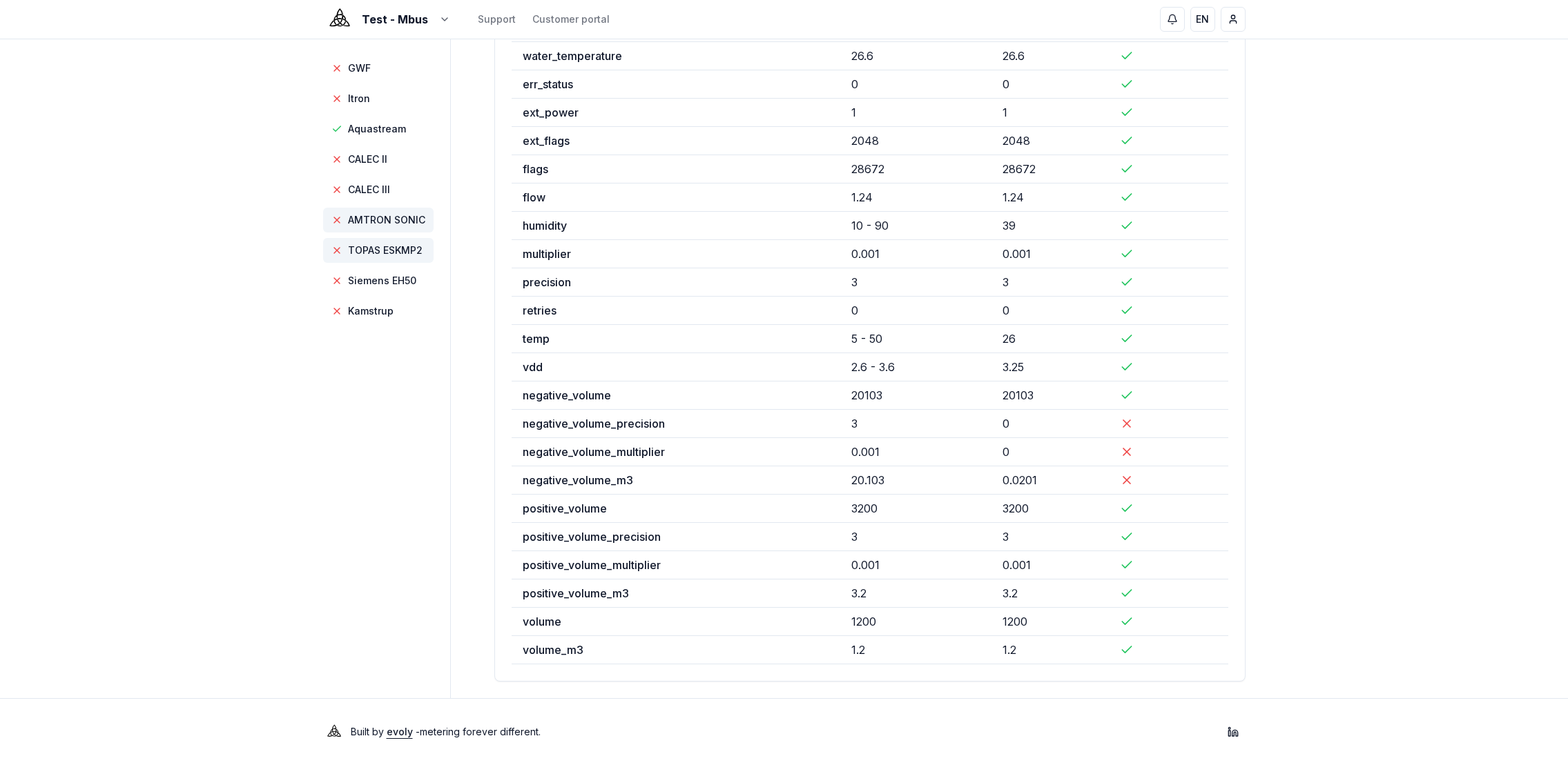
click at [356, 226] on span "AMTRON SONIC" at bounding box center [386, 220] width 77 height 14
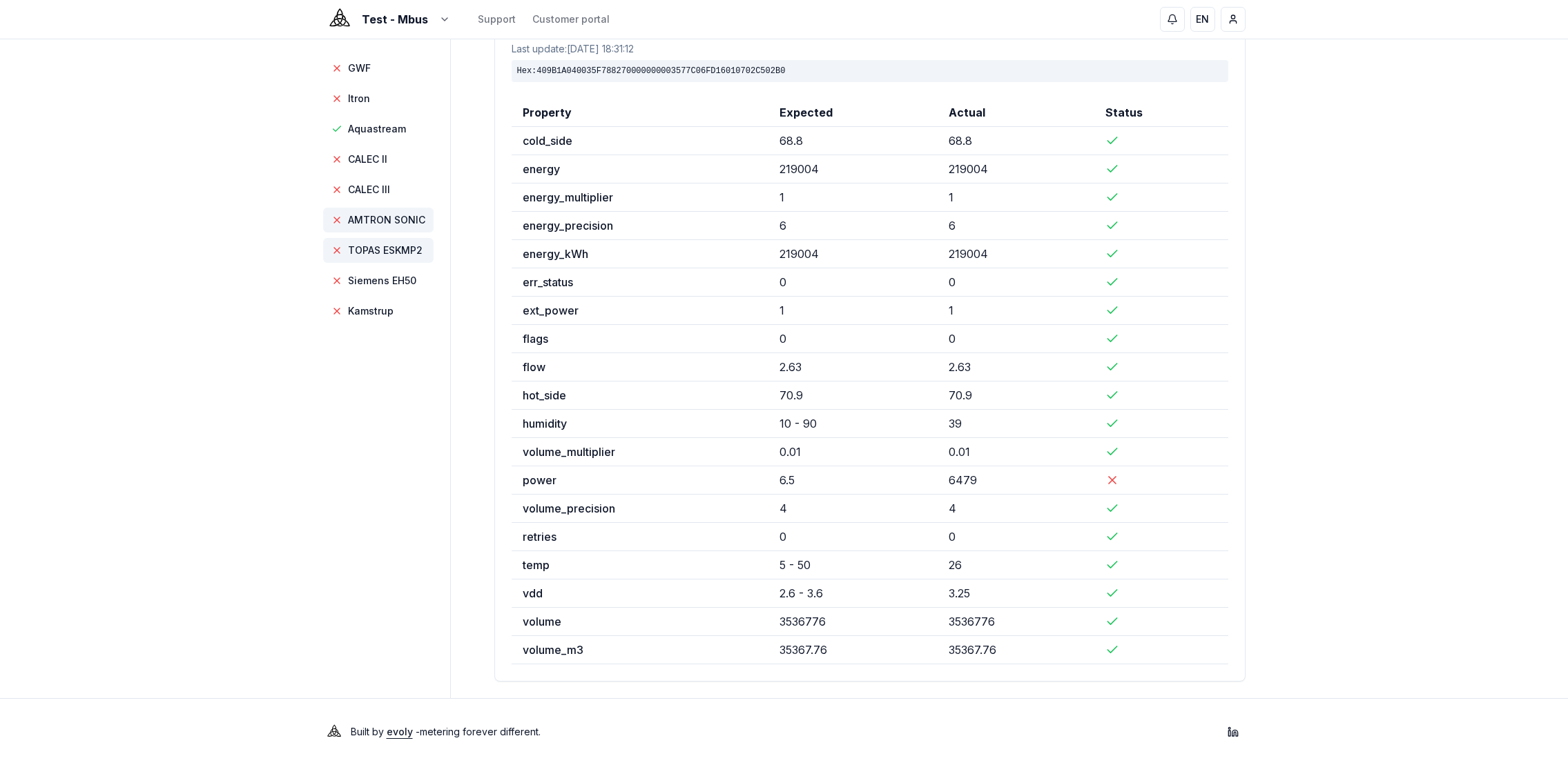
click at [405, 256] on span "TOPAS ESKMP2" at bounding box center [384, 250] width 74 height 14
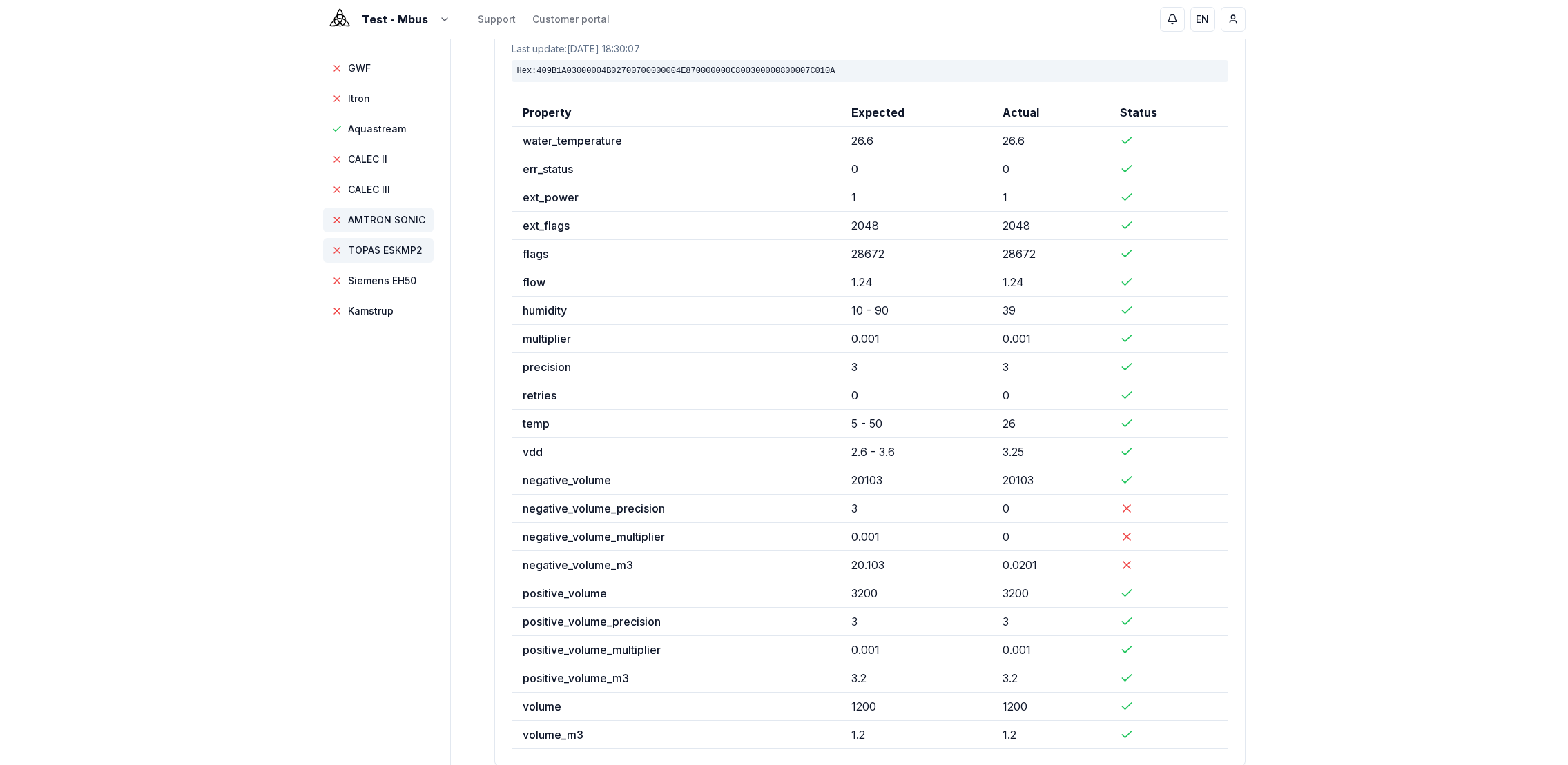
click at [403, 216] on span "AMTRON SONIC" at bounding box center [386, 220] width 77 height 14
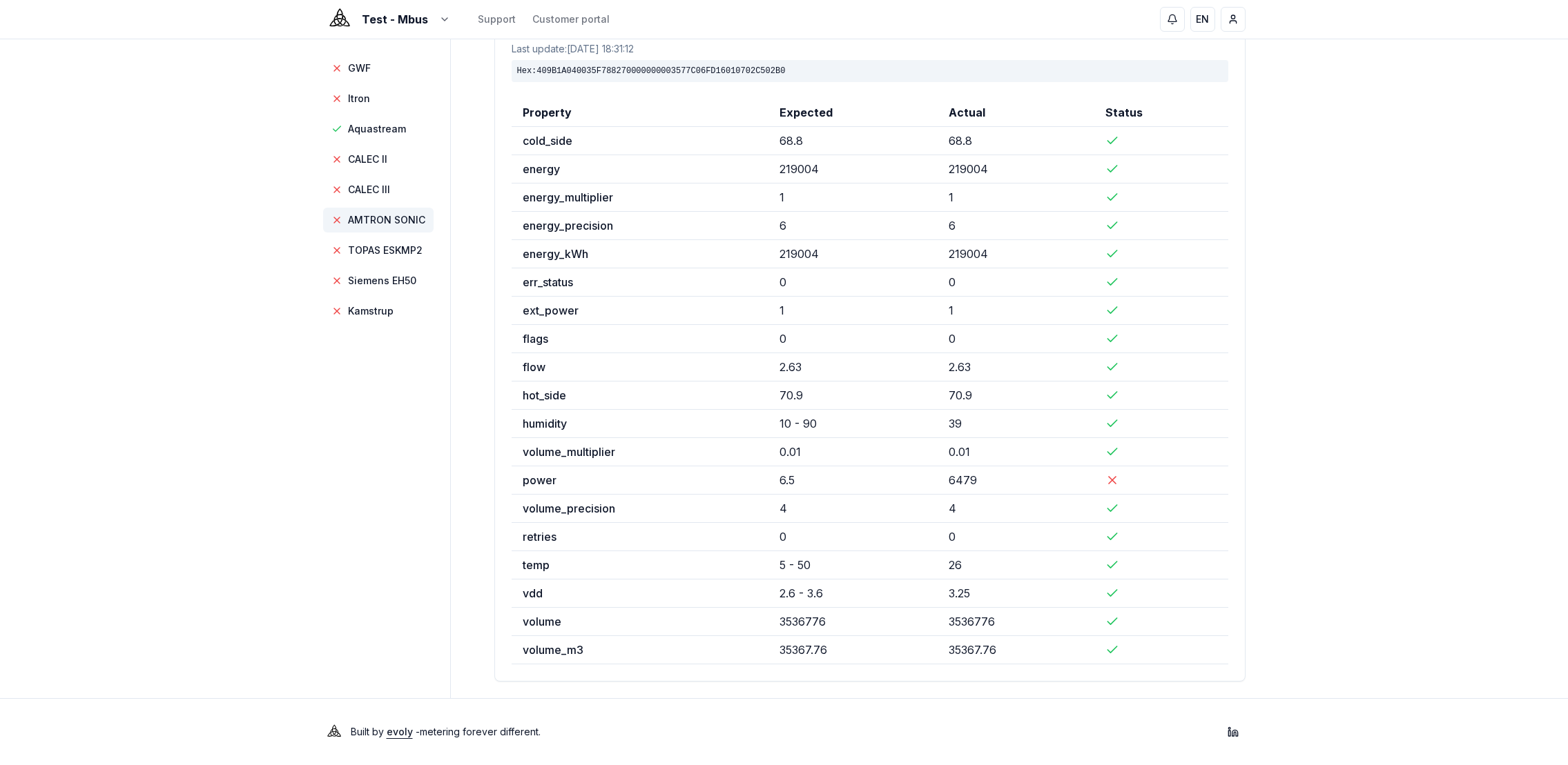
drag, startPoint x: 405, startPoint y: 254, endPoint x: 399, endPoint y: 229, distance: 25.7
click at [405, 254] on span "TOPAS ESKMP2" at bounding box center [384, 250] width 74 height 14
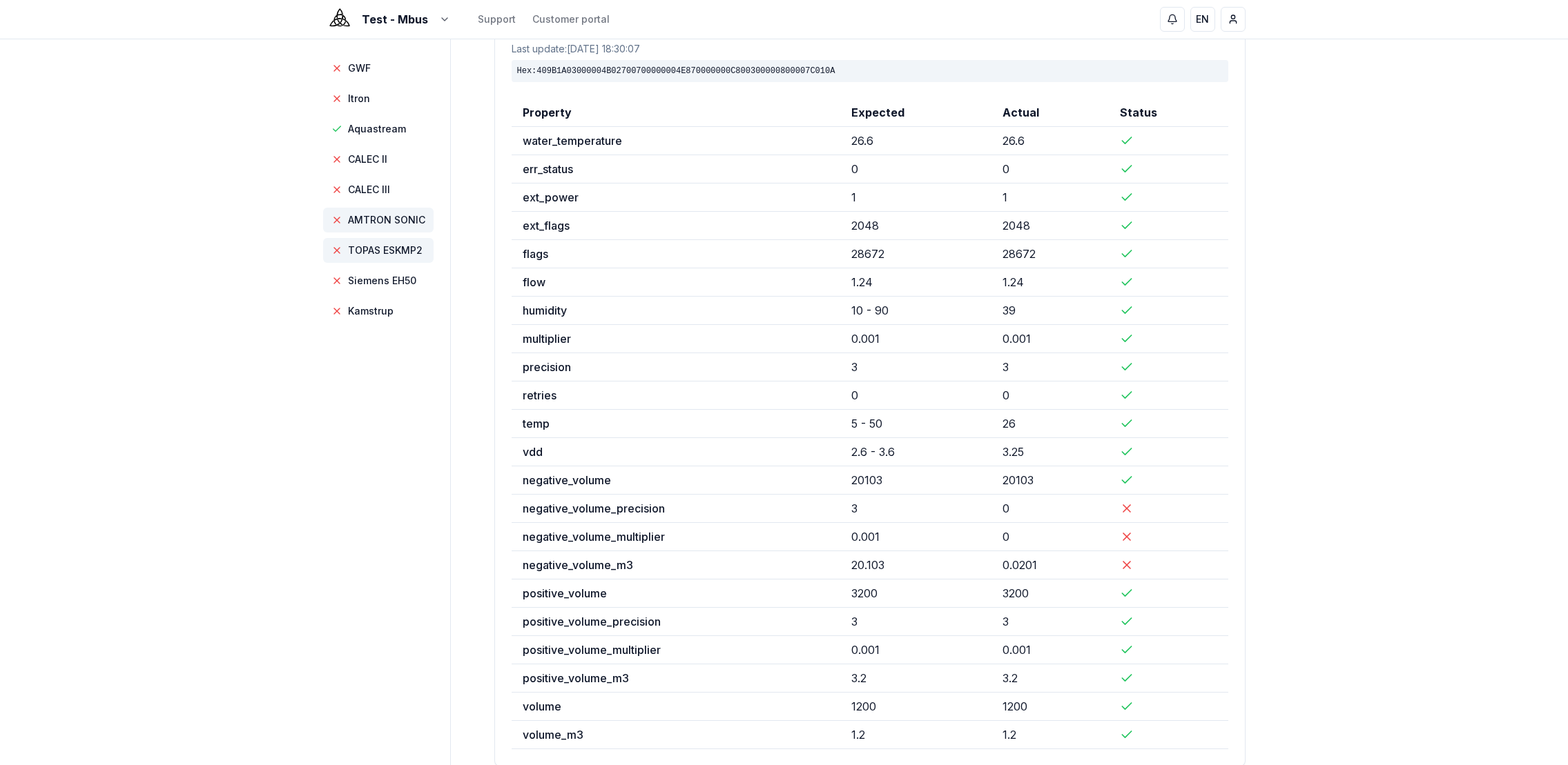
click at [400, 224] on span "AMTRON SONIC" at bounding box center [386, 220] width 77 height 14
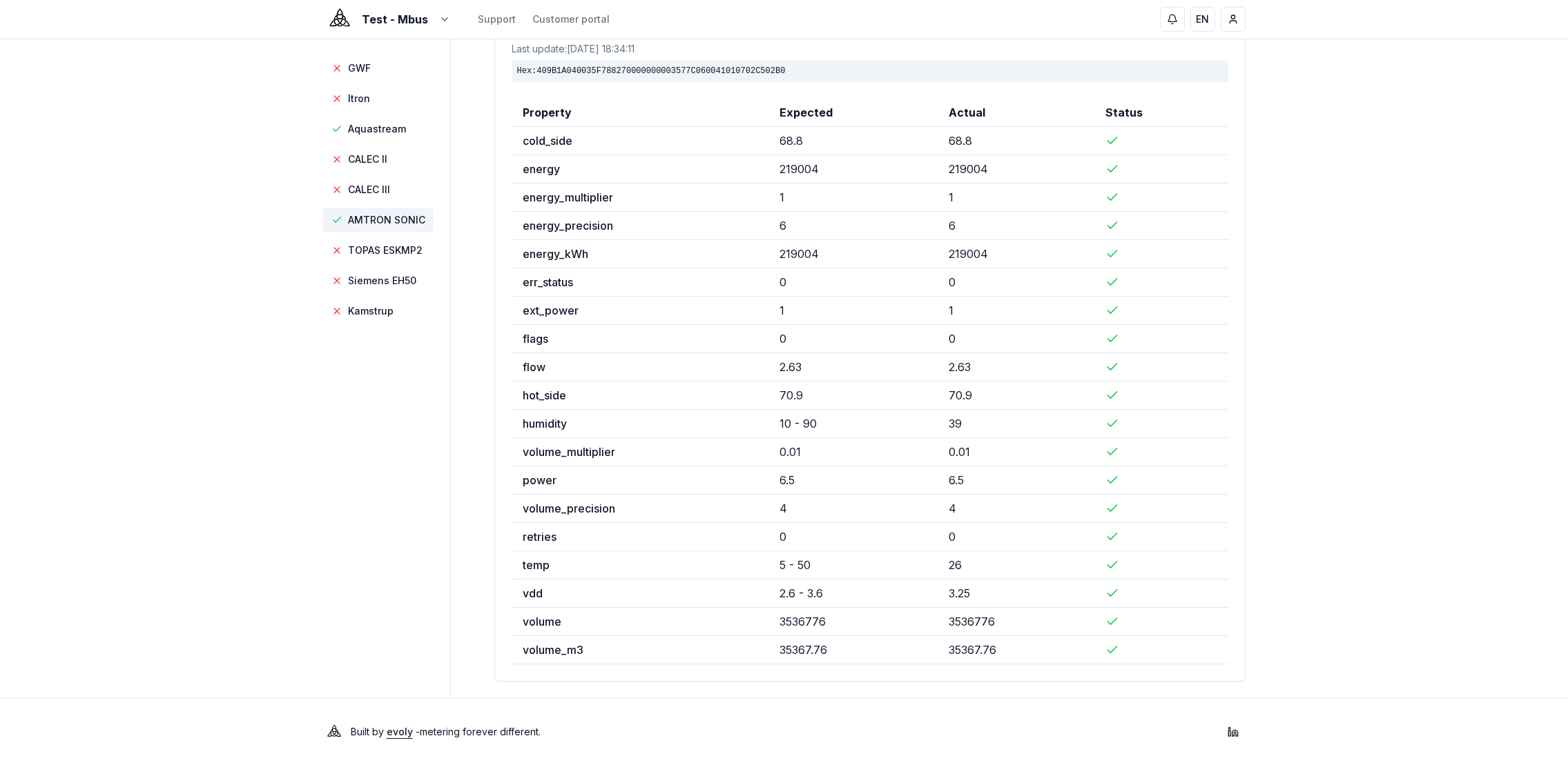
click at [397, 227] on span "AMTRON SONIC" at bounding box center [378, 220] width 111 height 25
click at [183, 475] on div "Test - Mbus Support Customer portal EN [PERSON_NAME] GWF Itron Aquastream CALEC…" at bounding box center [784, 335] width 1568 height 863
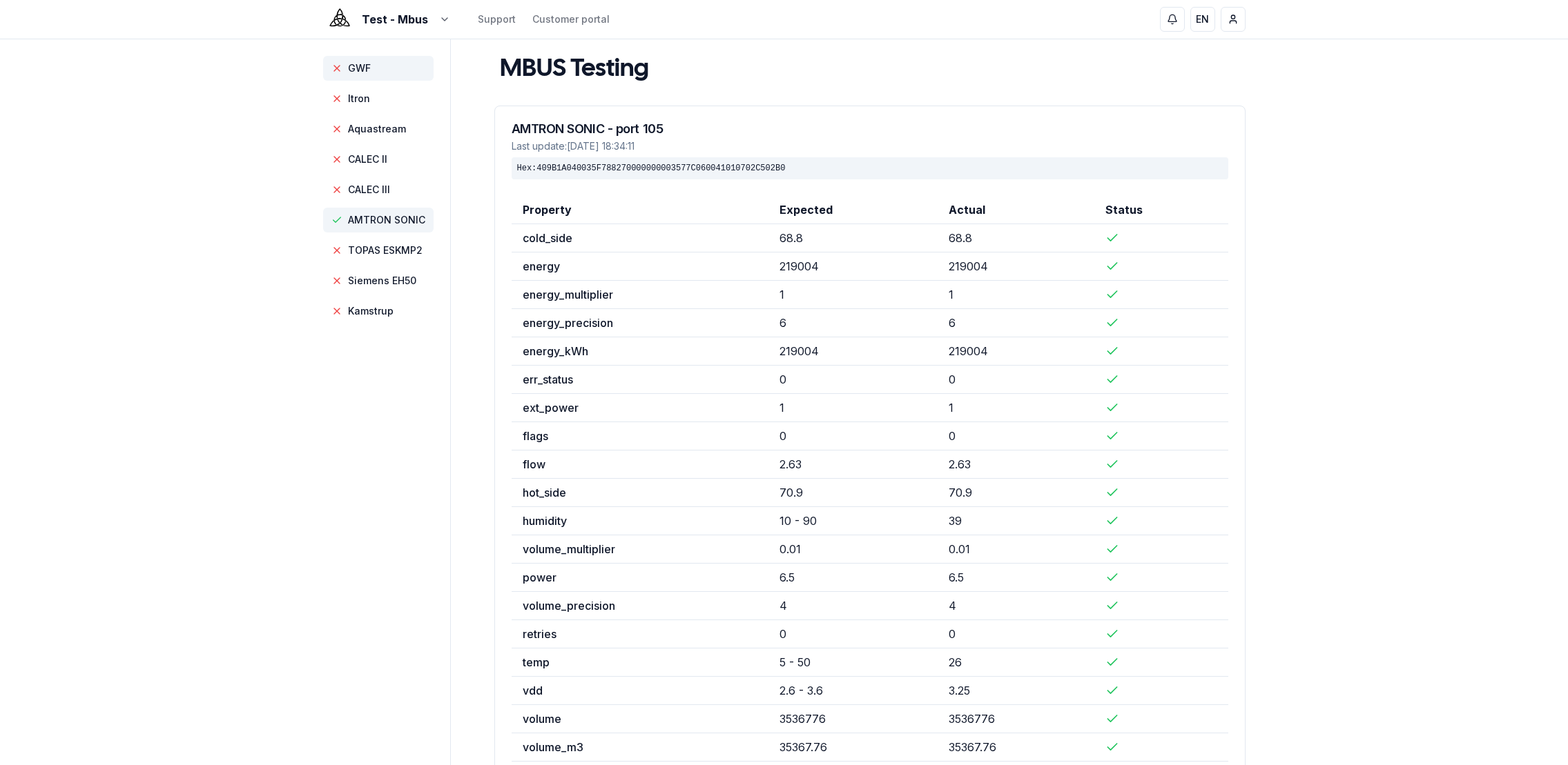
click at [363, 66] on span "GWF" at bounding box center [358, 68] width 23 height 14
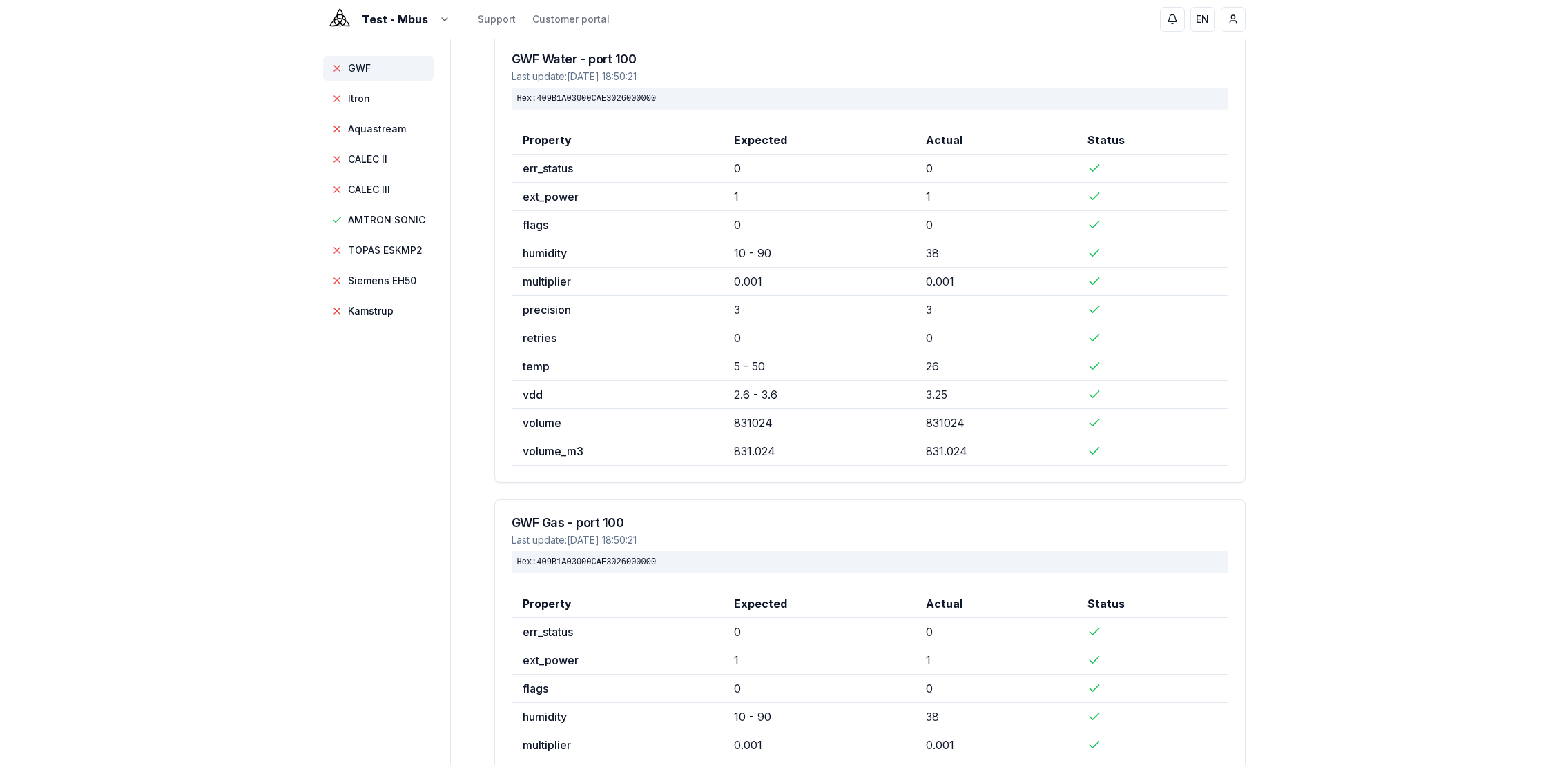
scroll to position [64, 0]
